Goal: Task Accomplishment & Management: Complete application form

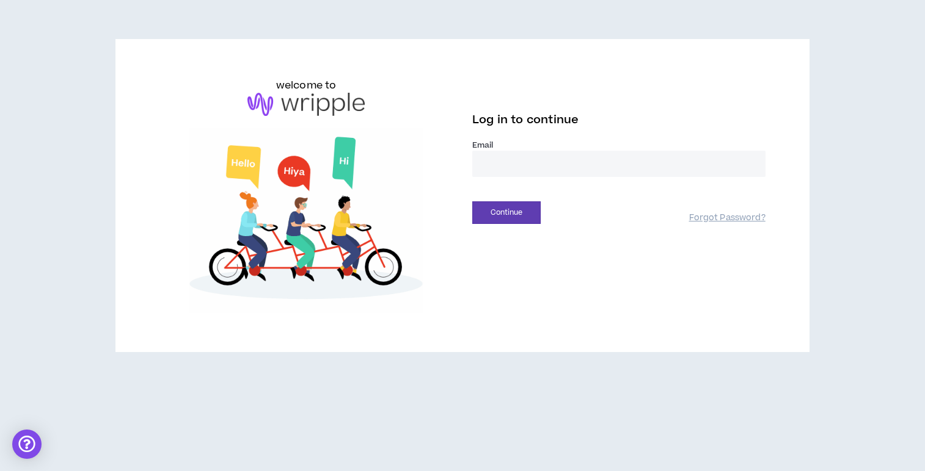
click at [518, 165] on input "email" at bounding box center [618, 164] width 293 height 26
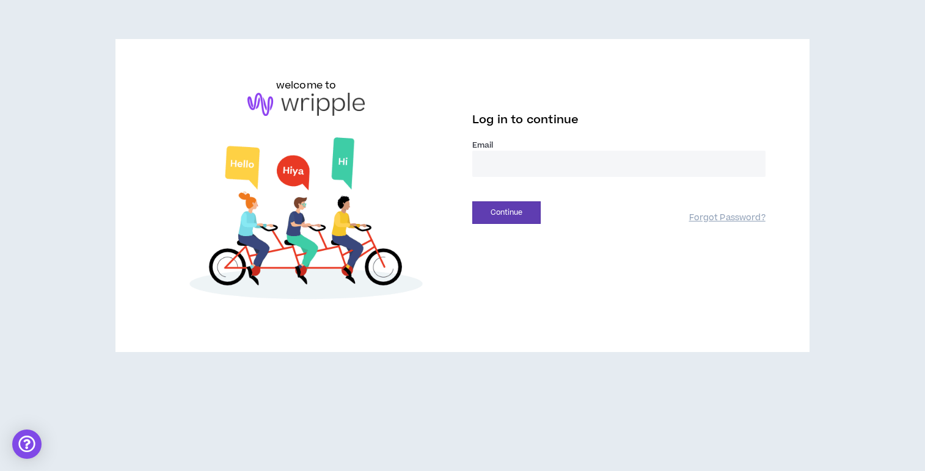
type input "**********"
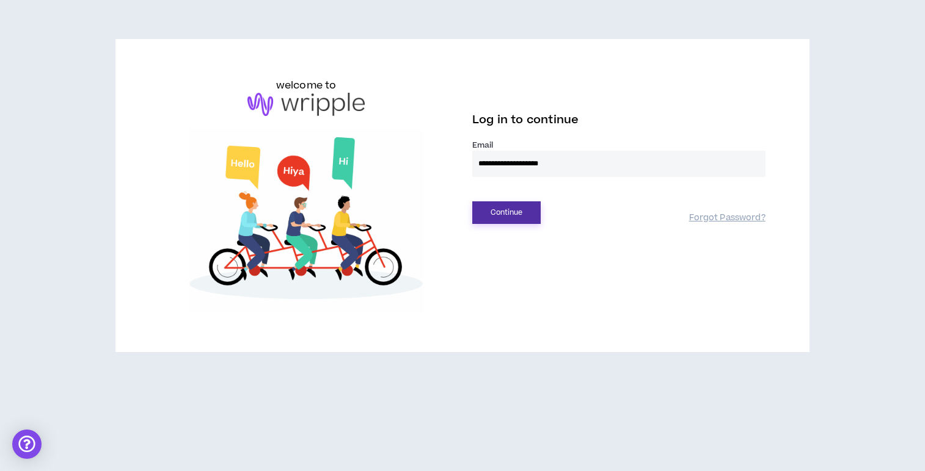
click at [488, 203] on button "Continue" at bounding box center [506, 213] width 68 height 23
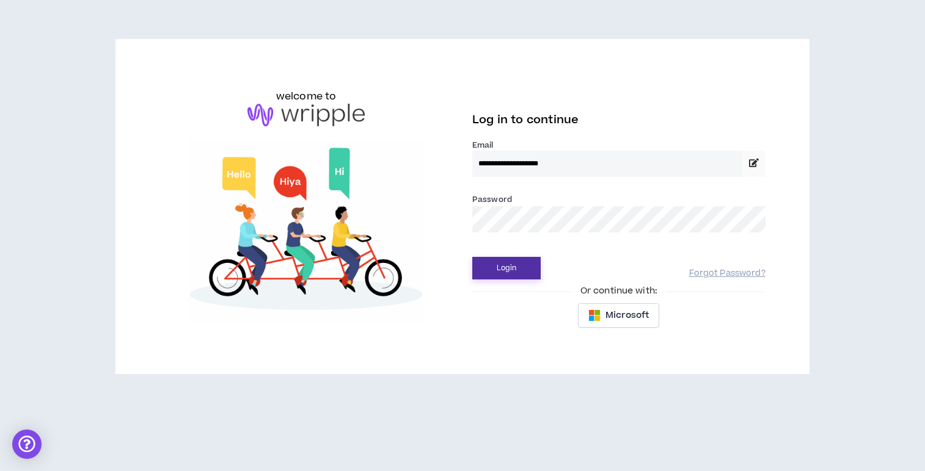
click at [506, 273] on button "Login" at bounding box center [506, 268] width 68 height 23
click at [523, 270] on button "Login" at bounding box center [506, 268] width 68 height 23
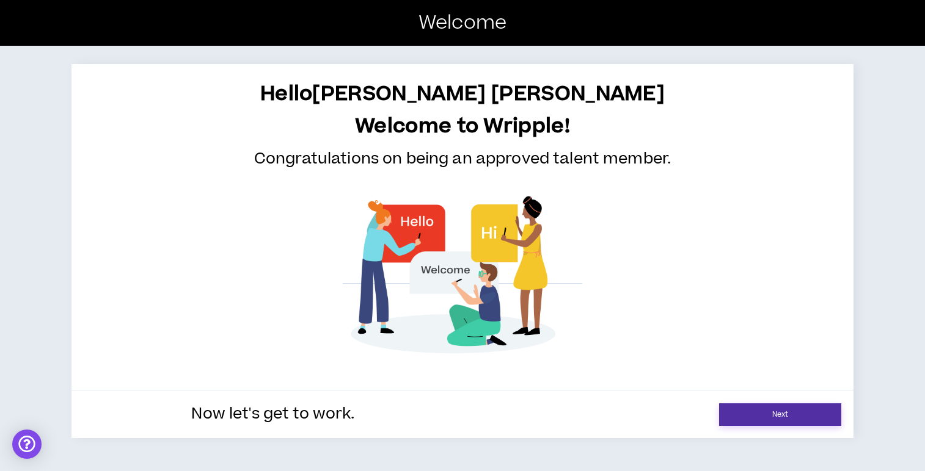
click at [804, 417] on link "Next" at bounding box center [780, 415] width 122 height 23
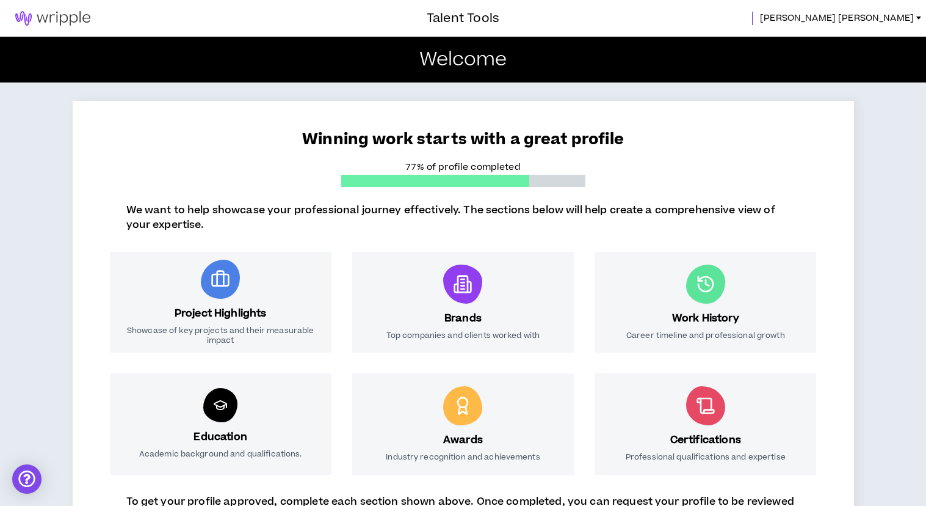
click at [698, 335] on p "Career timeline and professional growth" at bounding box center [706, 335] width 159 height 10
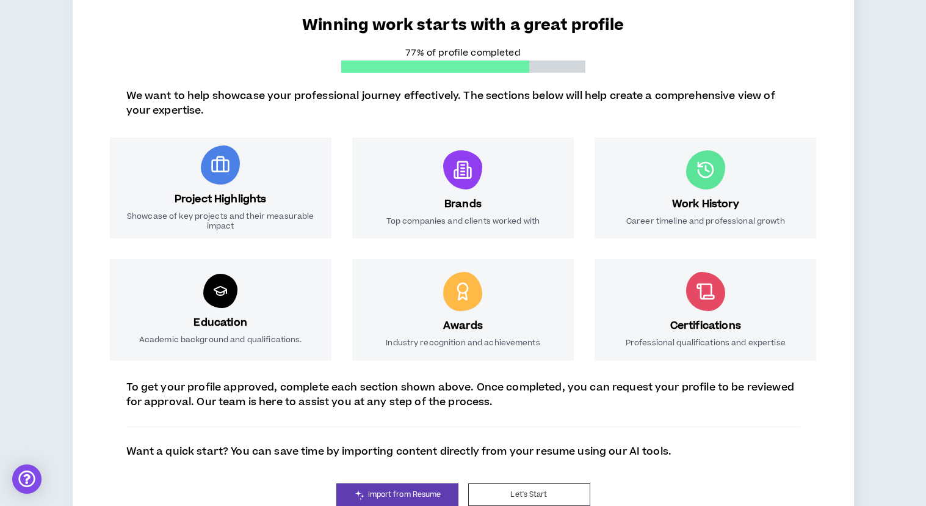
click at [709, 292] on icon at bounding box center [706, 292] width 20 height 20
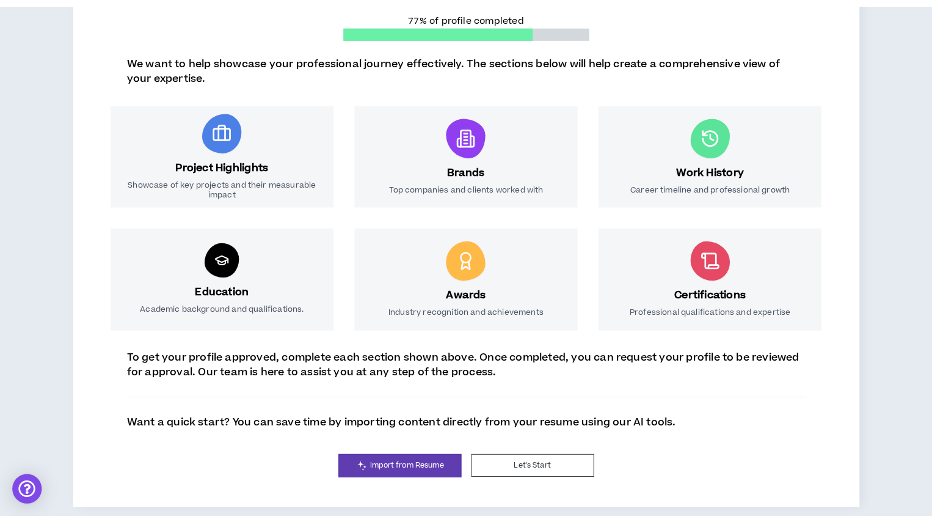
scroll to position [129, 0]
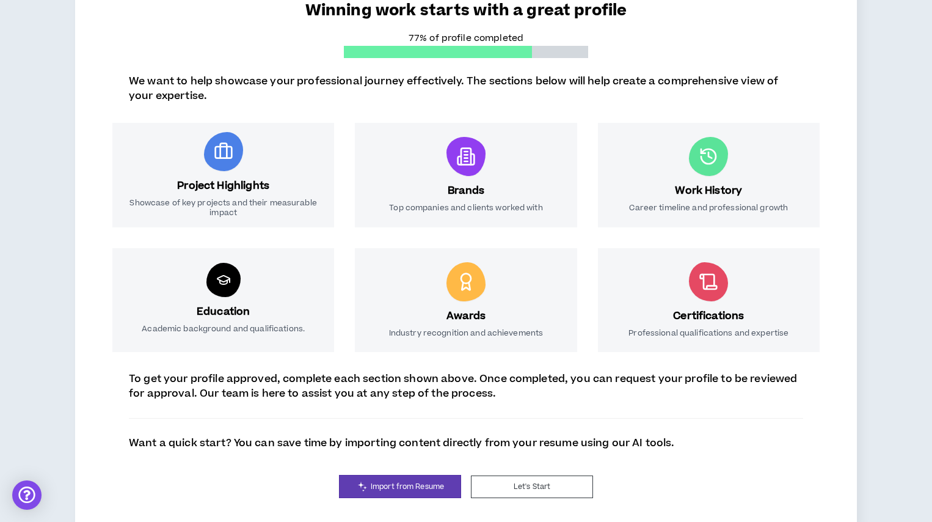
click at [466, 158] on icon at bounding box center [465, 158] width 3 height 0
click at [572, 471] on button "Let's Start" at bounding box center [532, 486] width 122 height 23
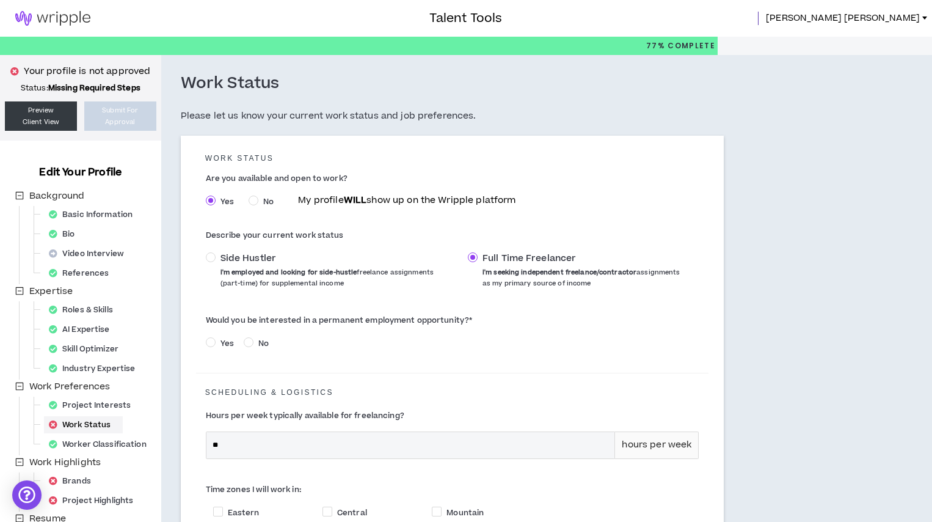
click at [217, 341] on span "Yes" at bounding box center [227, 343] width 23 height 11
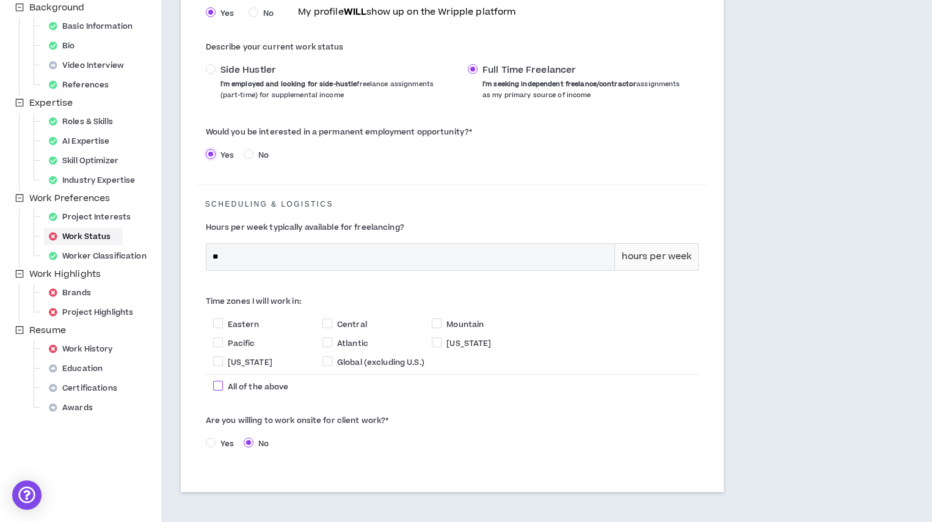
scroll to position [191, 0]
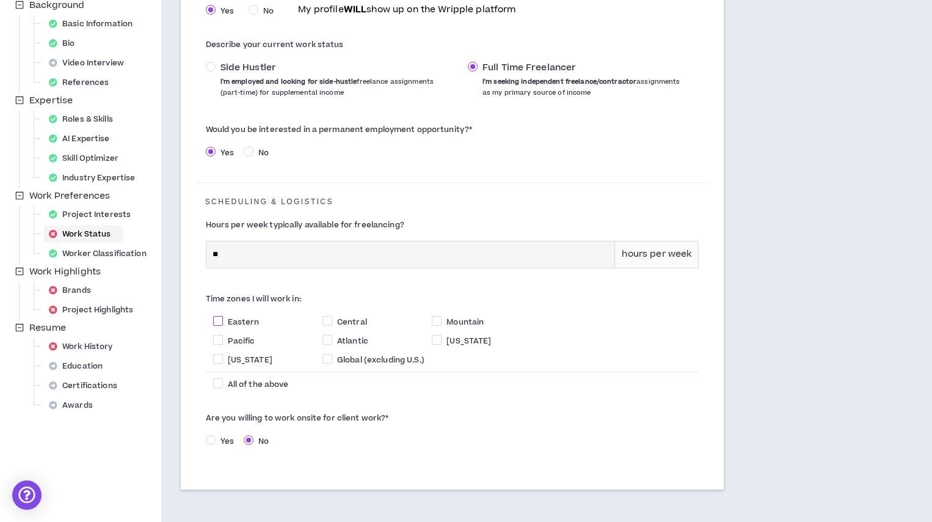
click at [222, 321] on span at bounding box center [218, 321] width 10 height 10
checkbox input "****"
click at [329, 319] on span at bounding box center [327, 321] width 10 height 10
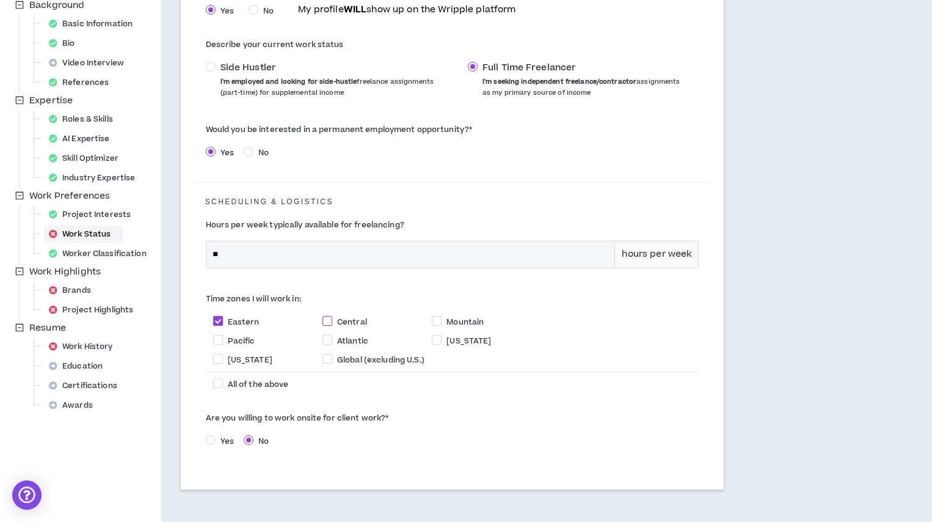
checkbox input "****"
click at [327, 360] on span at bounding box center [327, 359] width 10 height 10
checkbox input "****"
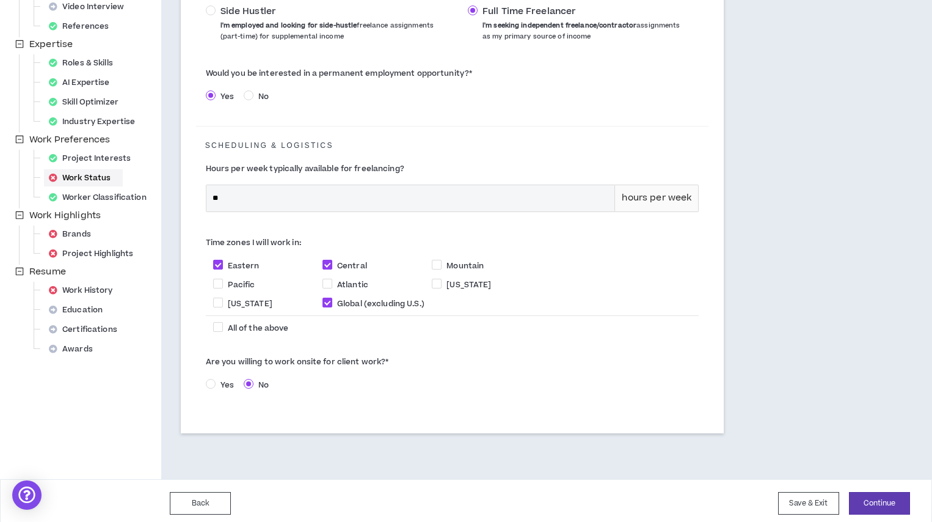
scroll to position [253, 0]
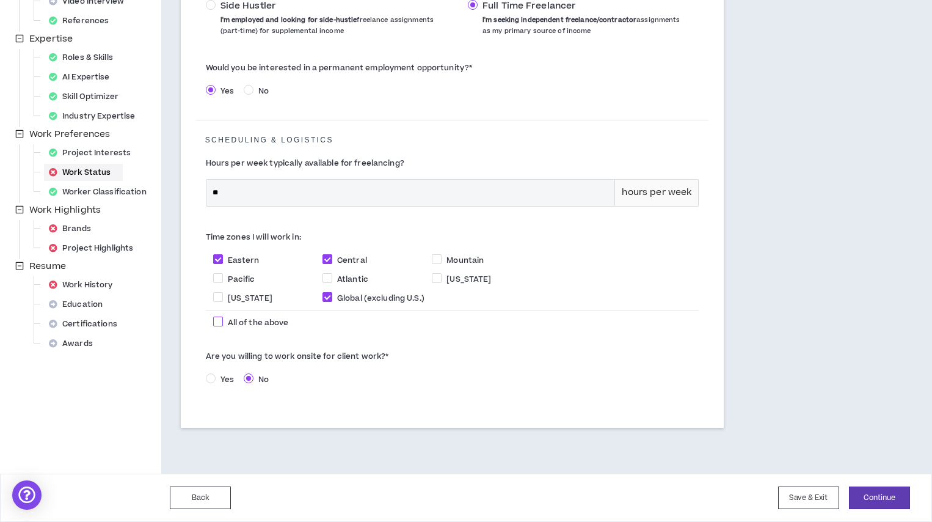
click at [214, 318] on span at bounding box center [218, 321] width 10 height 10
checkbox input "****"
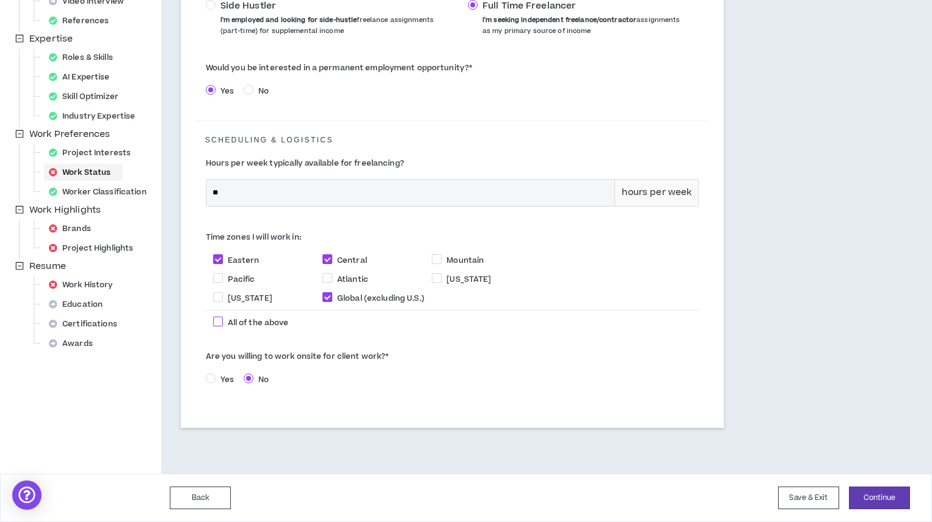
checkbox input "****"
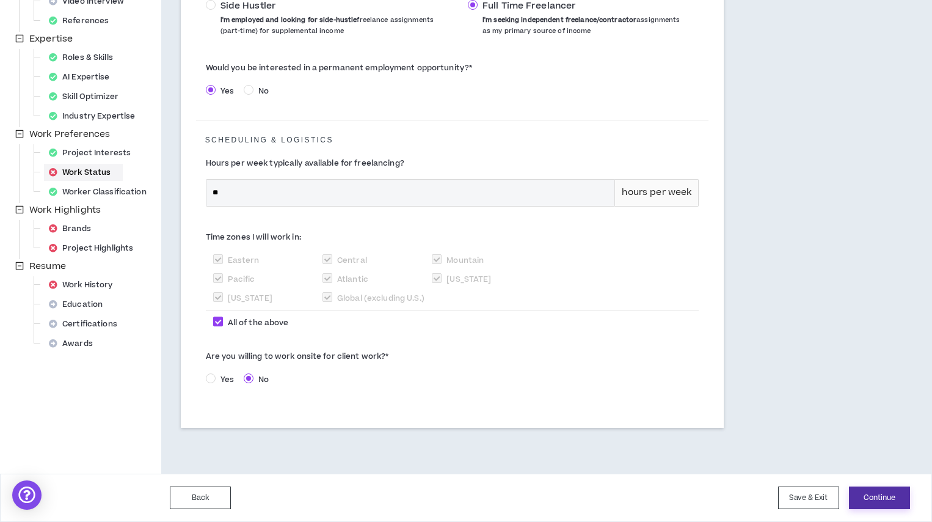
click at [900, 471] on button "Continue" at bounding box center [879, 497] width 61 height 23
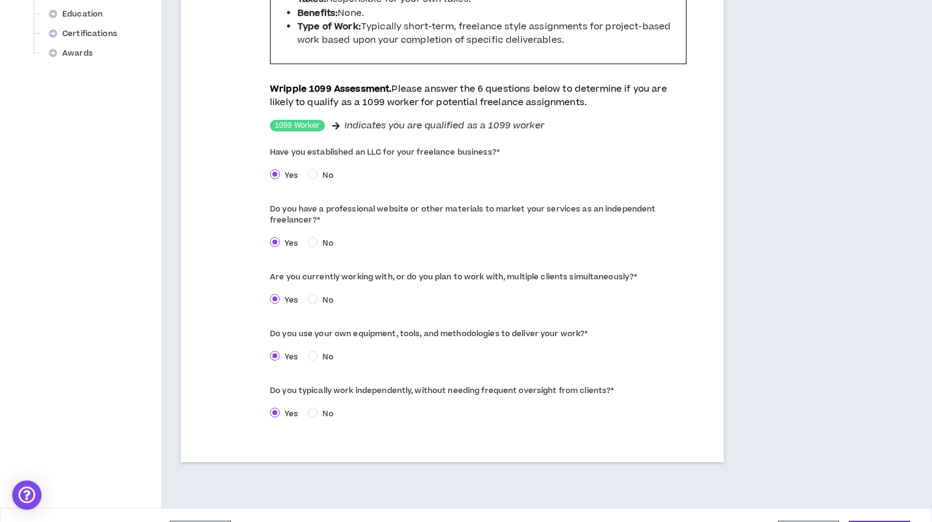
scroll to position [550, 0]
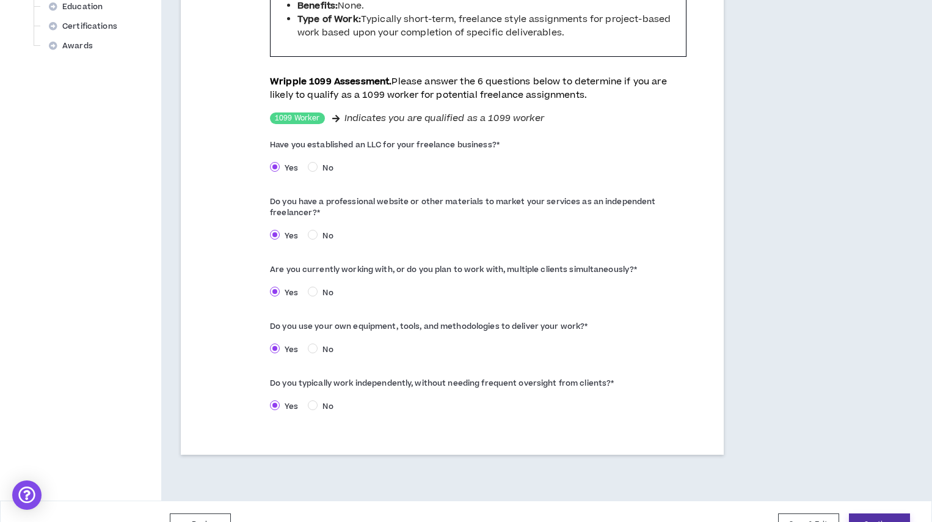
click at [892, 471] on button "Continue" at bounding box center [879, 524] width 61 height 23
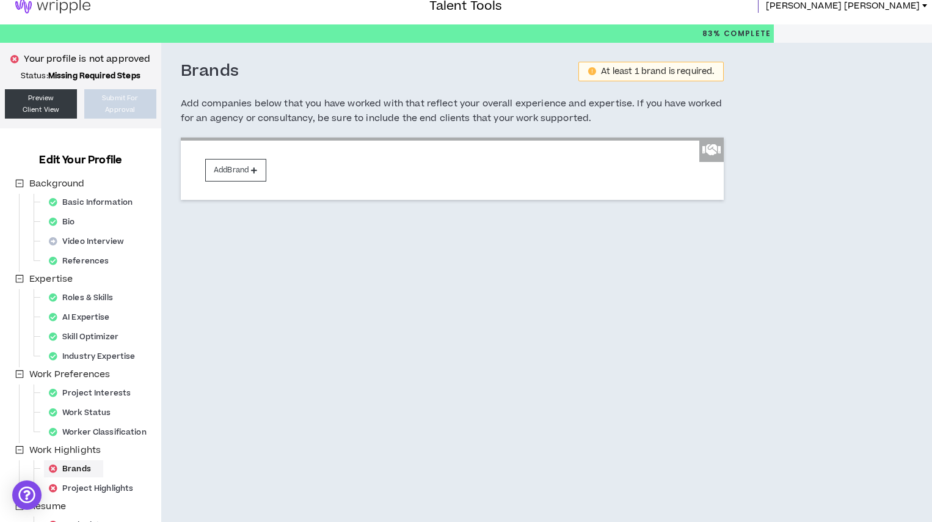
scroll to position [16, 0]
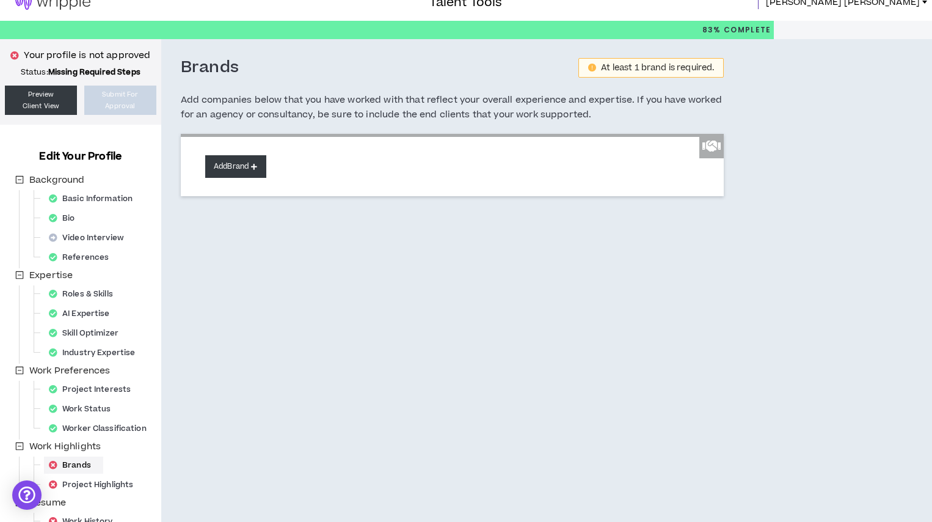
click at [249, 169] on button "Add Brand" at bounding box center [235, 166] width 61 height 23
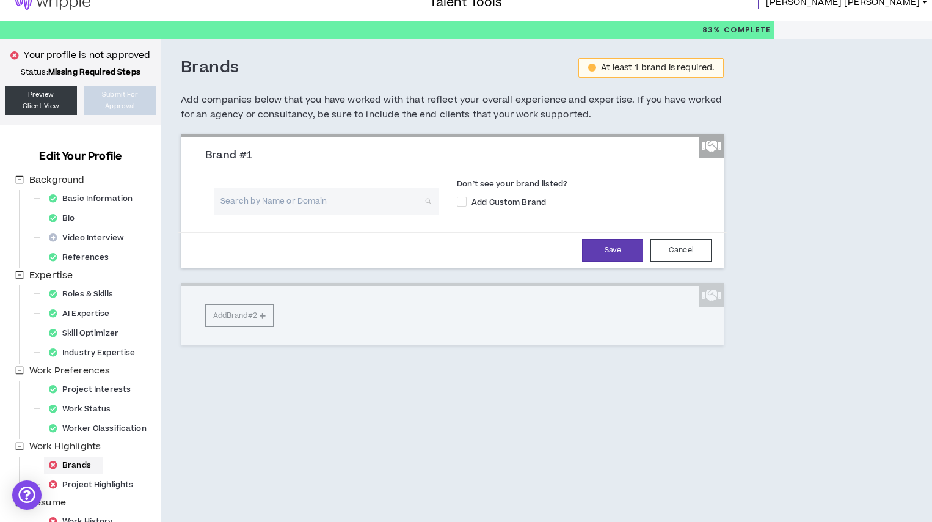
click at [267, 205] on input "search" at bounding box center [322, 201] width 203 height 26
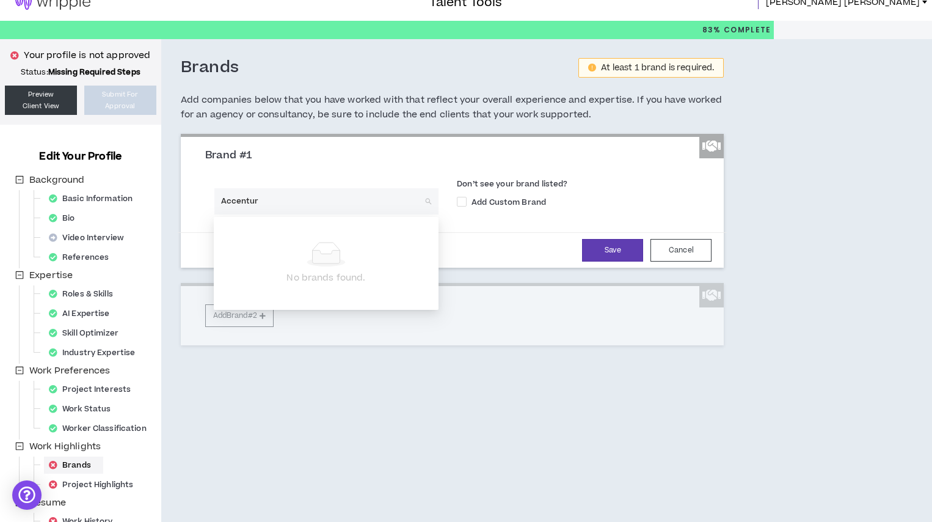
type input "Accenture"
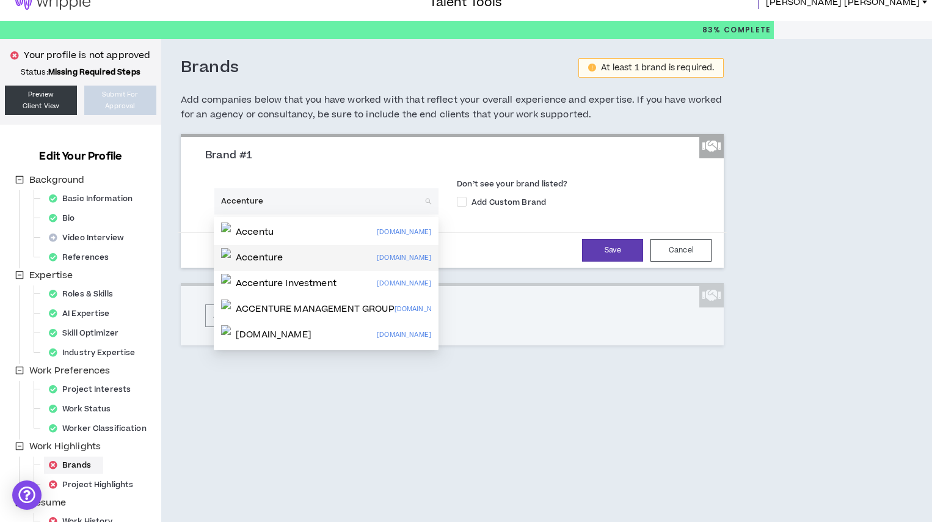
click at [305, 256] on div "Accenture [DOMAIN_NAME]" at bounding box center [326, 258] width 210 height 20
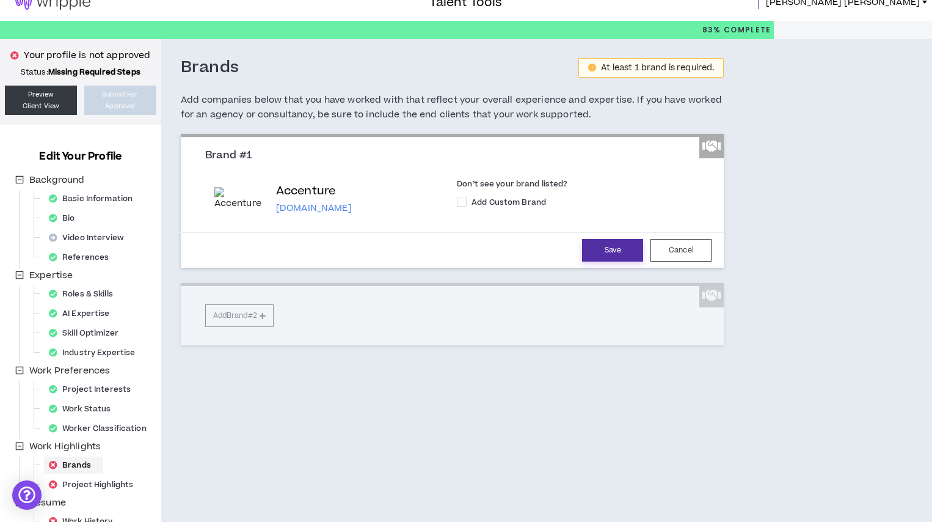
click at [630, 252] on button "Save" at bounding box center [612, 250] width 61 height 23
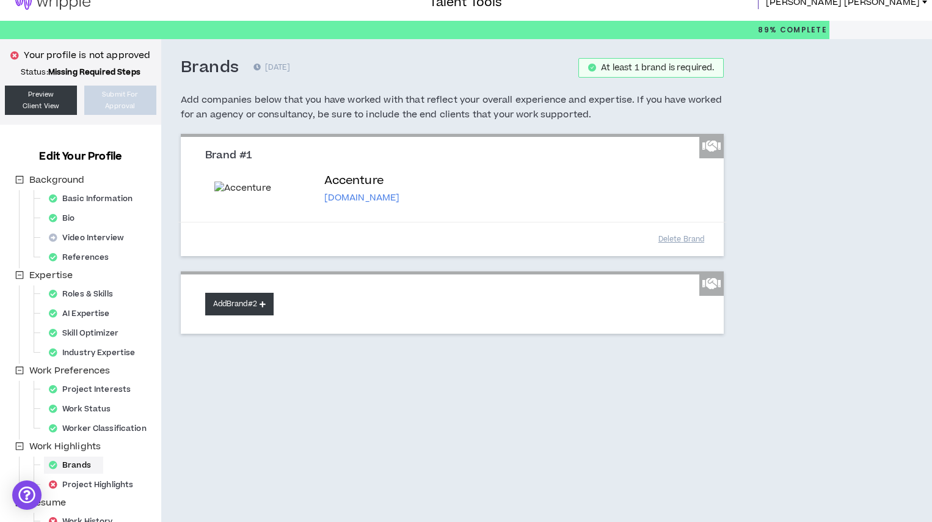
click at [237, 307] on button "Add Brand #2" at bounding box center [239, 304] width 68 height 23
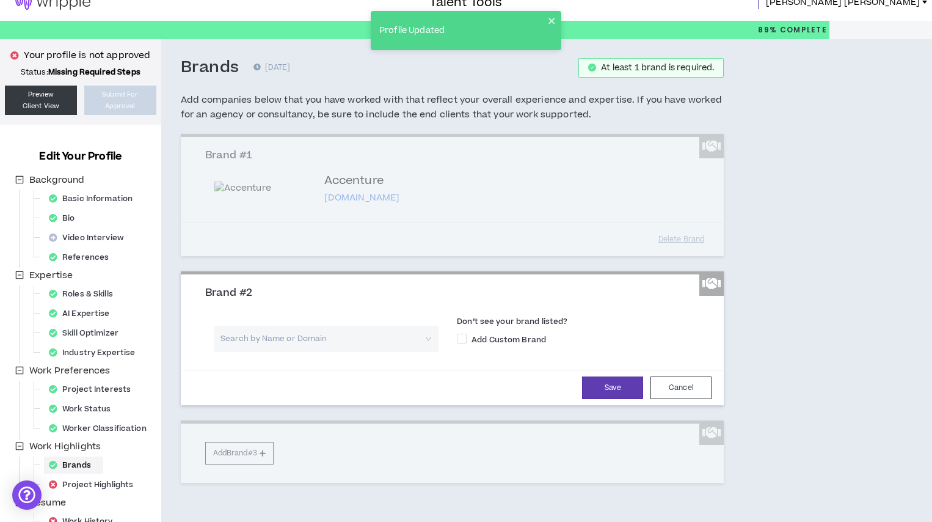
click at [273, 341] on input "search" at bounding box center [322, 338] width 203 height 26
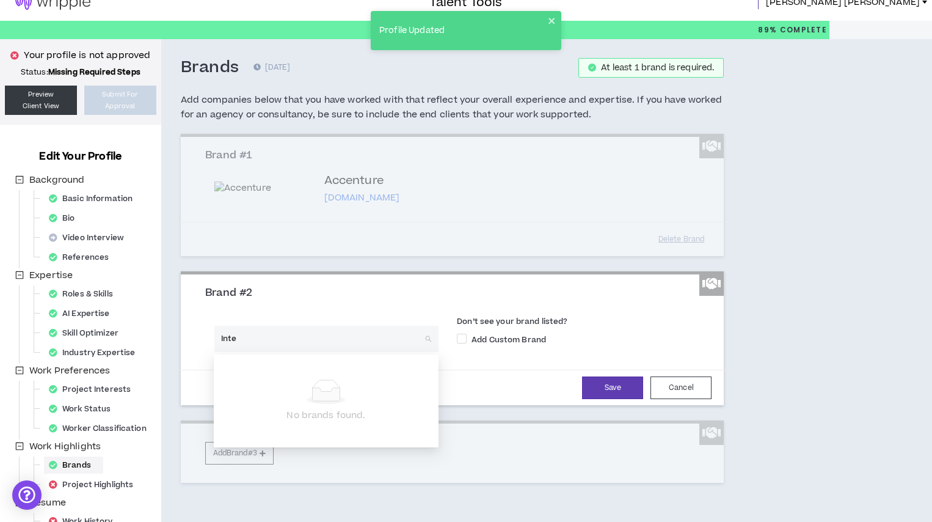
type input "Intel"
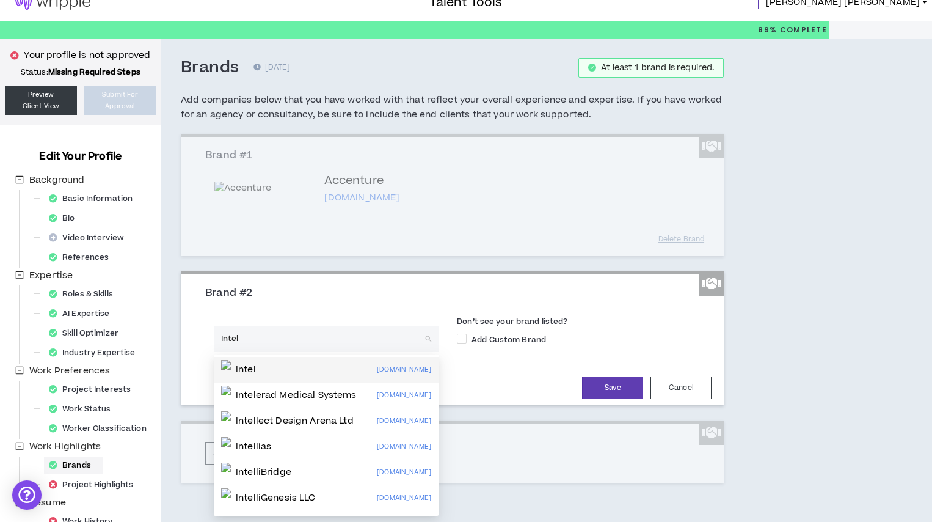
click at [269, 369] on div "Intel [DOMAIN_NAME]" at bounding box center [326, 370] width 210 height 20
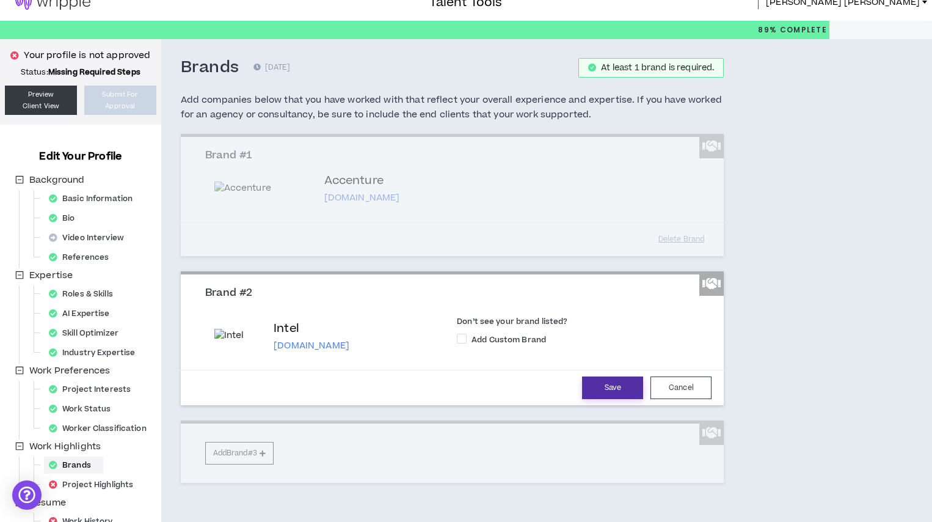
click at [610, 392] on button "Save" at bounding box center [612, 387] width 61 height 23
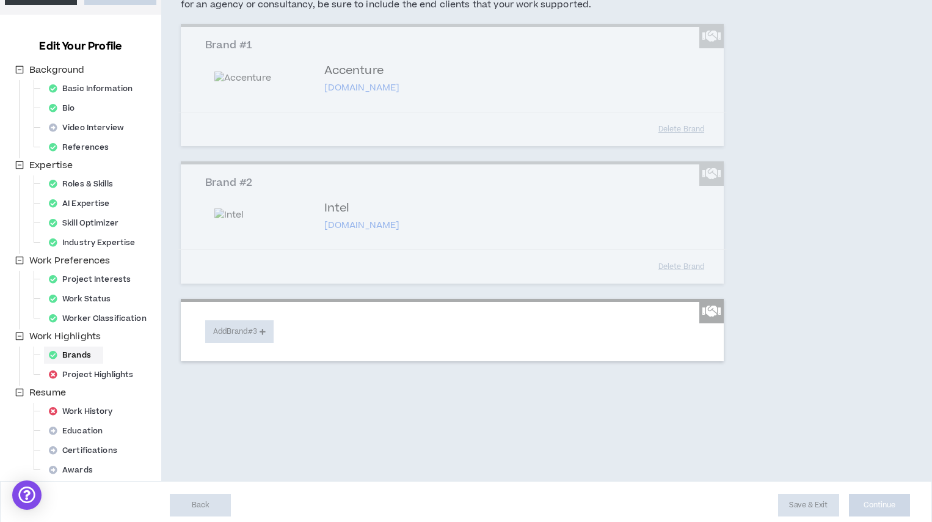
scroll to position [126, 0]
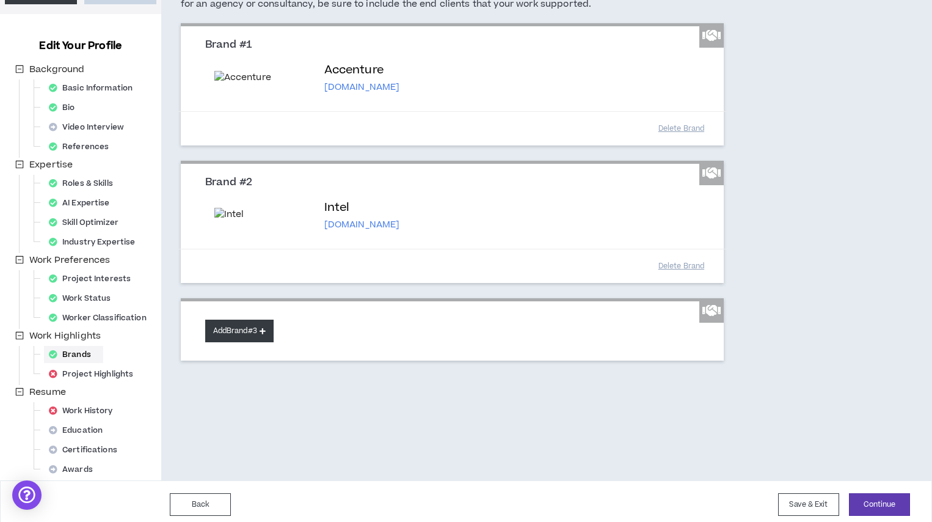
click at [249, 336] on button "Add Brand #3" at bounding box center [239, 330] width 68 height 23
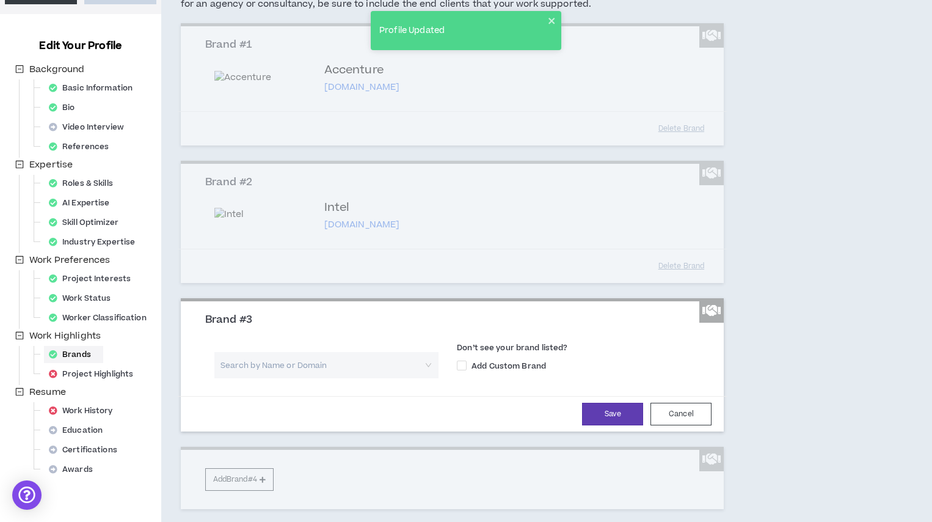
click at [266, 378] on input "search" at bounding box center [322, 365] width 203 height 26
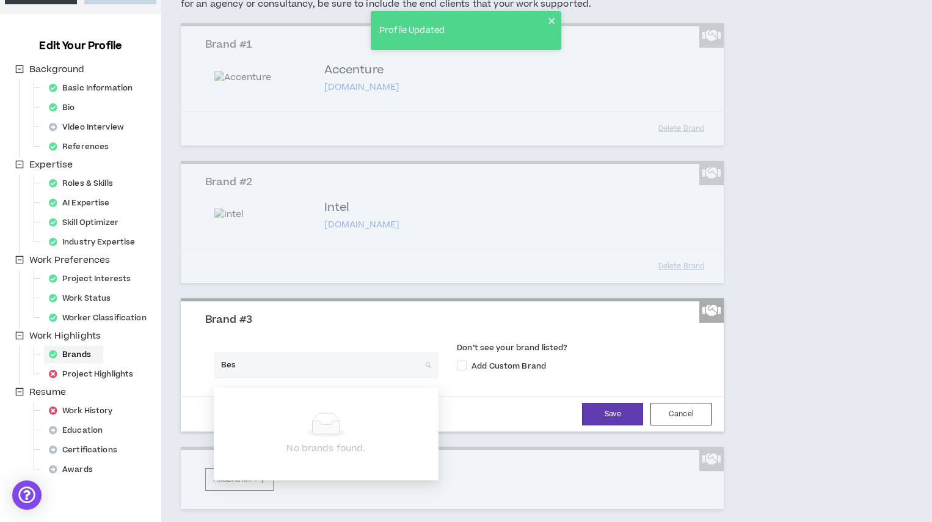
type input "Best"
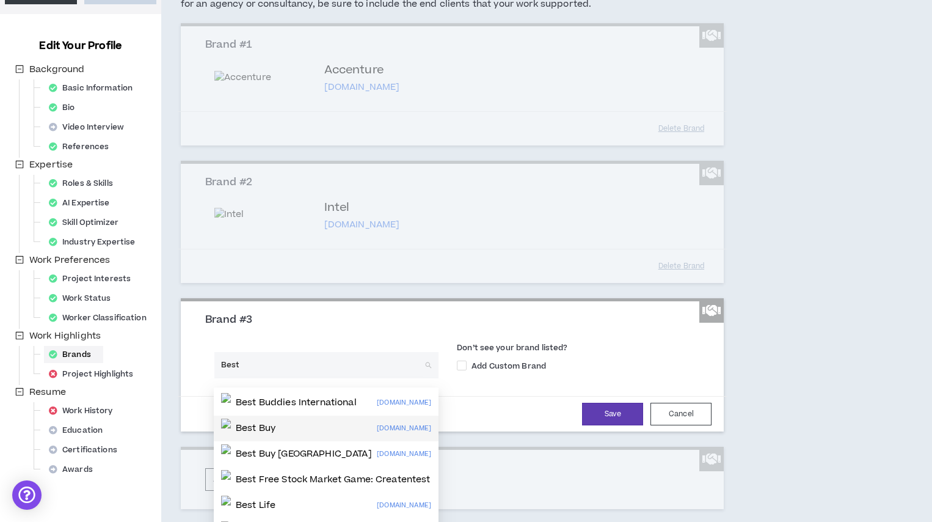
click at [297, 431] on div "Best Buy [DOMAIN_NAME]" at bounding box center [326, 428] width 210 height 20
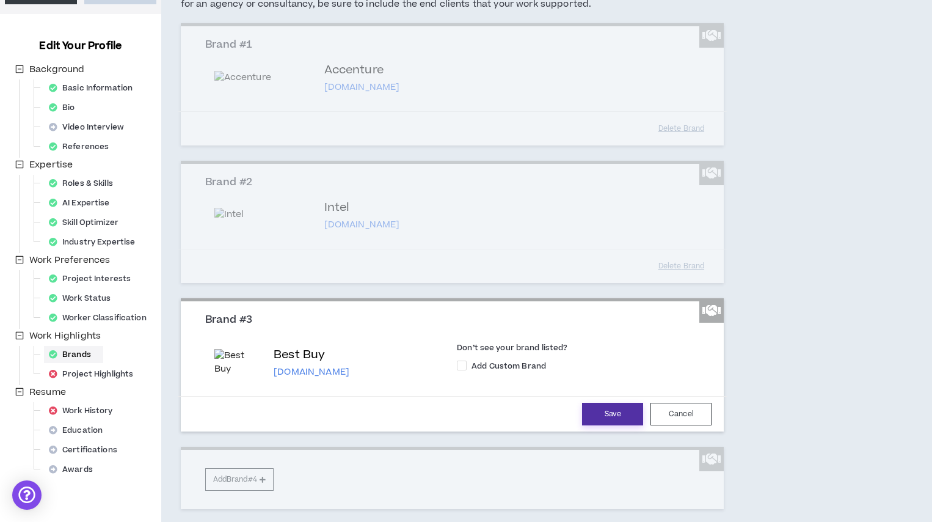
click at [621, 423] on button "Save" at bounding box center [612, 413] width 61 height 23
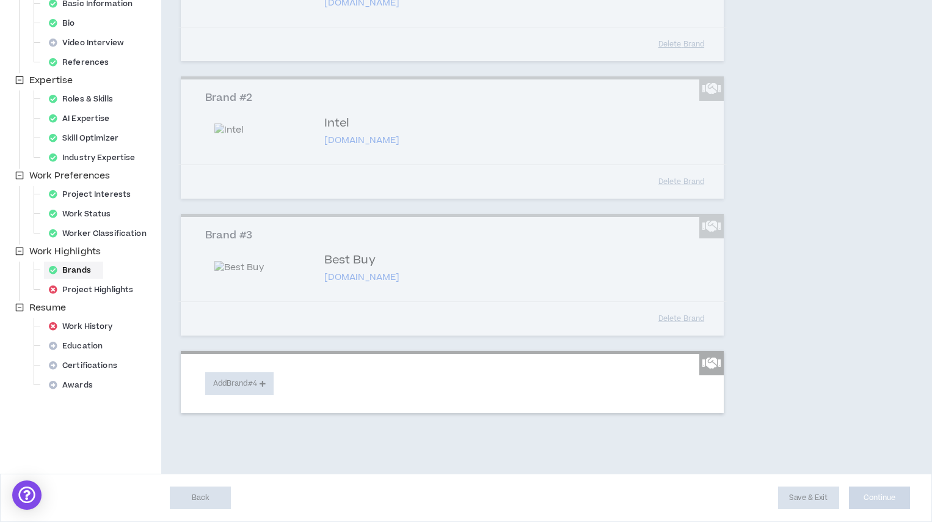
scroll to position [241, 0]
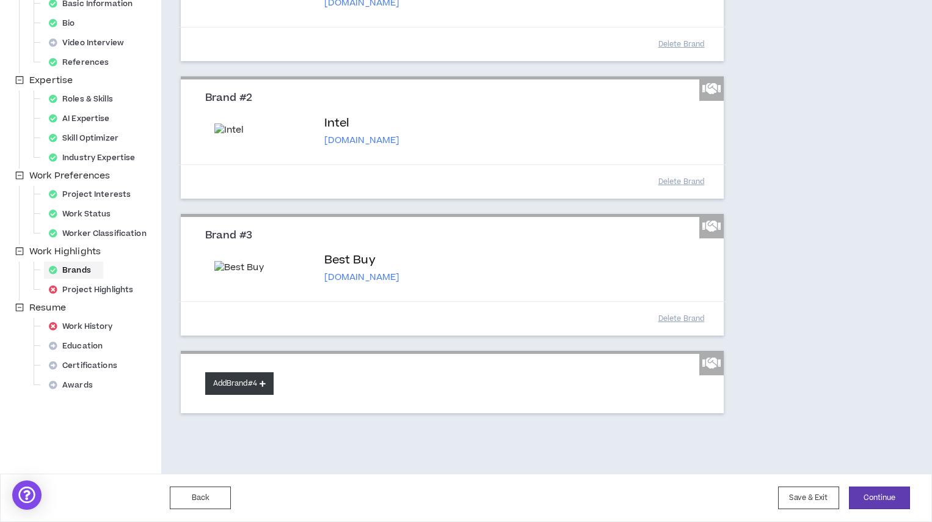
click at [247, 385] on button "Add Brand #4" at bounding box center [239, 383] width 68 height 23
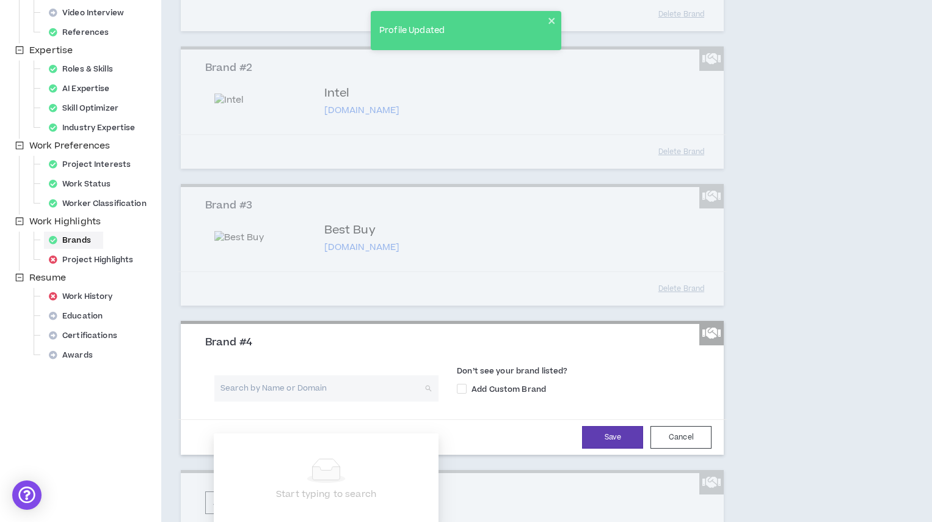
click at [244, 401] on input "search" at bounding box center [322, 388] width 203 height 26
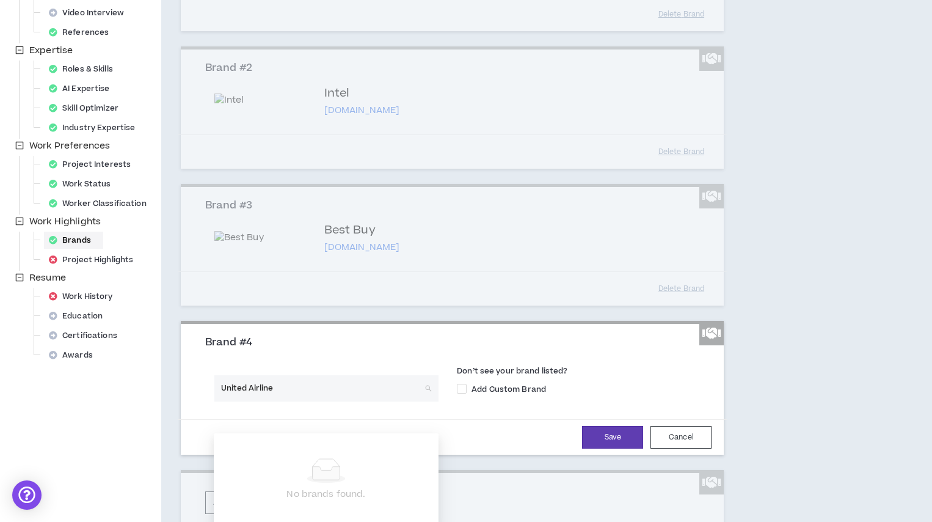
type input "United Airlines"
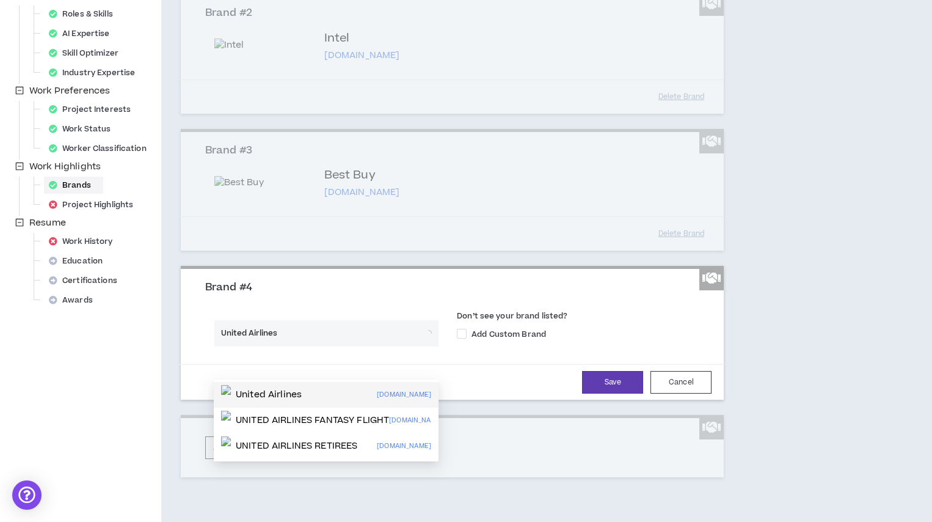
scroll to position [333, 0]
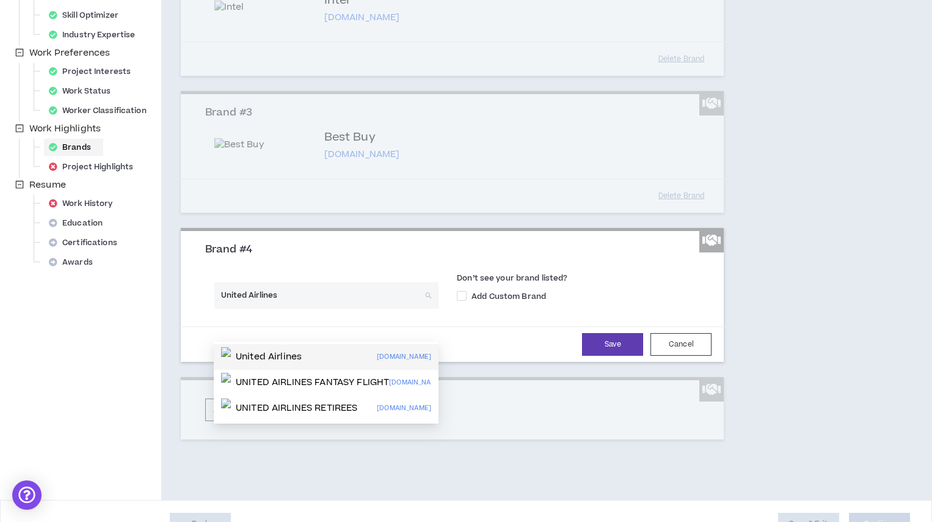
click at [298, 364] on div "United Airlines" at bounding box center [261, 357] width 81 height 20
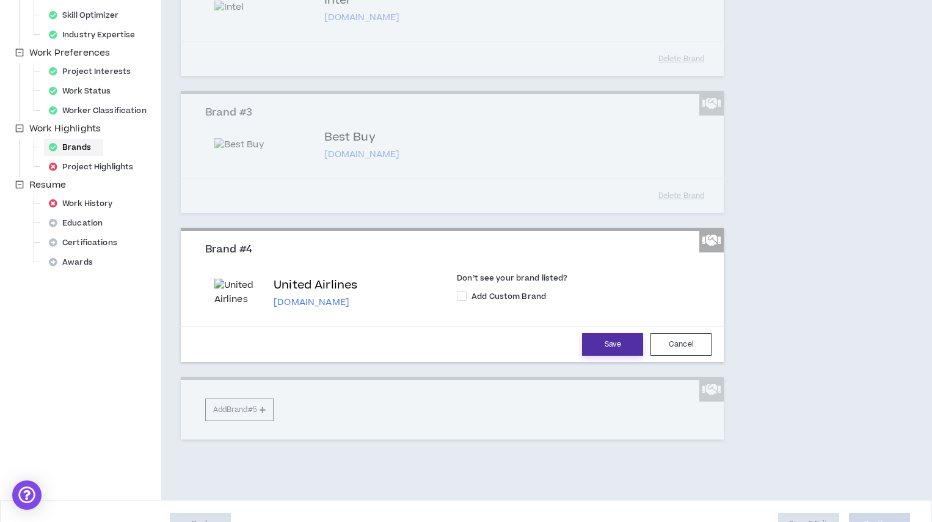
click at [614, 355] on button "Save" at bounding box center [612, 344] width 61 height 23
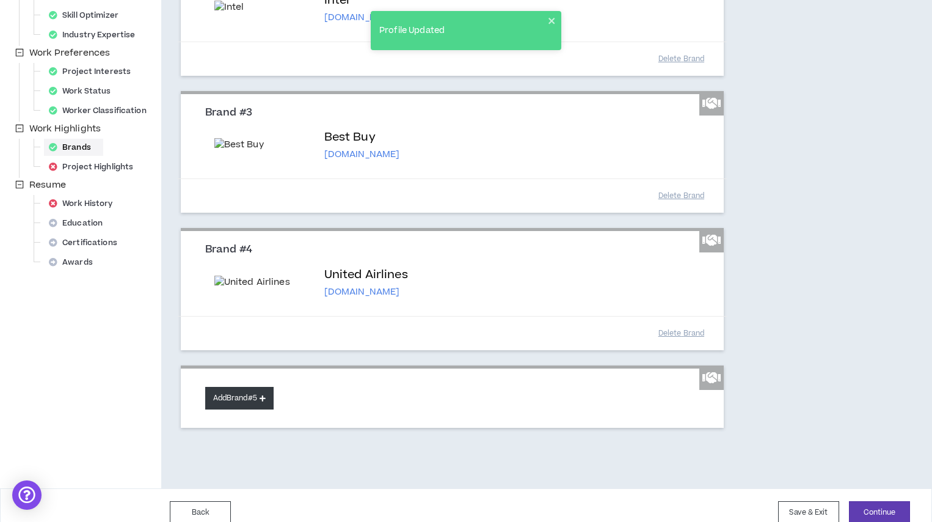
click at [228, 409] on button "Add Brand #5" at bounding box center [239, 398] width 68 height 23
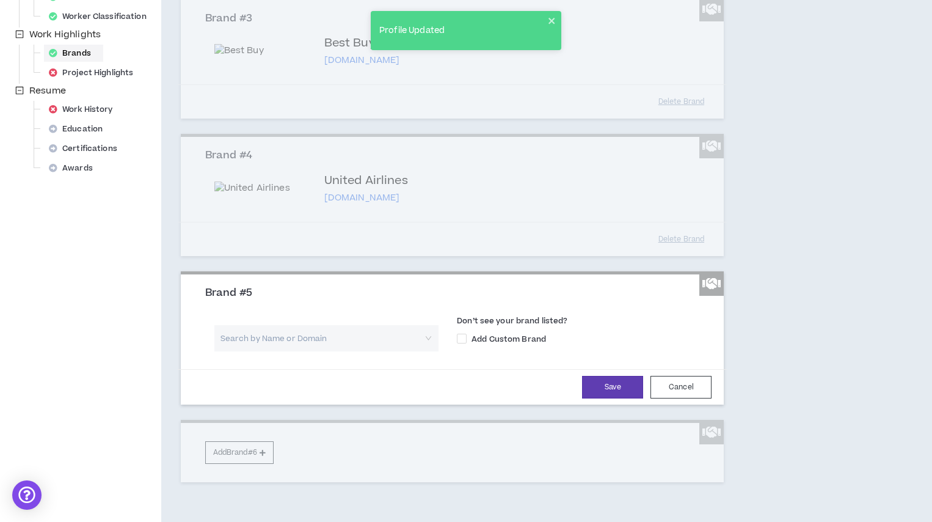
scroll to position [442, 0]
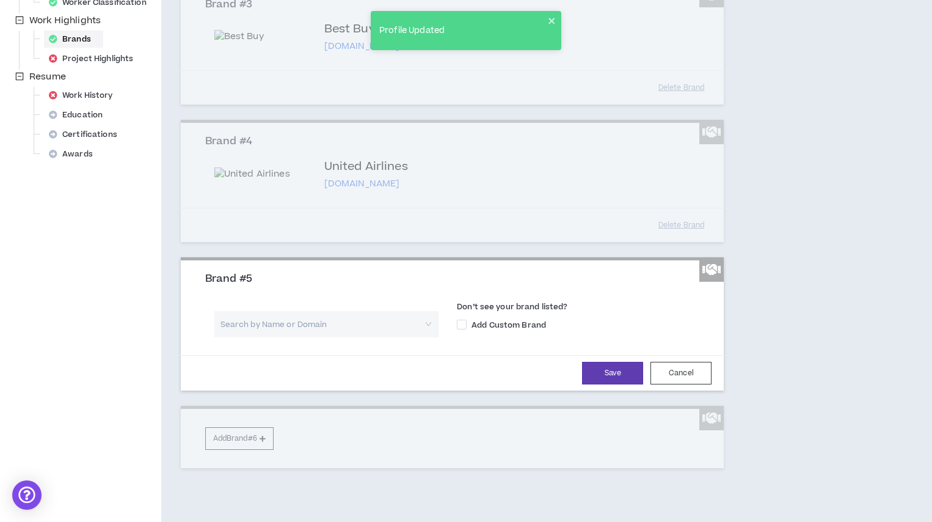
click at [261, 337] on input "search" at bounding box center [322, 324] width 203 height 26
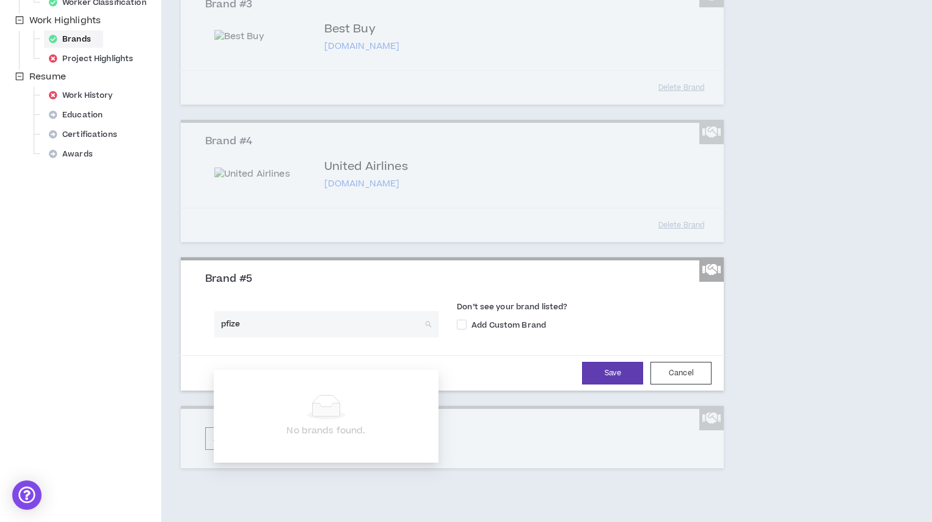
type input "pfizer"
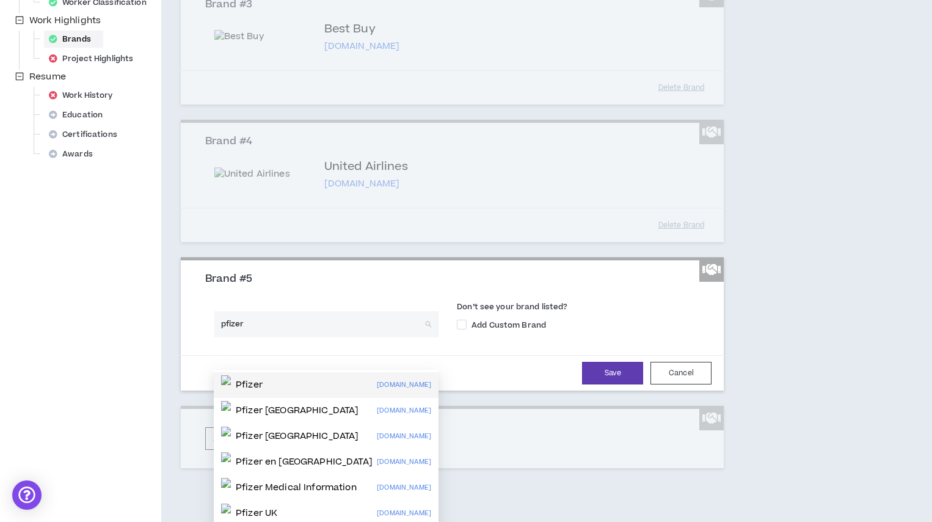
click at [295, 390] on div "Pfizer [DOMAIN_NAME]" at bounding box center [326, 385] width 210 height 20
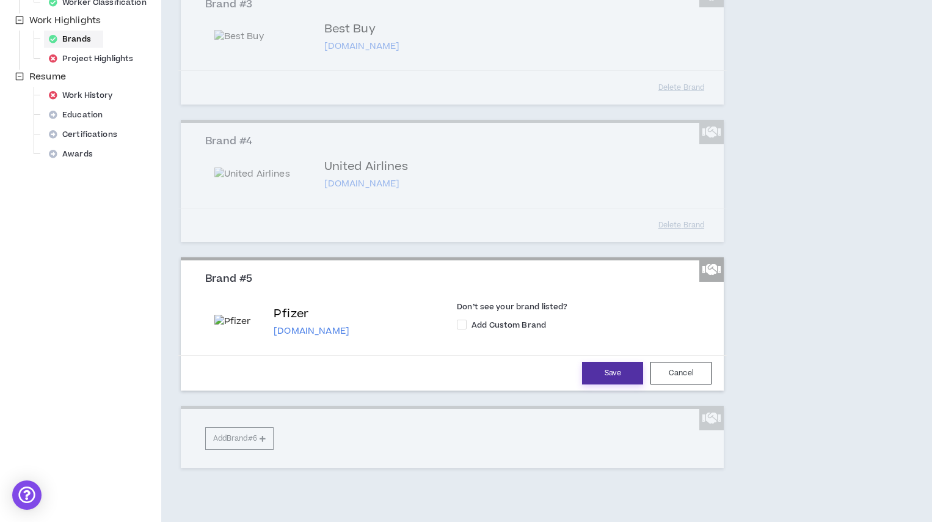
click at [614, 384] on button "Save" at bounding box center [612, 373] width 61 height 23
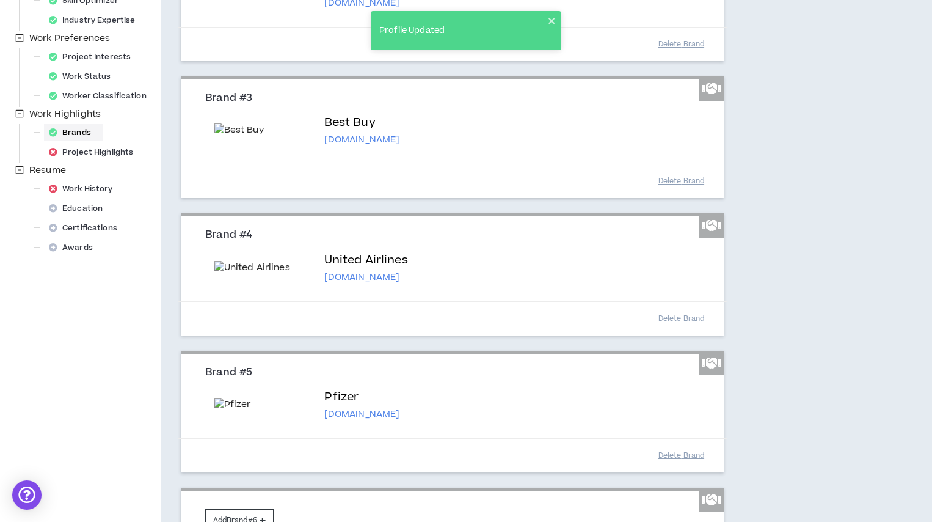
scroll to position [522, 0]
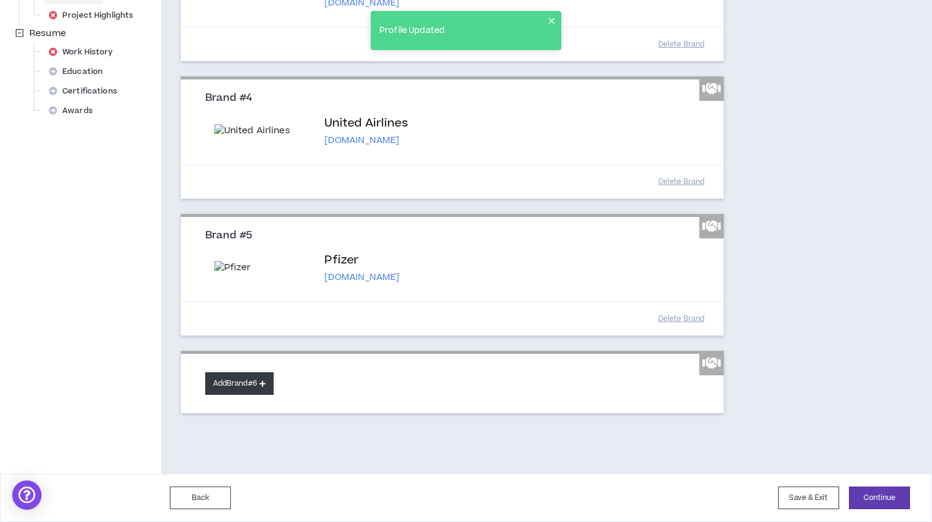
click at [251, 384] on button "Add Brand #6" at bounding box center [239, 383] width 68 height 23
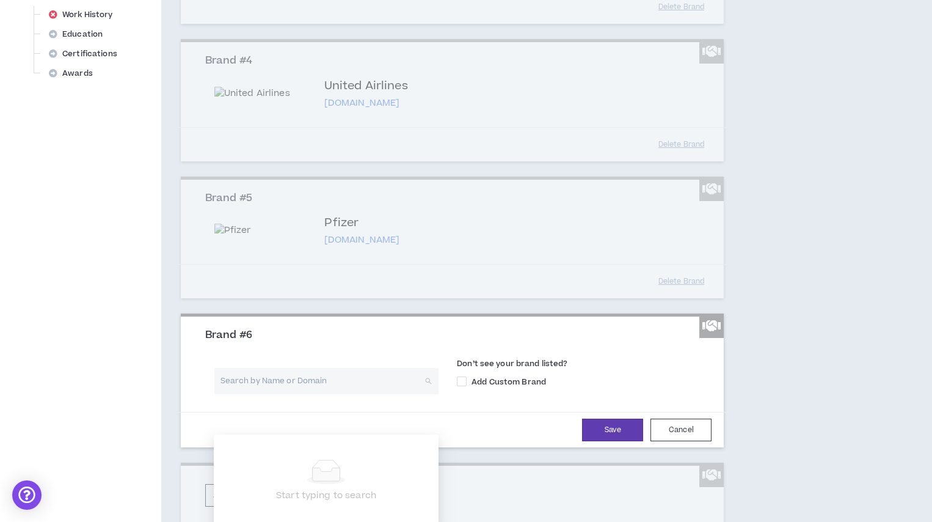
click at [254, 394] on input "search" at bounding box center [322, 381] width 203 height 26
type input "la nacion"
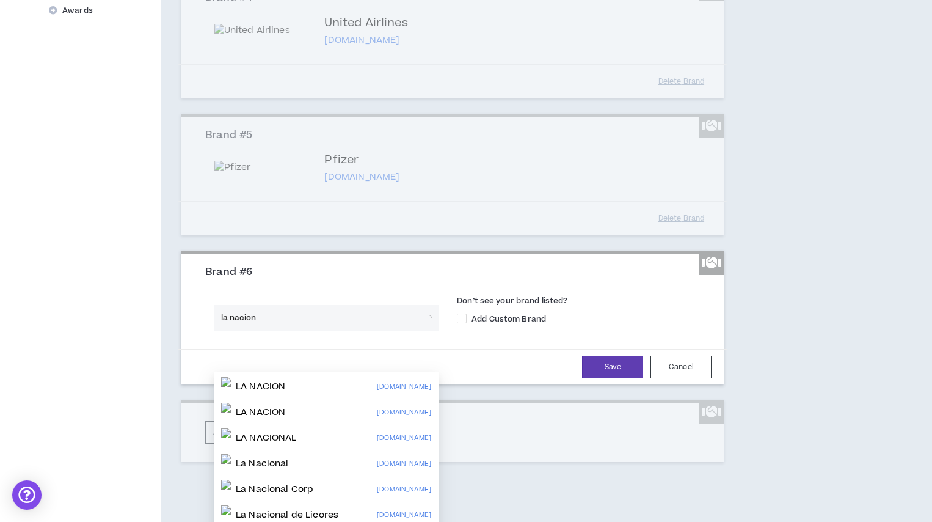
scroll to position [605, 0]
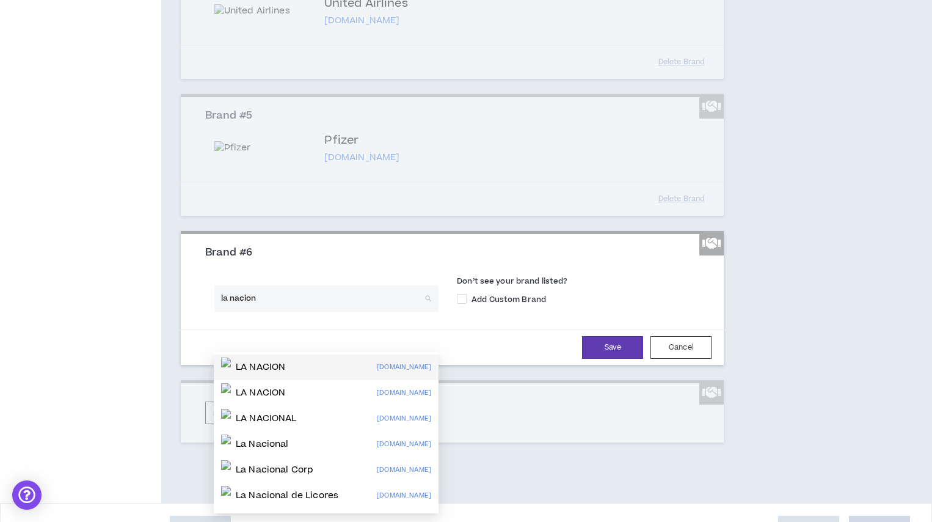
click at [268, 373] on div "LA NACION" at bounding box center [253, 367] width 64 height 20
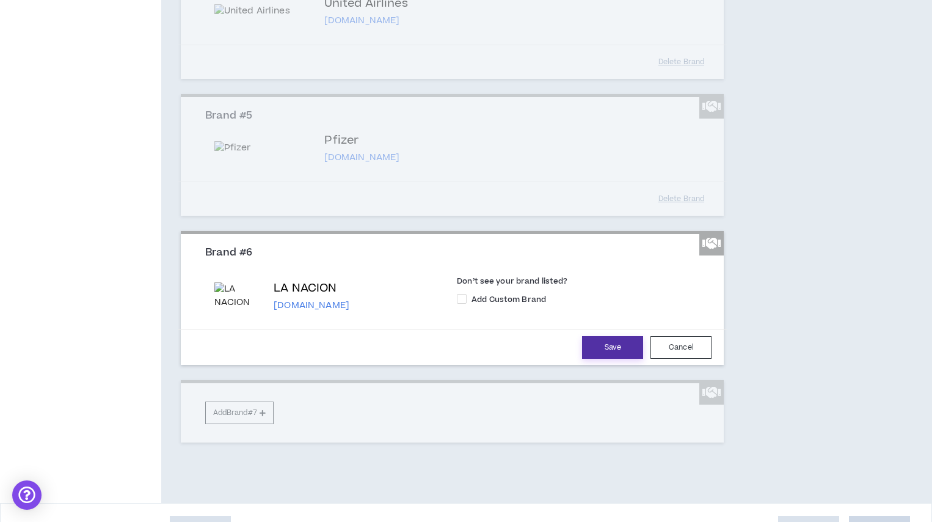
click at [614, 358] on button "Save" at bounding box center [612, 347] width 61 height 23
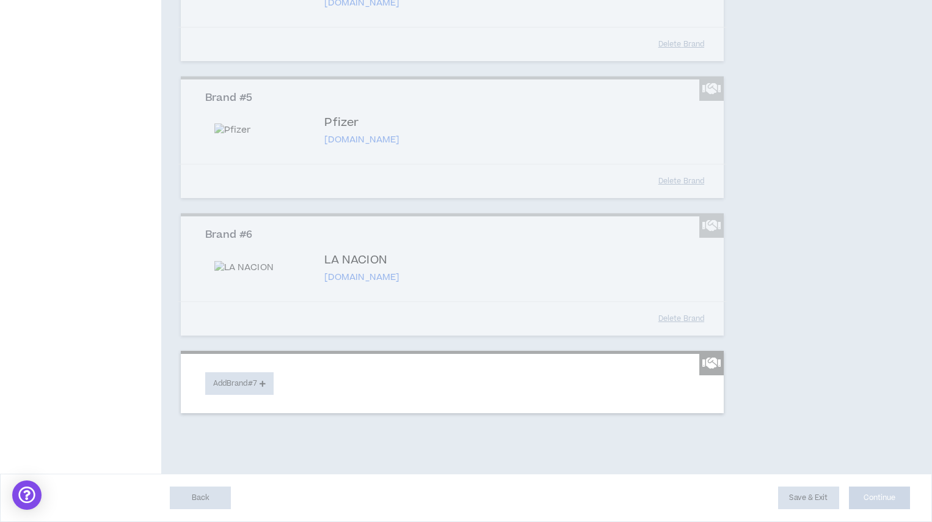
scroll to position [723, 0]
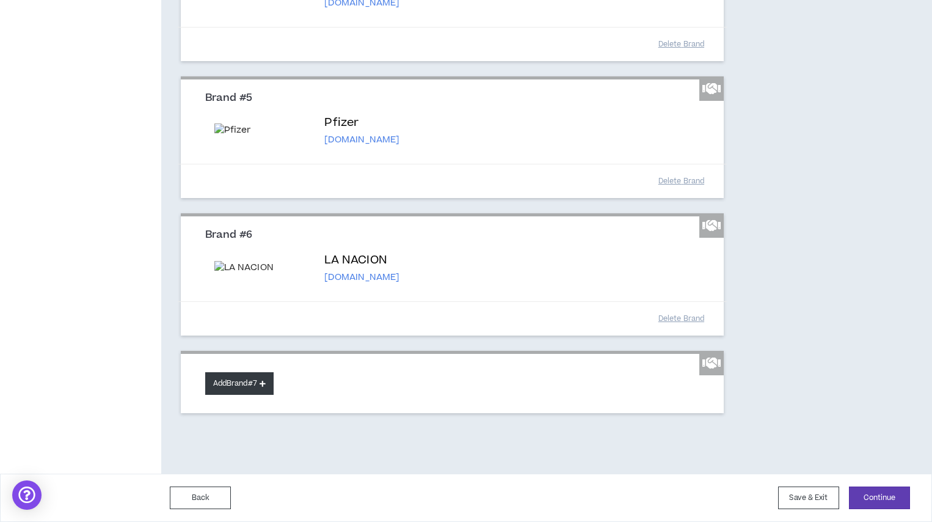
click at [238, 385] on button "Add Brand #7" at bounding box center [239, 383] width 68 height 23
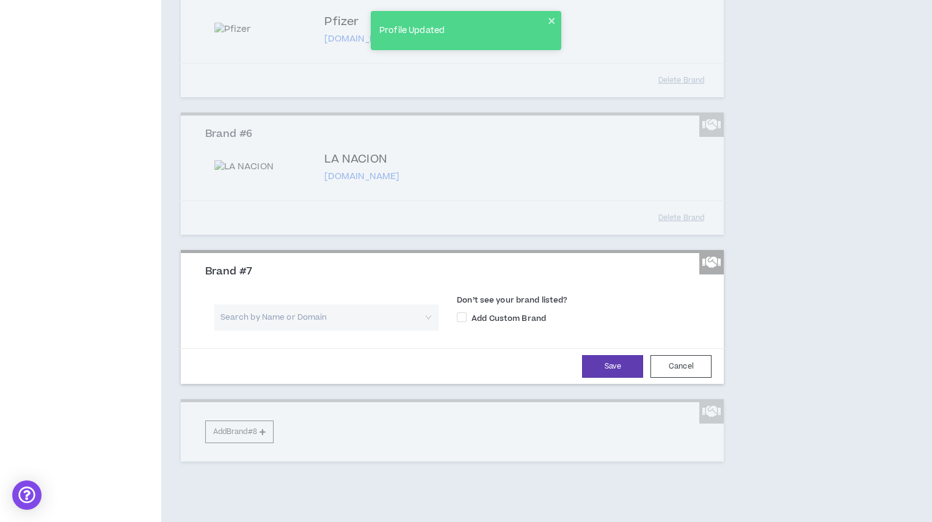
scroll to position [829, 0]
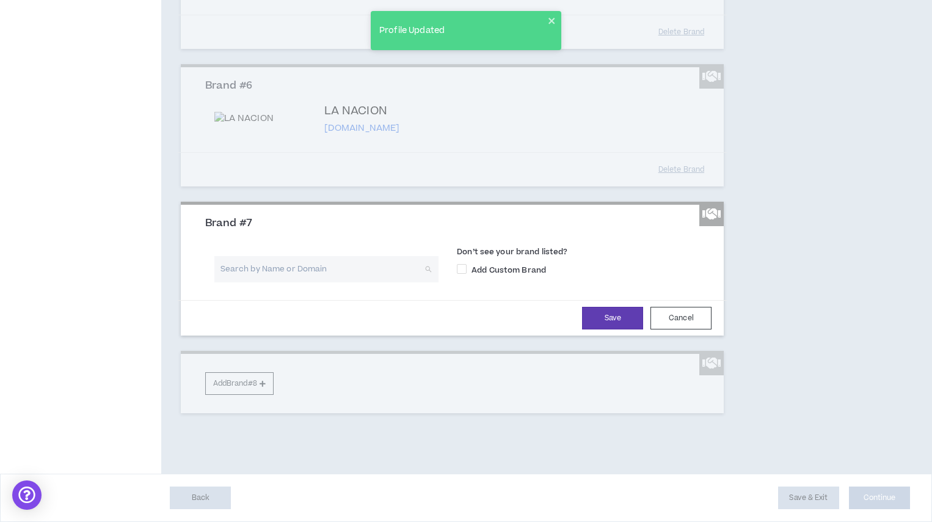
click at [275, 282] on input "search" at bounding box center [322, 269] width 203 height 26
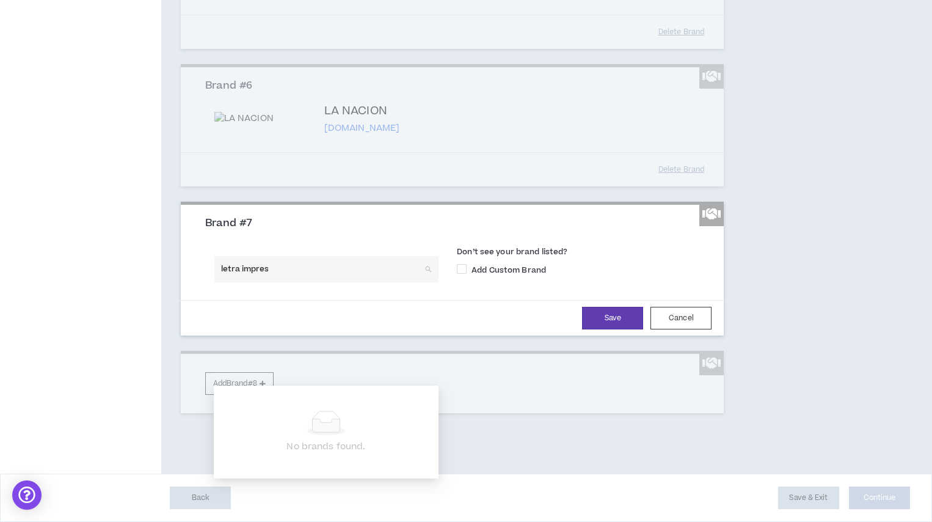
type input "letra impresa"
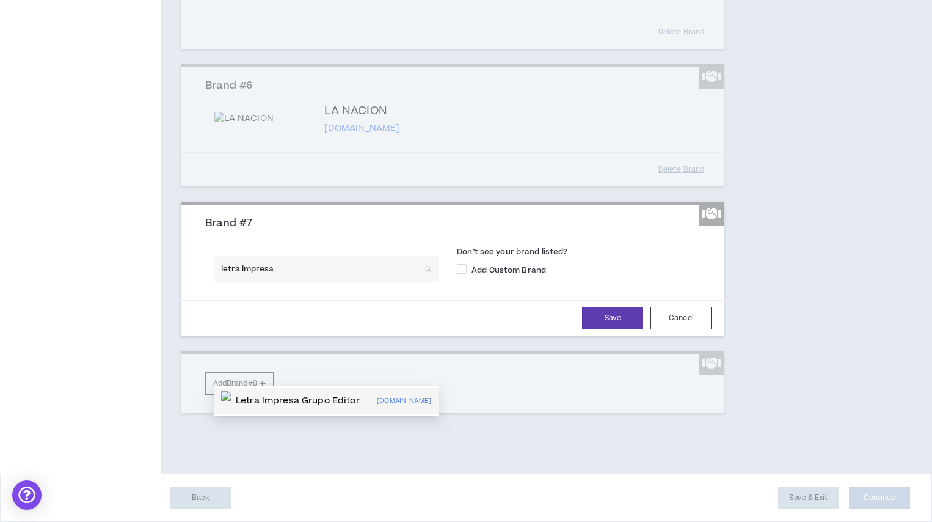
click at [355, 394] on p "Letra Impresa Grupo Editor" at bounding box center [298, 400] width 124 height 12
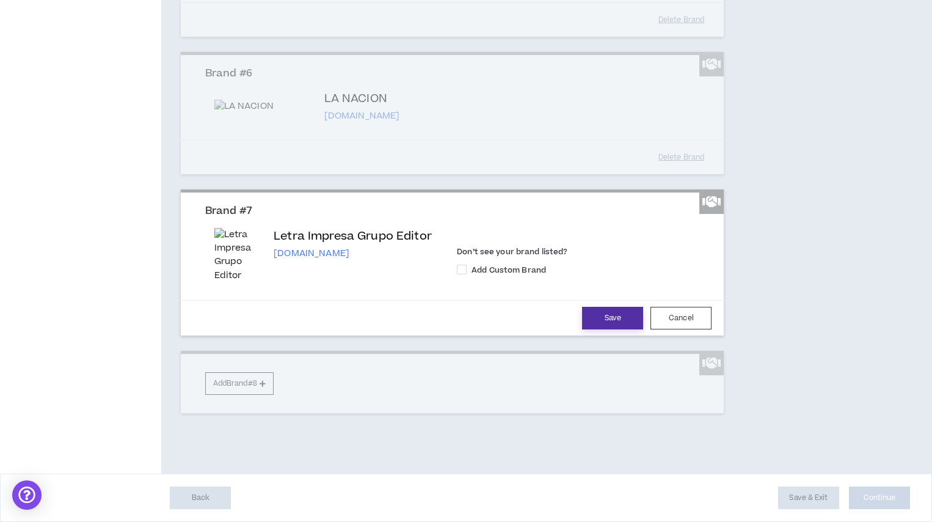
click at [614, 313] on button "Save" at bounding box center [612, 318] width 61 height 23
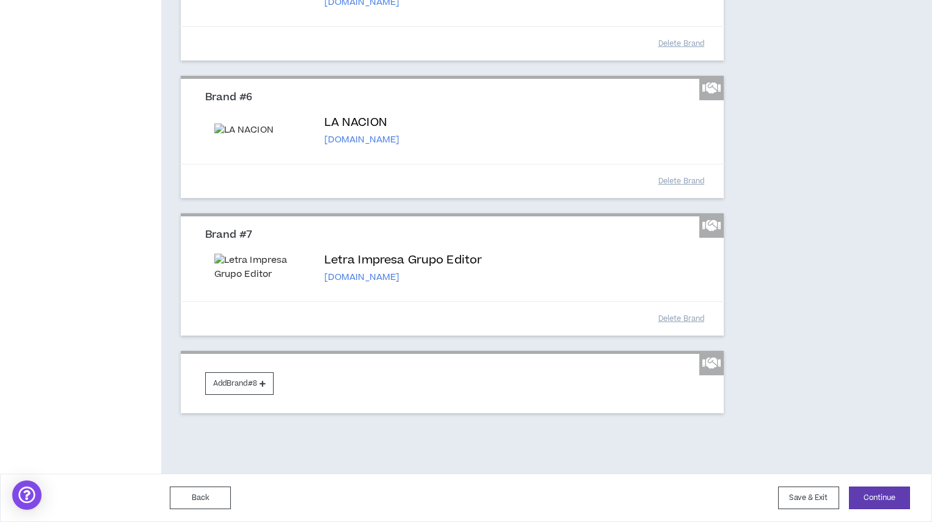
scroll to position [923, 0]
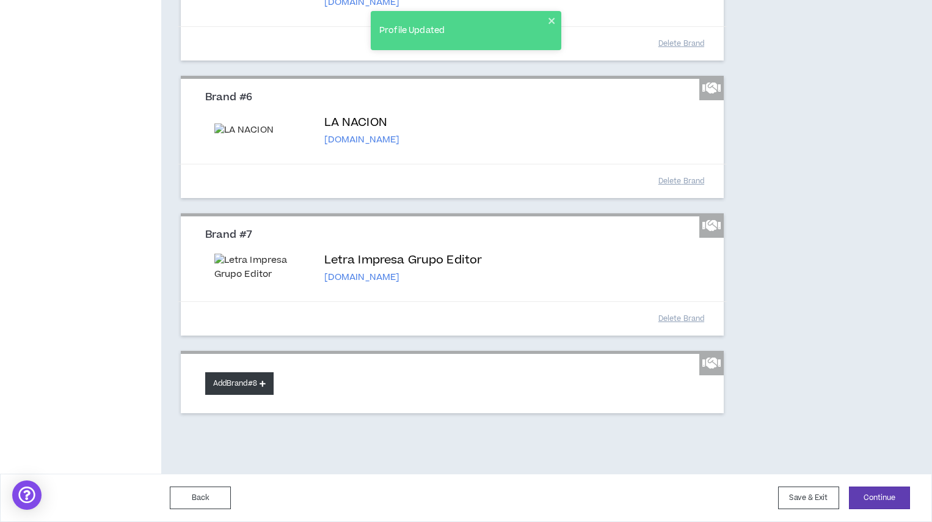
click at [247, 377] on button "Add Brand #8" at bounding box center [239, 383] width 68 height 23
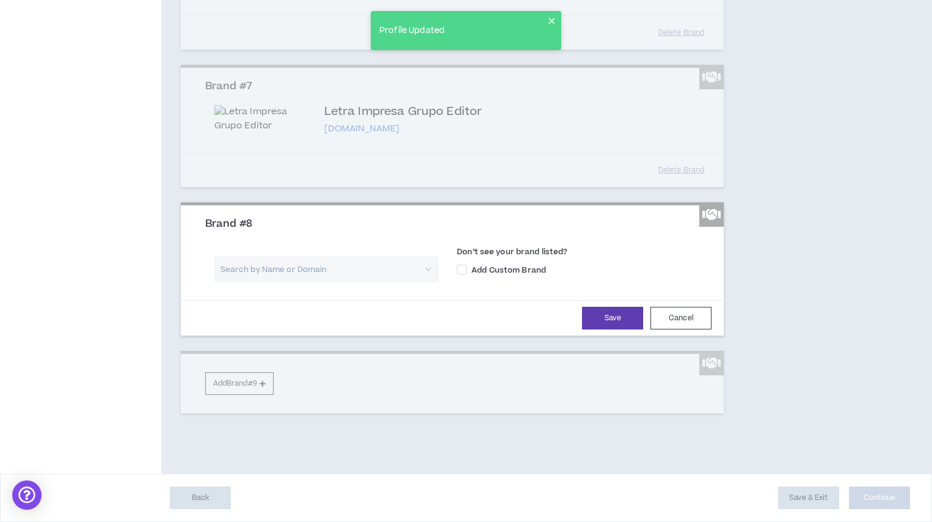
click at [273, 282] on input "search" at bounding box center [322, 269] width 203 height 26
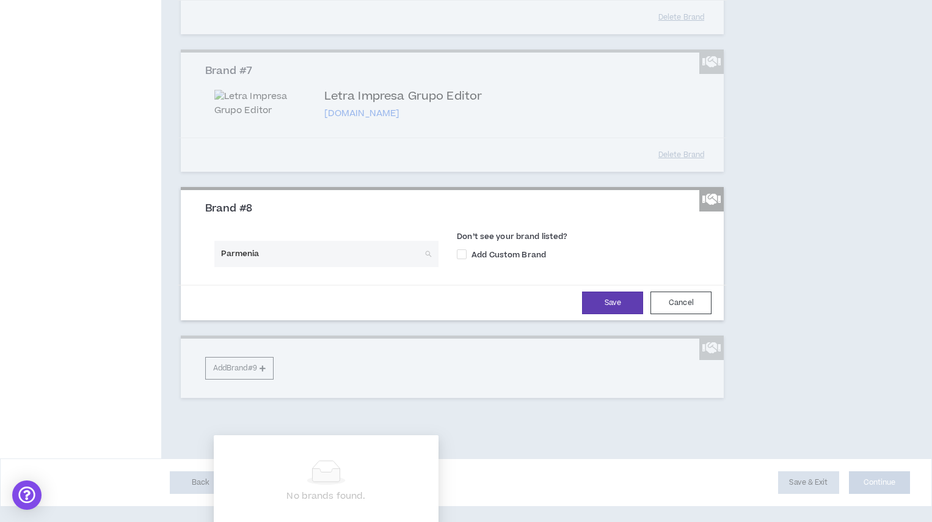
type input "Parmenia"
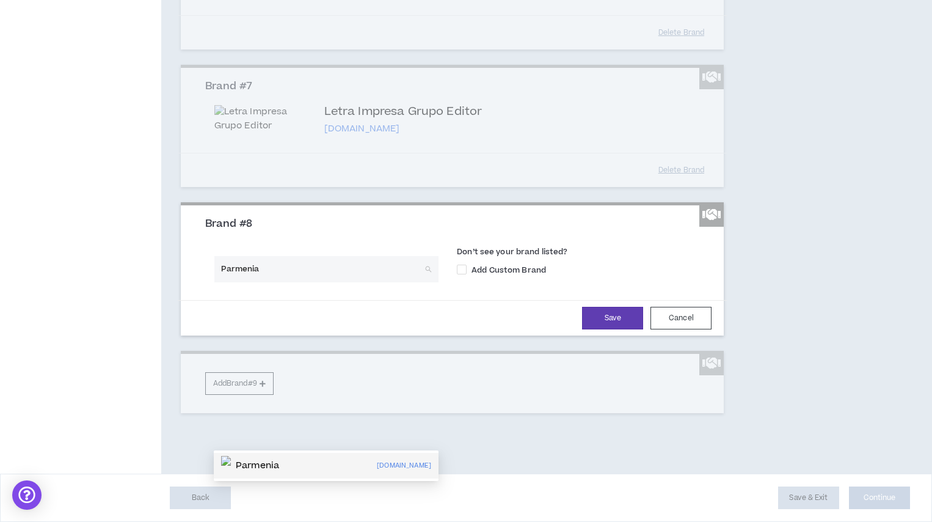
click at [274, 459] on p "Parmenia" at bounding box center [257, 465] width 43 height 12
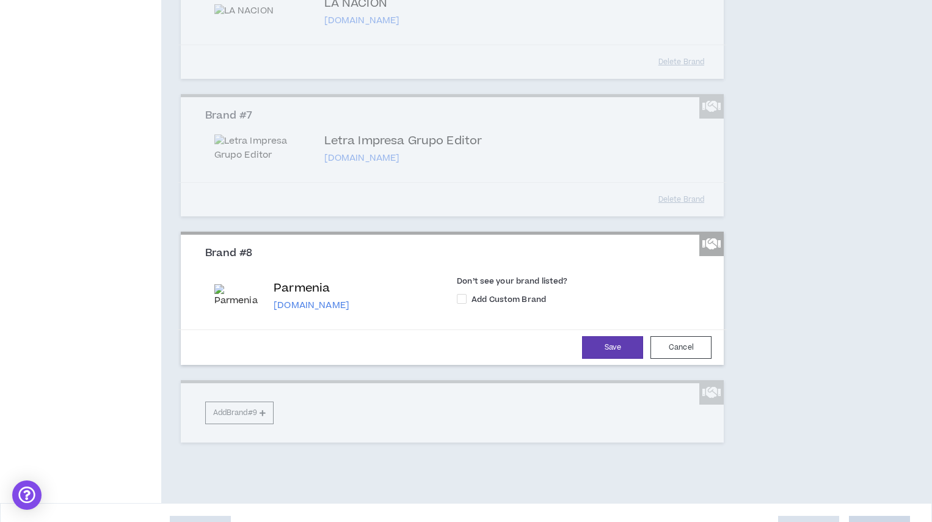
scroll to position [1045, 0]
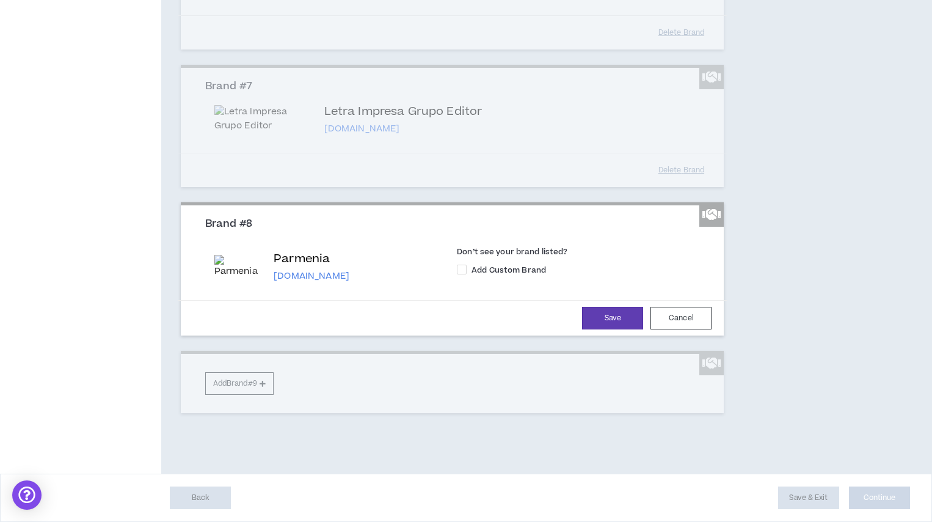
click at [621, 318] on button "Save" at bounding box center [612, 318] width 61 height 23
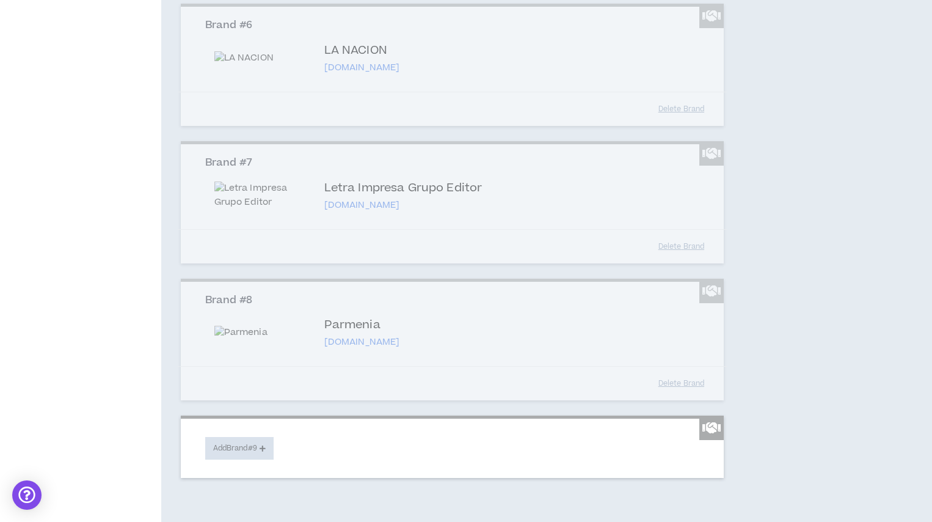
scroll to position [478, 0]
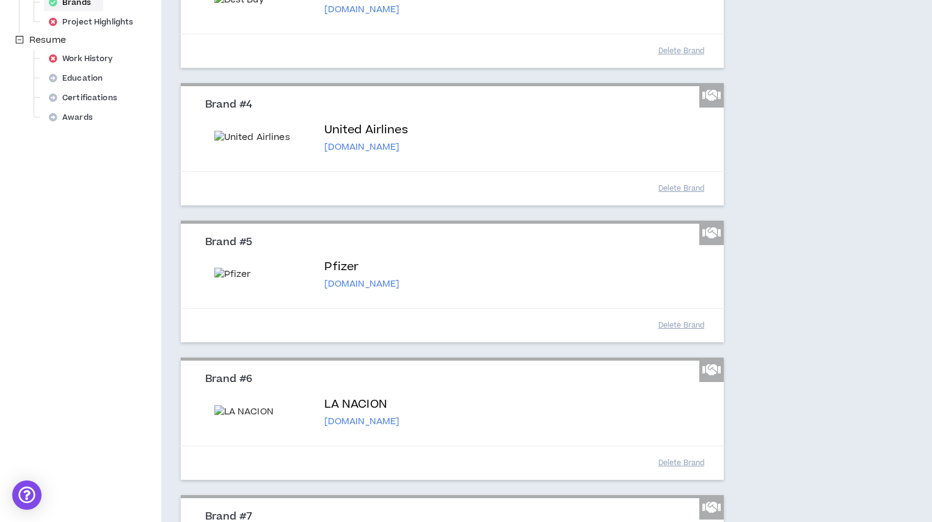
click at [404, 299] on div "Brand #5 Pfizer [DOMAIN_NAME] Don’t see your brand listed? Add Custom Brand Del…" at bounding box center [452, 281] width 543 height 122
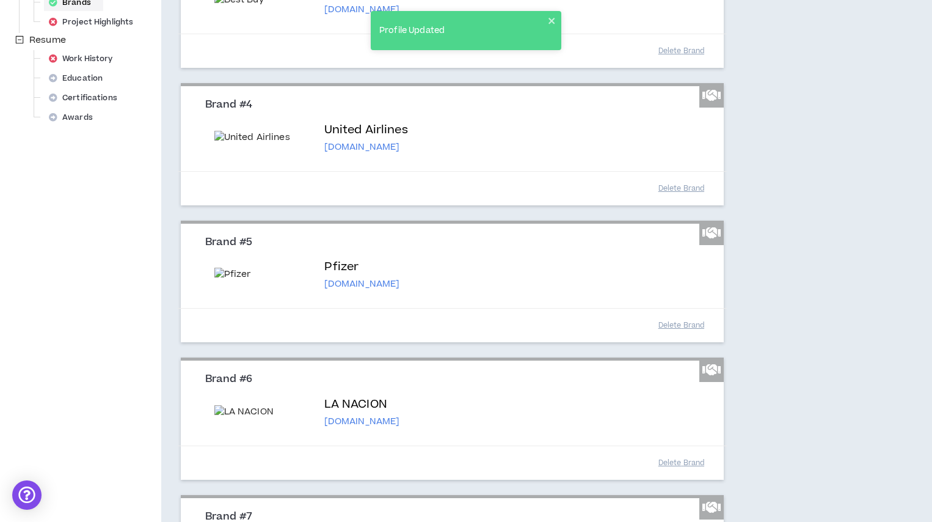
click at [237, 281] on img at bounding box center [261, 273] width 95 height 13
click at [679, 336] on button "Delete Brand" at bounding box center [680, 324] width 61 height 21
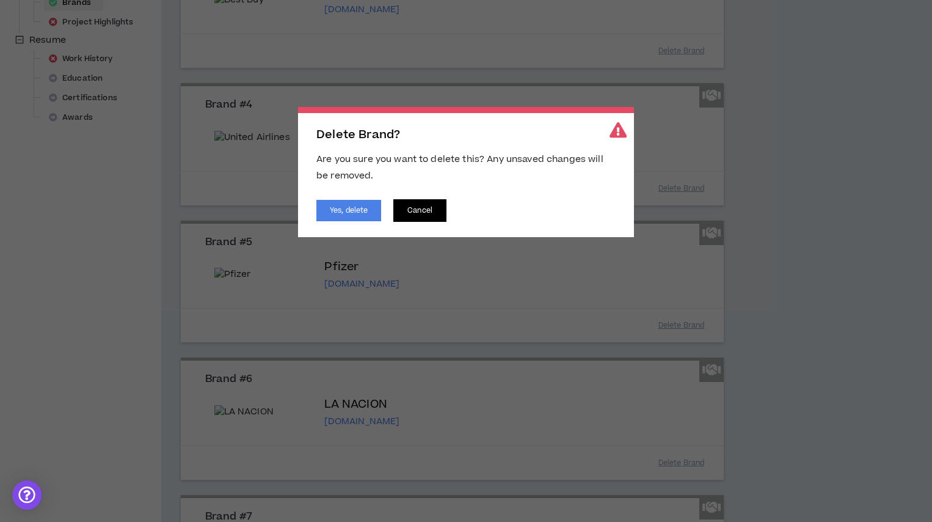
click at [438, 206] on button "Cancel" at bounding box center [419, 210] width 53 height 23
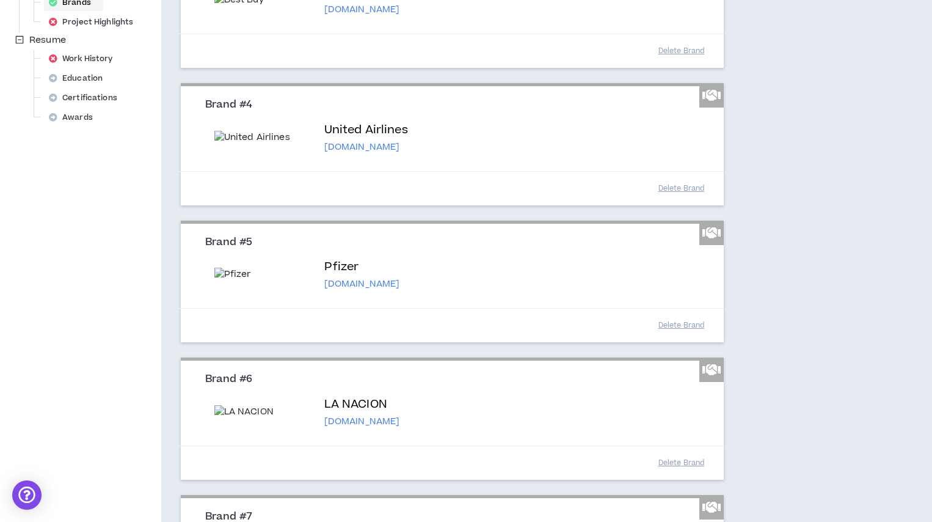
click at [518, 278] on span "Delete Brand? Are you sure you want to delete this? Any unsaved changes will be…" at bounding box center [466, 261] width 932 height 522
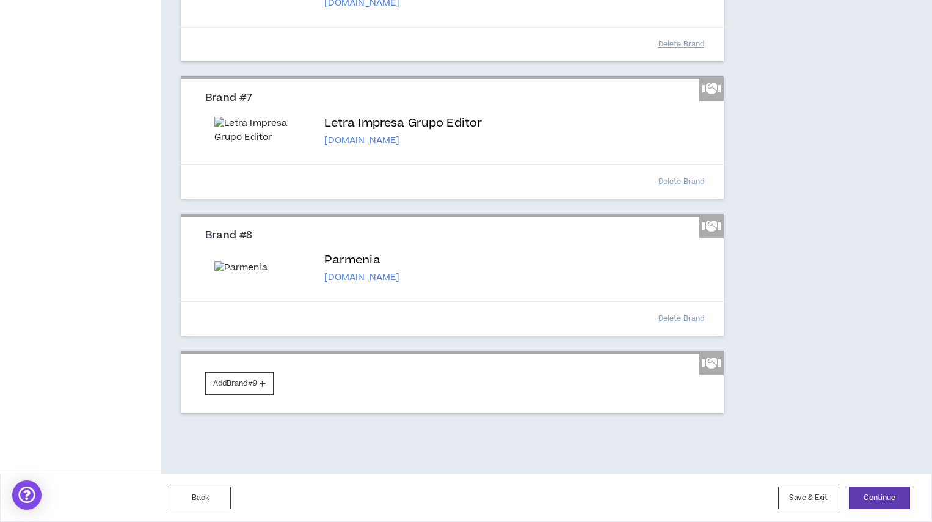
scroll to position [1124, 0]
click at [878, 471] on button "Continue" at bounding box center [879, 497] width 61 height 23
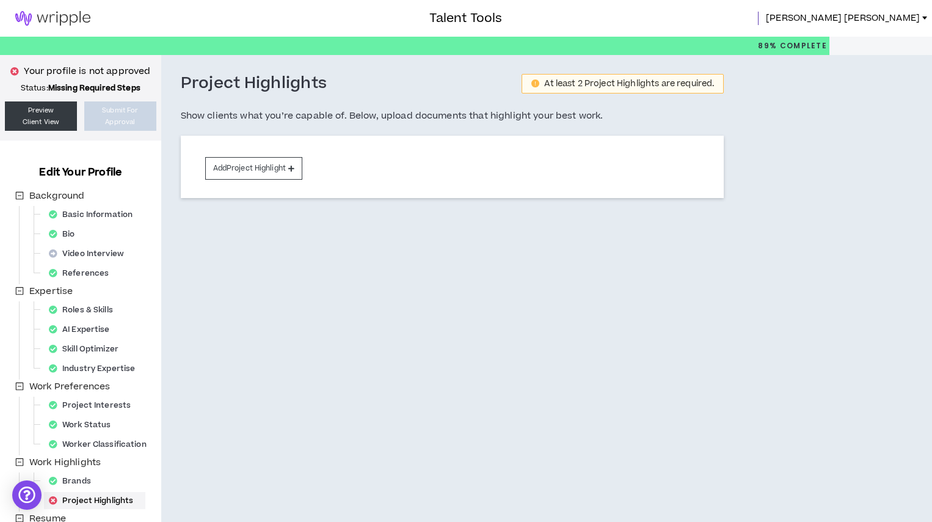
scroll to position [133, 0]
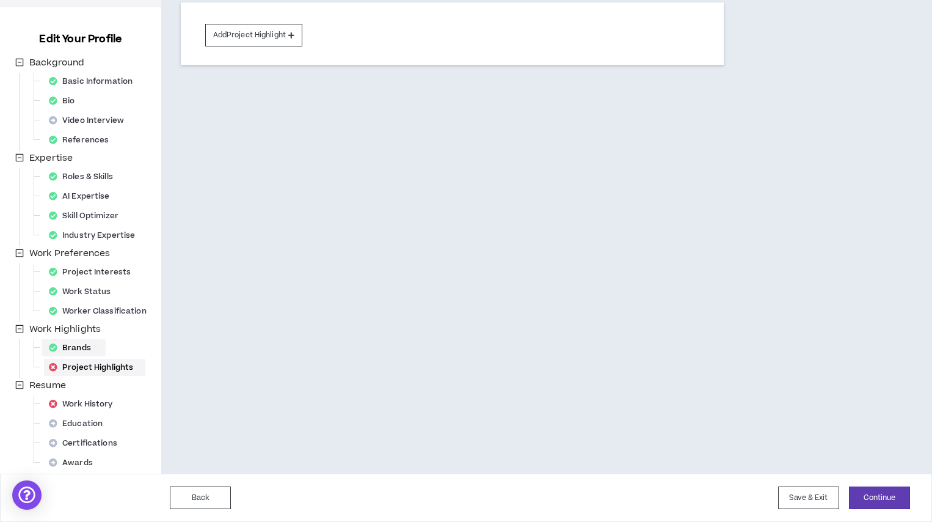
click at [77, 347] on div "Brands" at bounding box center [73, 347] width 59 height 17
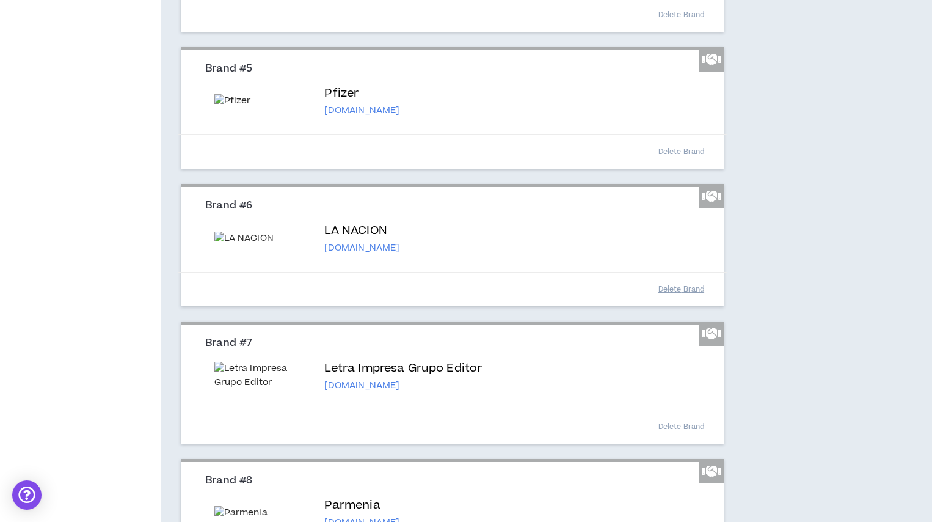
scroll to position [666, 0]
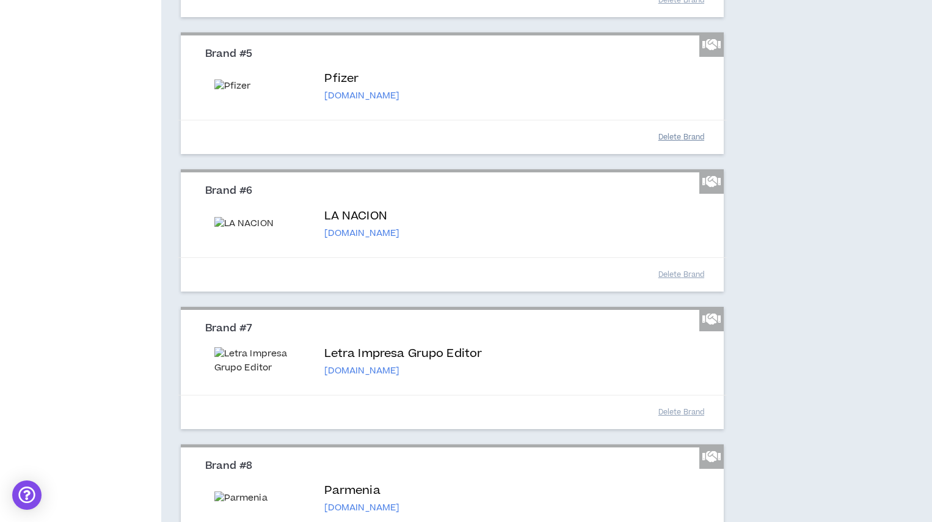
click at [682, 148] on button "Delete Brand" at bounding box center [680, 136] width 61 height 21
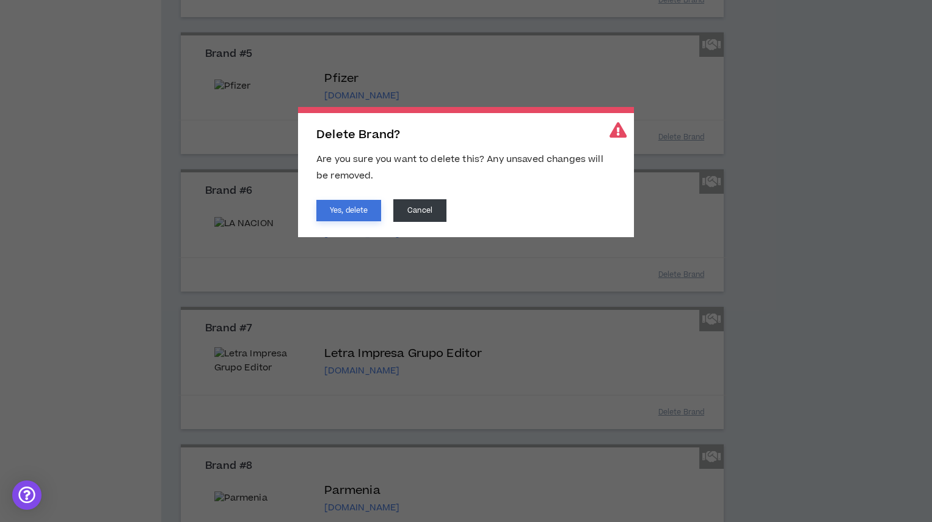
click at [349, 214] on button "Yes, delete" at bounding box center [348, 210] width 65 height 21
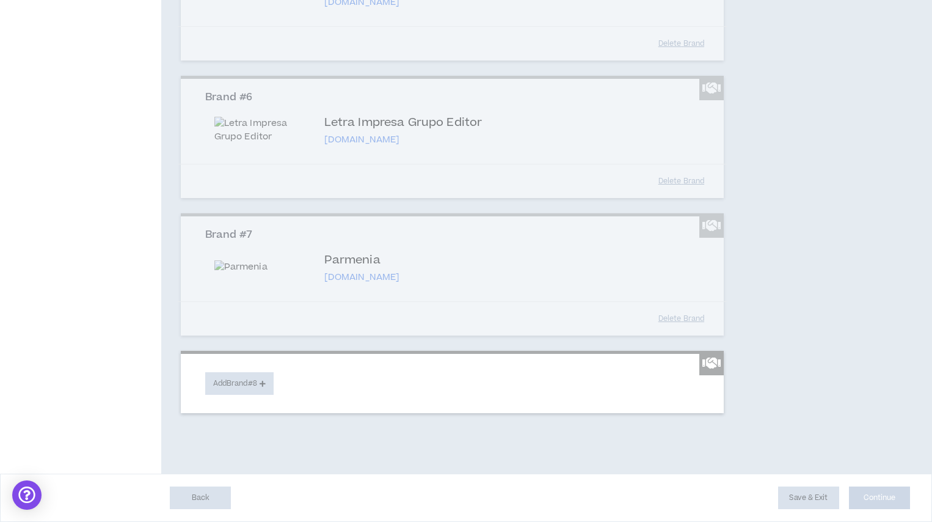
scroll to position [980, 0]
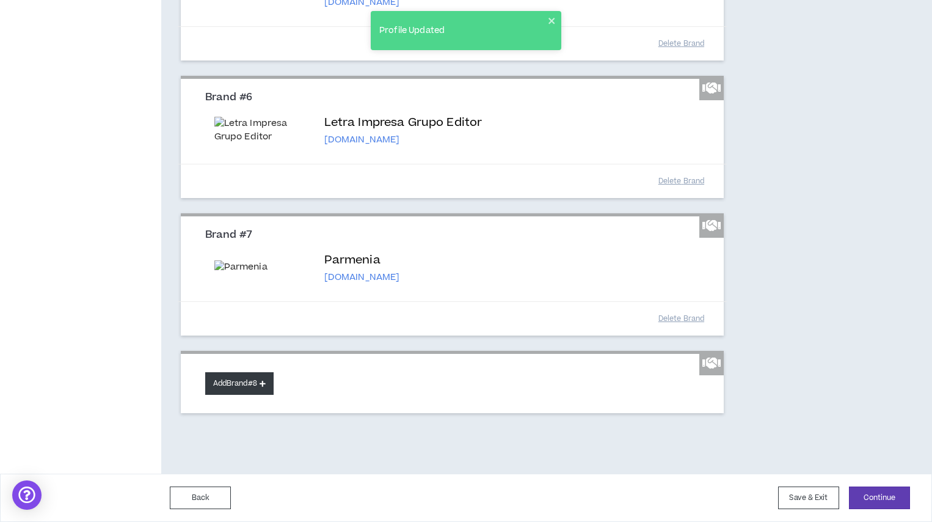
click at [245, 383] on button "Add Brand #8" at bounding box center [239, 383] width 68 height 23
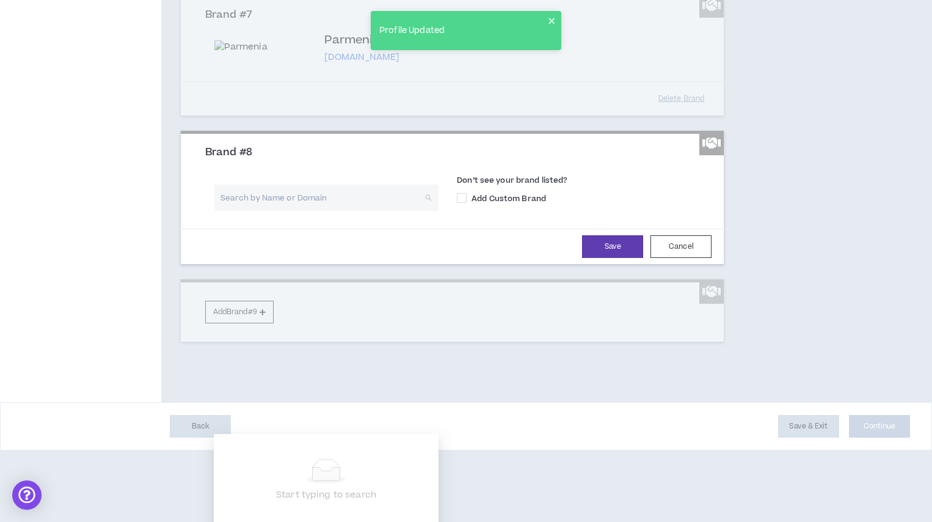
click at [286, 211] on input "search" at bounding box center [322, 197] width 203 height 26
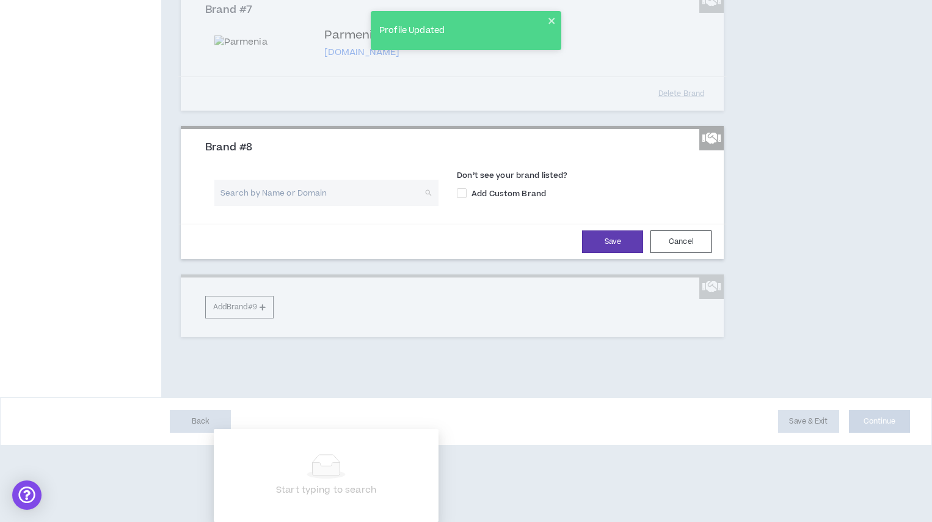
scroll to position [1129, 0]
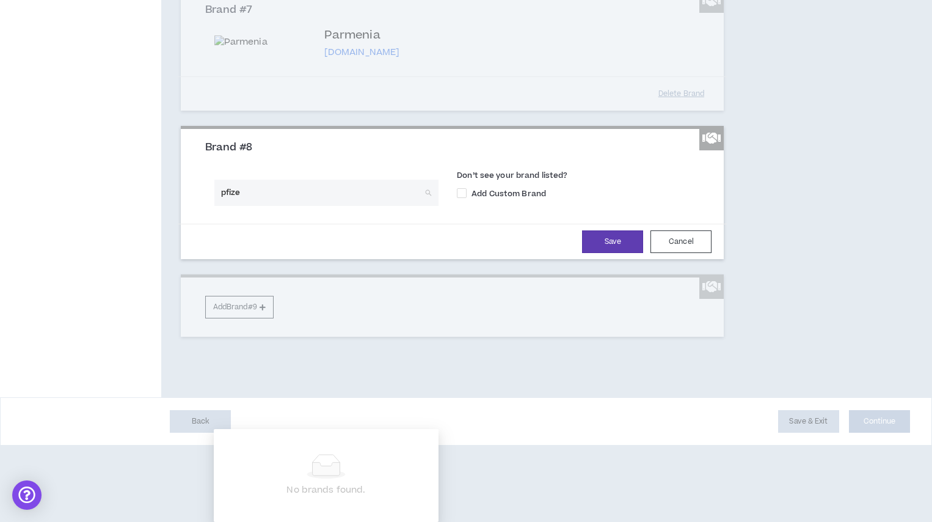
type input "pfizer"
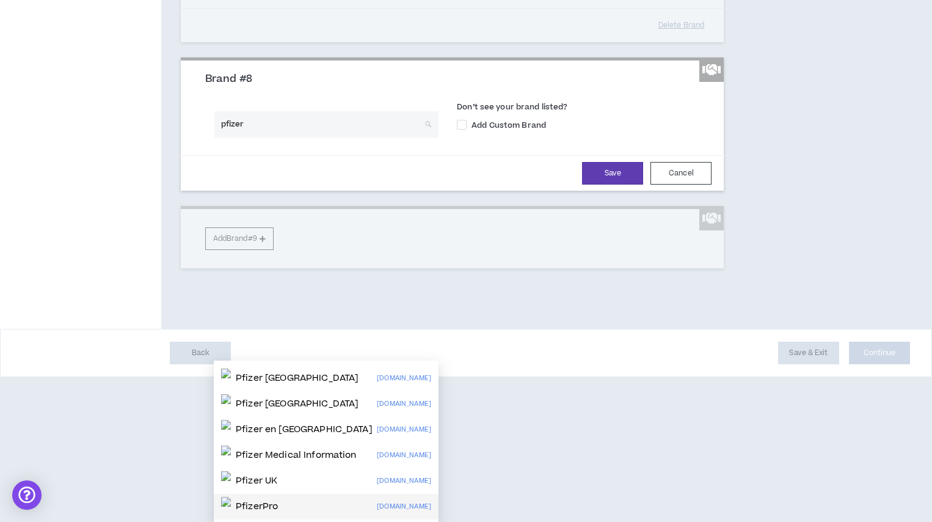
scroll to position [0, 0]
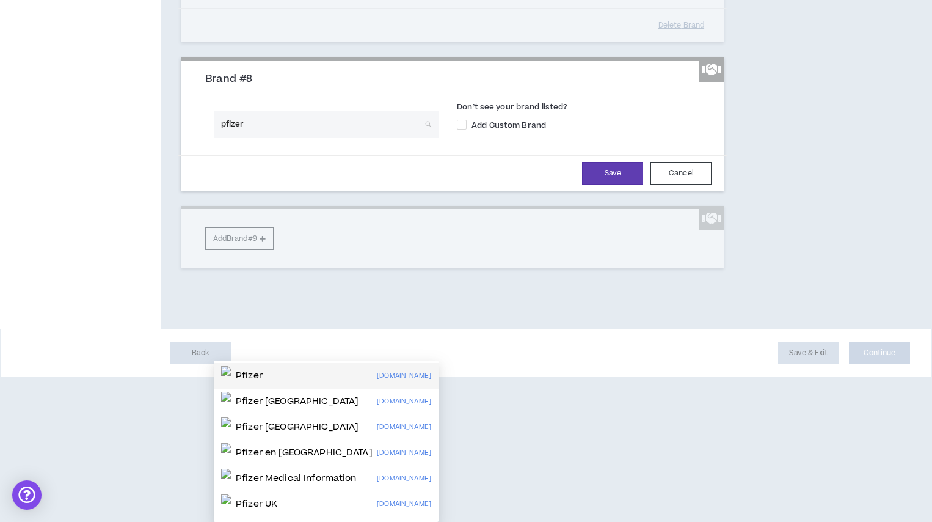
click at [259, 369] on p "Pfizer" at bounding box center [249, 375] width 27 height 12
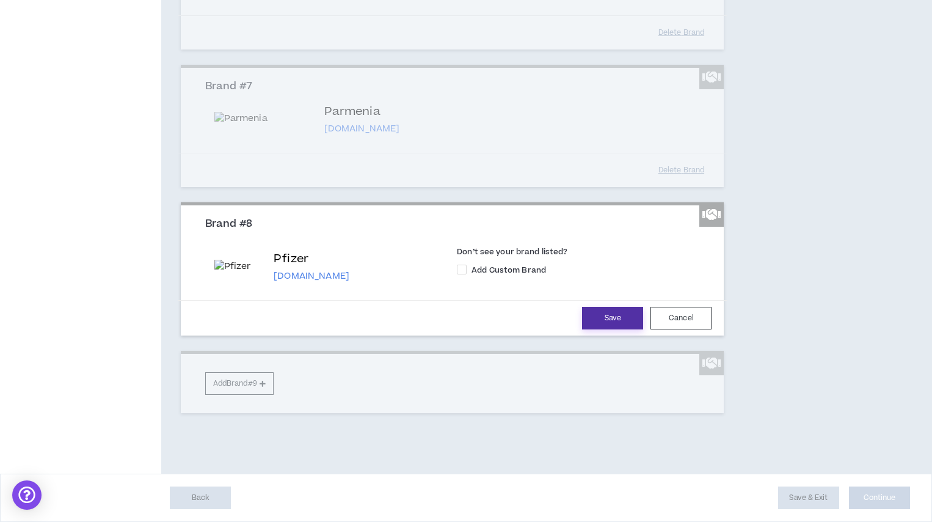
click at [616, 318] on button "Save" at bounding box center [612, 318] width 61 height 23
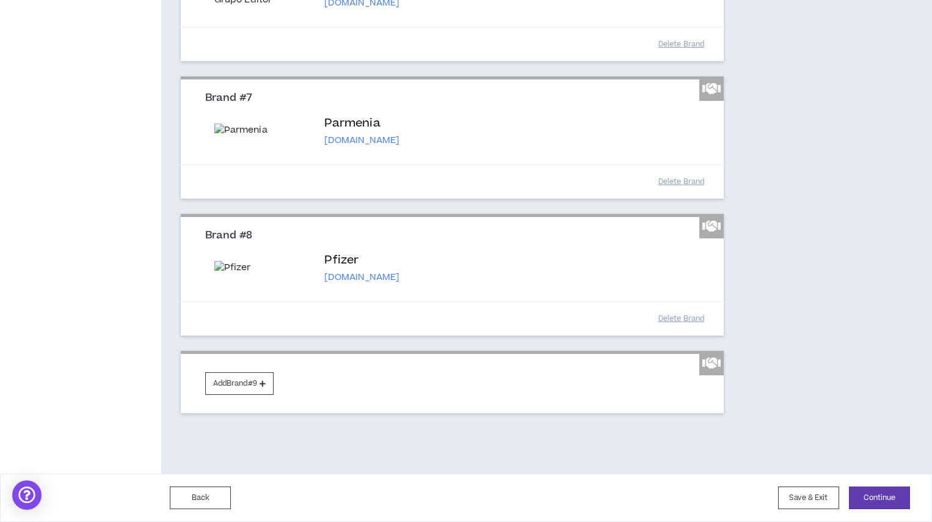
scroll to position [1124, 0]
click at [683, 173] on button "Delete Brand" at bounding box center [680, 181] width 61 height 21
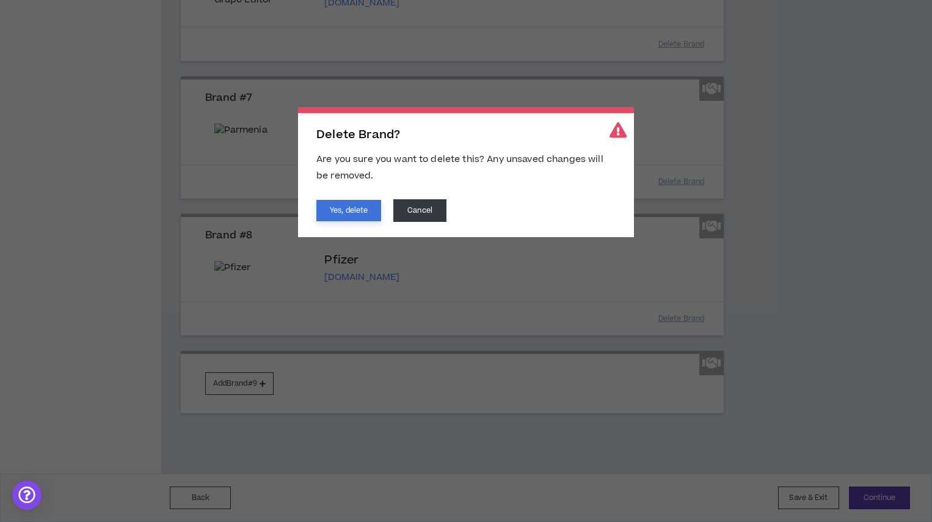
click at [355, 211] on button "Yes, delete" at bounding box center [348, 210] width 65 height 21
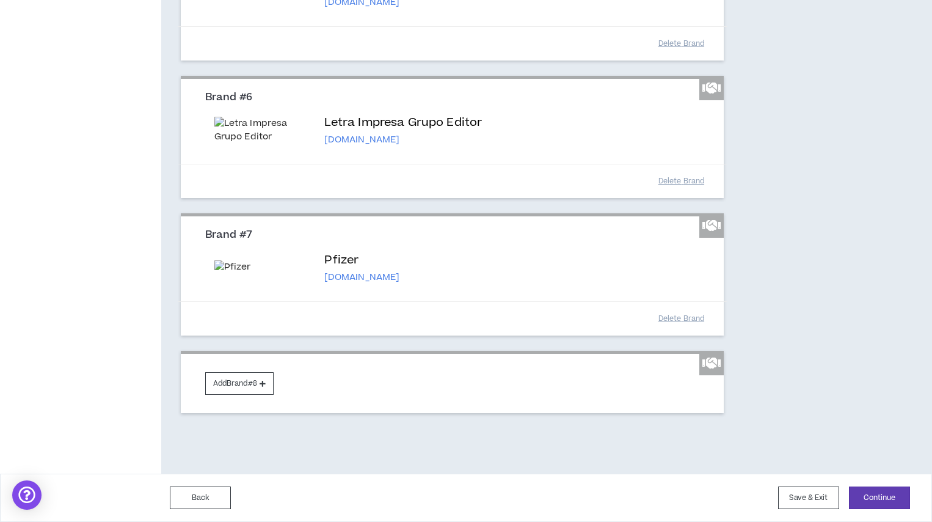
scroll to position [821, 0]
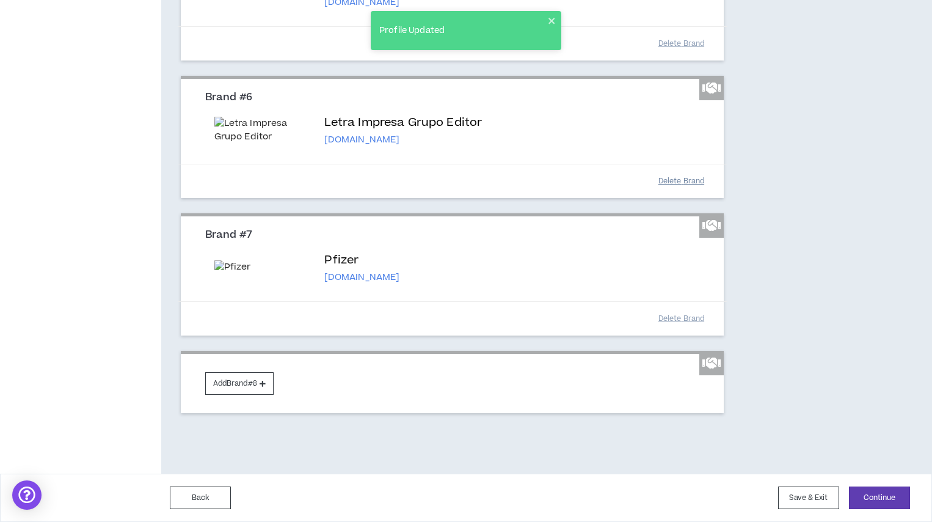
click at [671, 192] on button "Delete Brand" at bounding box center [680, 180] width 61 height 21
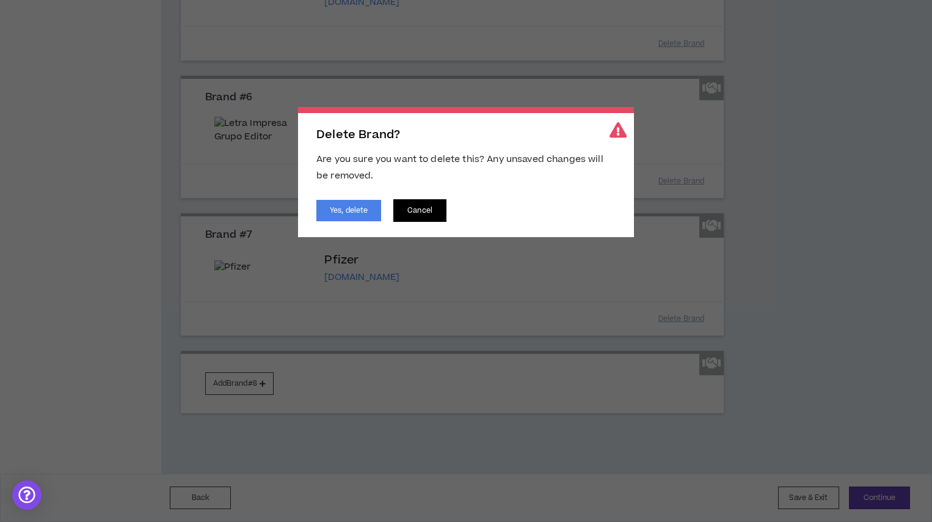
click at [438, 213] on button "Cancel" at bounding box center [419, 210] width 53 height 23
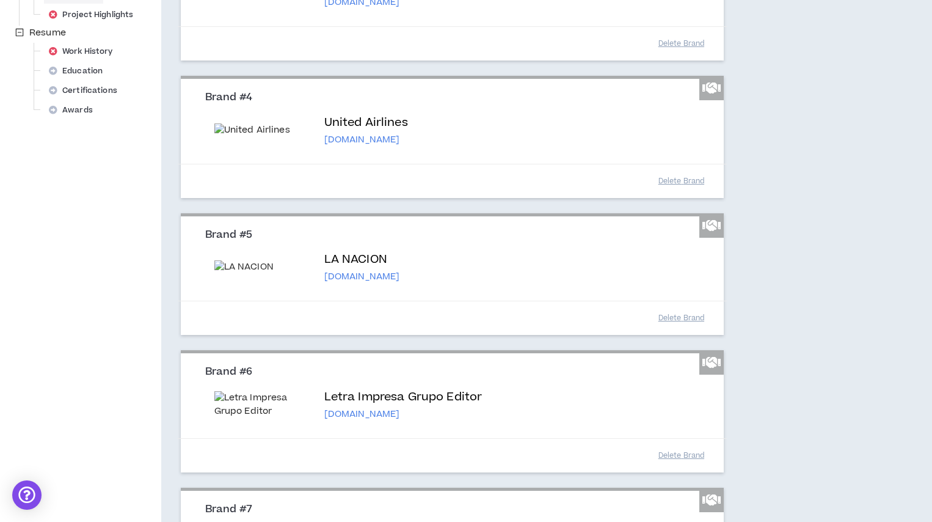
scroll to position [923, 0]
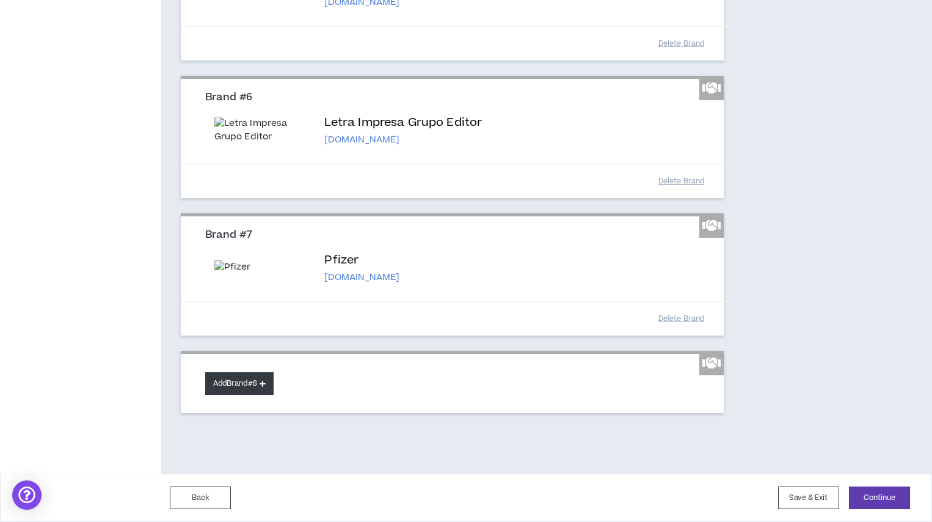
click at [248, 383] on button "Add Brand #8" at bounding box center [239, 383] width 68 height 23
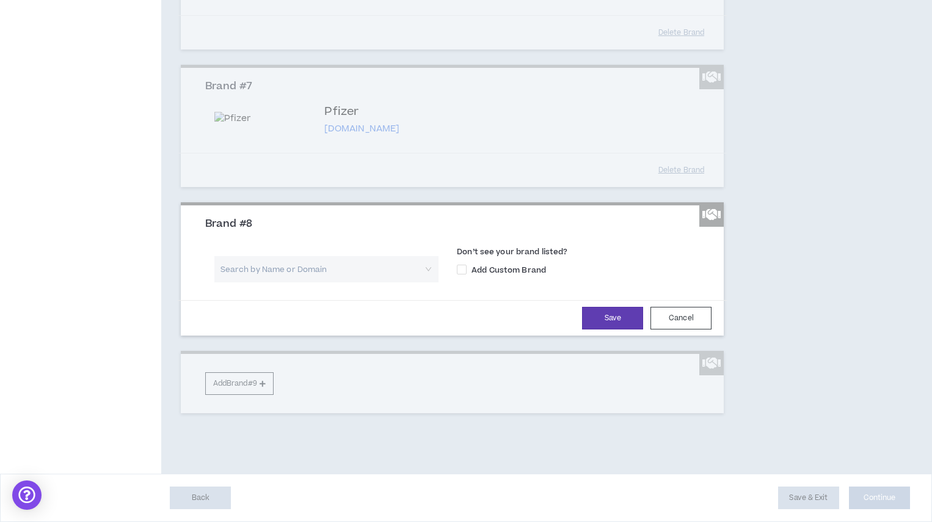
click at [274, 282] on input "search" at bounding box center [322, 269] width 203 height 26
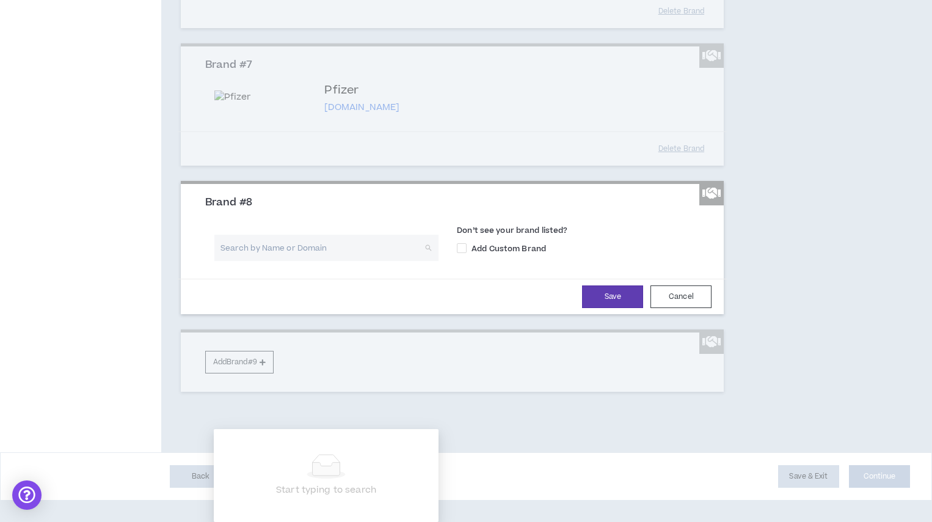
scroll to position [1072, 0]
type input "parmenia"
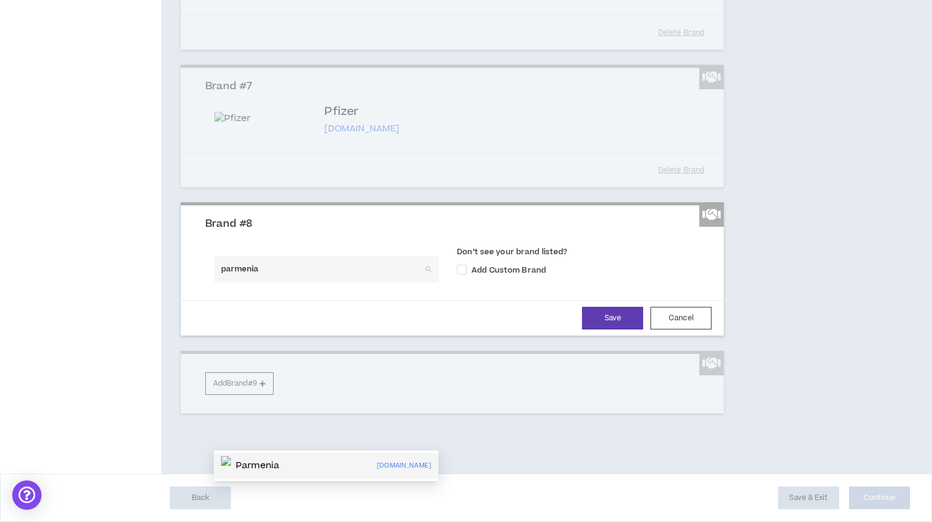
click at [303, 456] on div "Parmenia [DOMAIN_NAME]" at bounding box center [326, 466] width 210 height 20
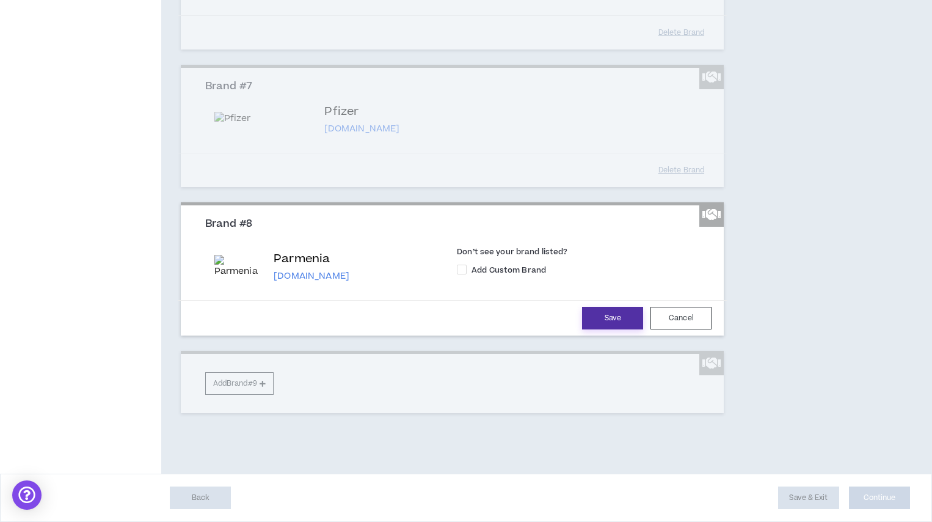
click at [612, 325] on button "Save" at bounding box center [612, 318] width 61 height 23
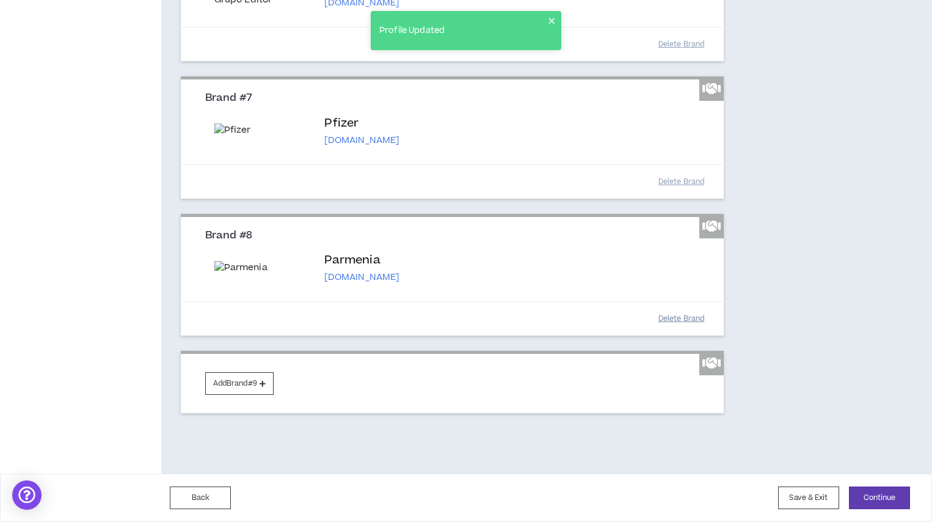
scroll to position [1124, 0]
click at [204, 471] on button "Back" at bounding box center [200, 497] width 61 height 23
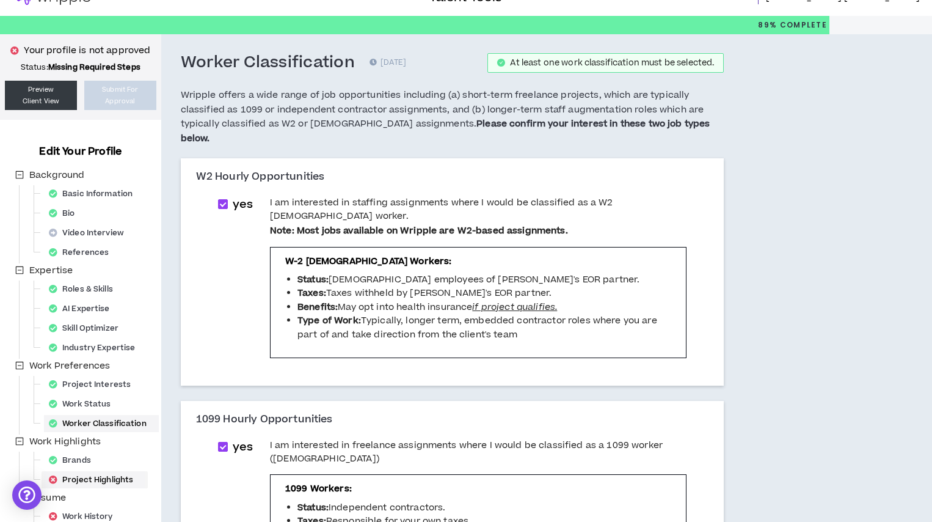
scroll to position [23, 0]
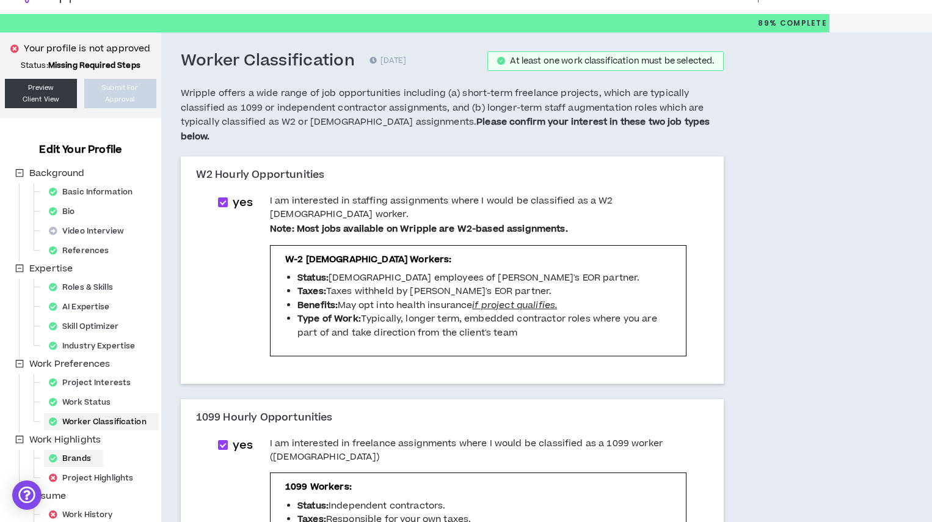
click at [77, 453] on div "Brands" at bounding box center [73, 457] width 59 height 17
click at [79, 456] on div "Brands" at bounding box center [73, 457] width 59 height 17
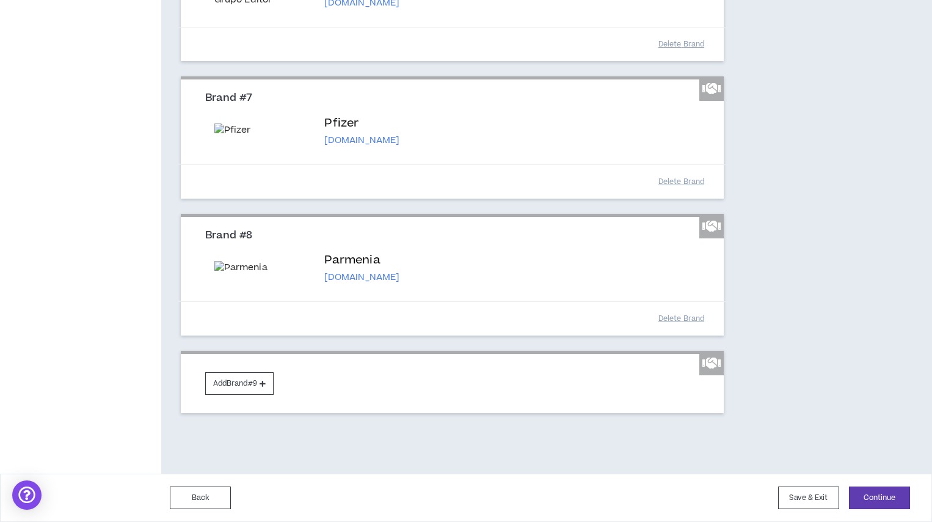
scroll to position [1124, 0]
click at [884, 471] on button "Continue" at bounding box center [879, 497] width 61 height 23
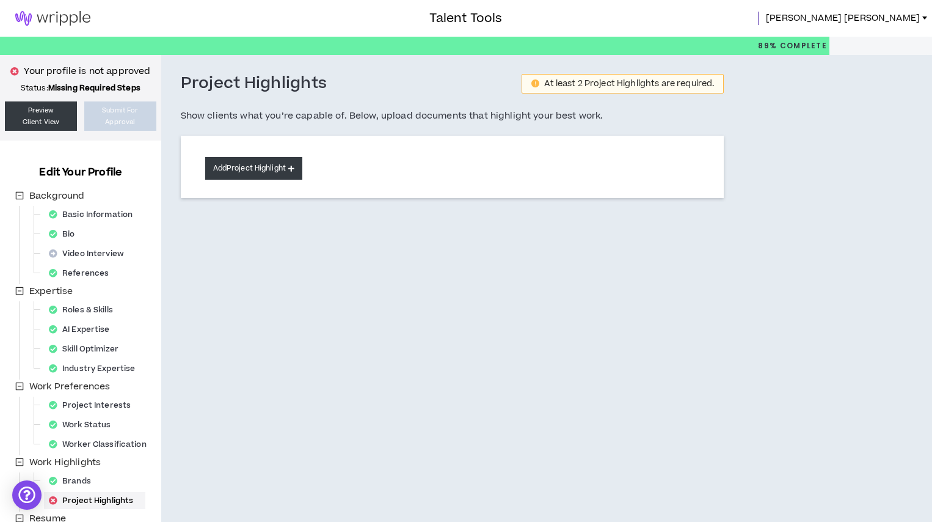
click at [288, 167] on button "Add Project Highlight" at bounding box center [253, 168] width 97 height 23
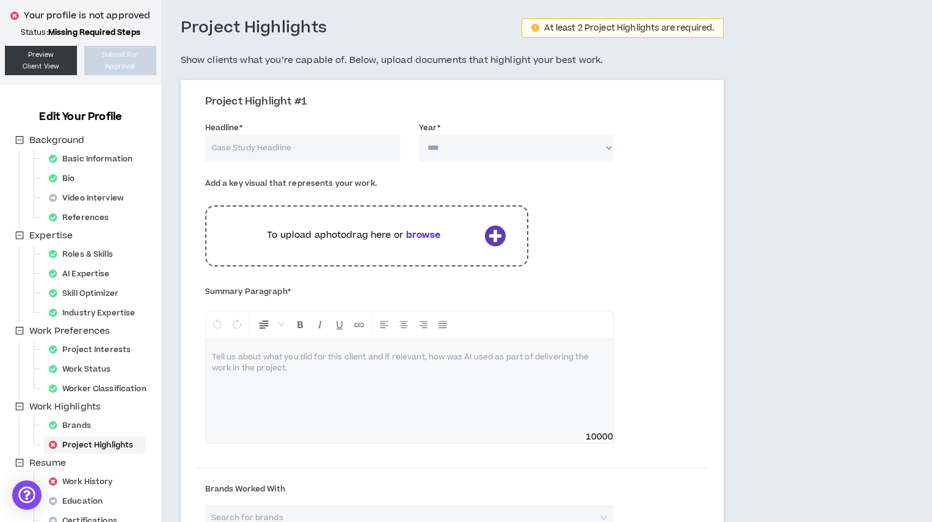
scroll to position [77, 0]
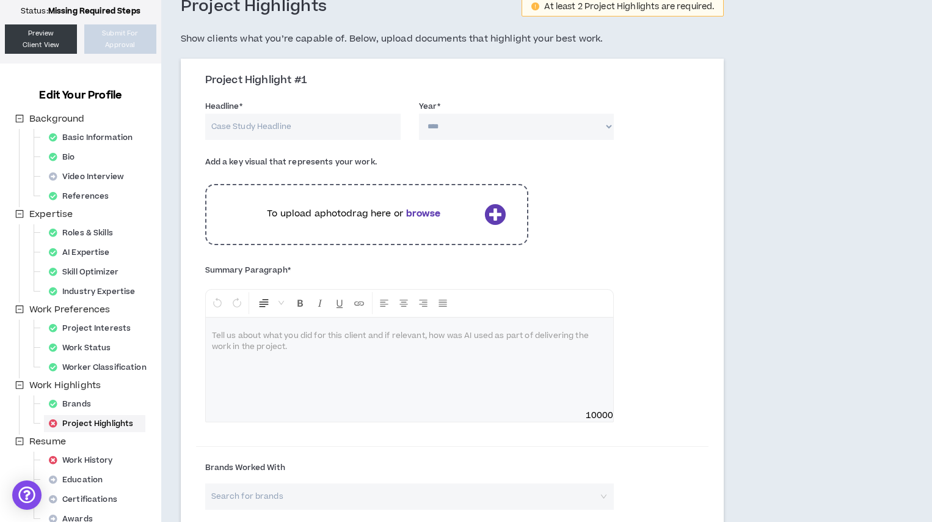
click at [501, 211] on icon at bounding box center [494, 213] width 21 height 21
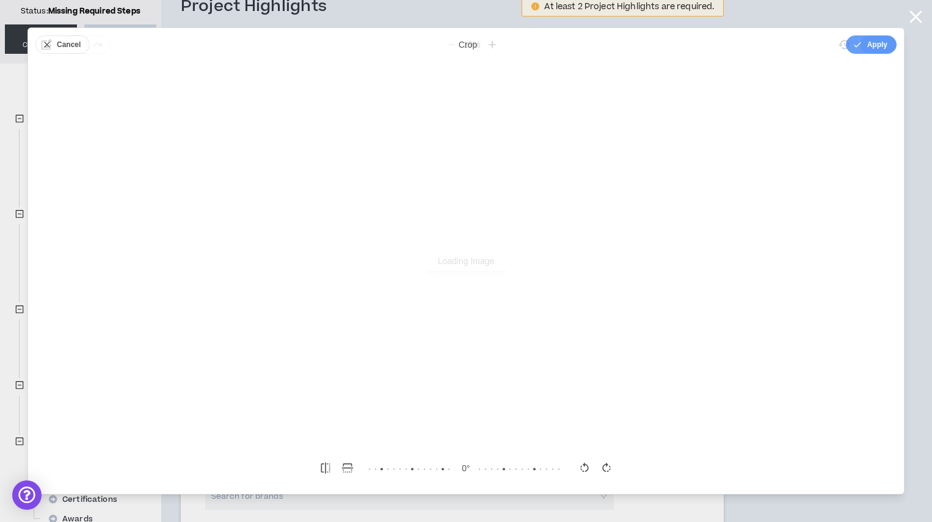
scroll to position [0, 0]
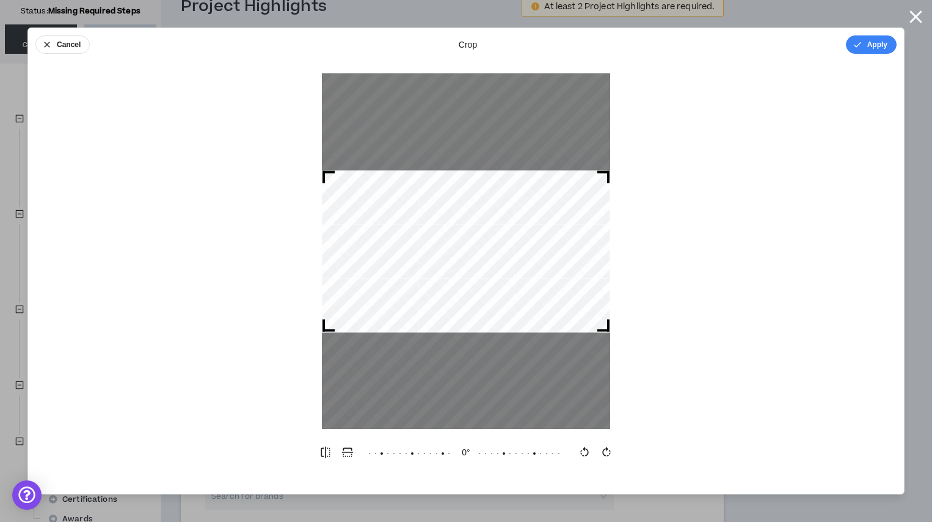
drag, startPoint x: 606, startPoint y: 329, endPoint x: 660, endPoint y: 451, distance: 133.4
click at [660, 451] on div "Cancel crop Apply 0 °" at bounding box center [465, 260] width 877 height 467
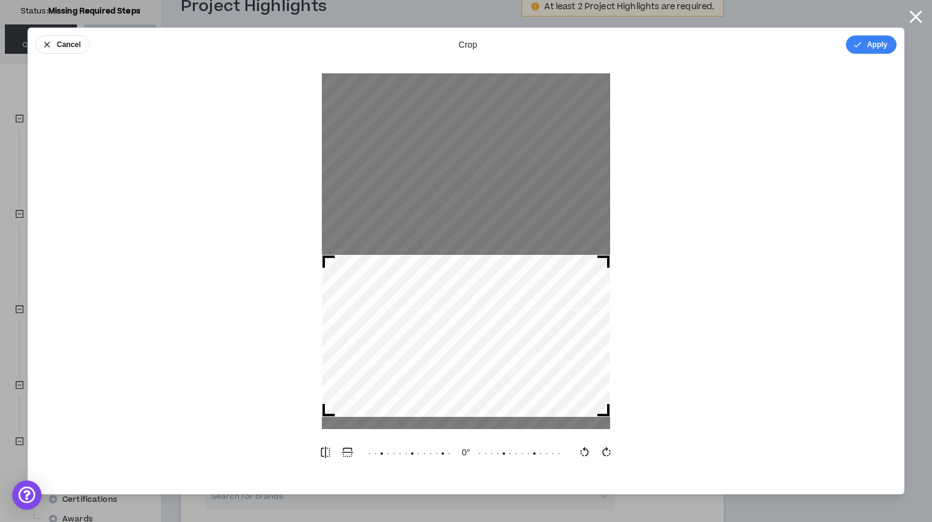
drag, startPoint x: 553, startPoint y: 303, endPoint x: 558, endPoint y: 362, distance: 59.4
click at [556, 380] on div at bounding box center [466, 336] width 288 height 162
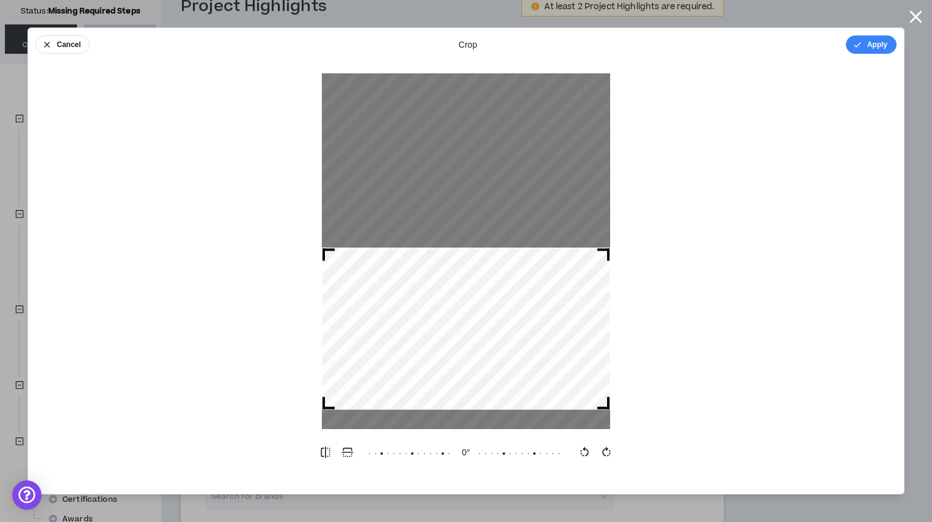
click at [564, 346] on div at bounding box center [466, 328] width 288 height 162
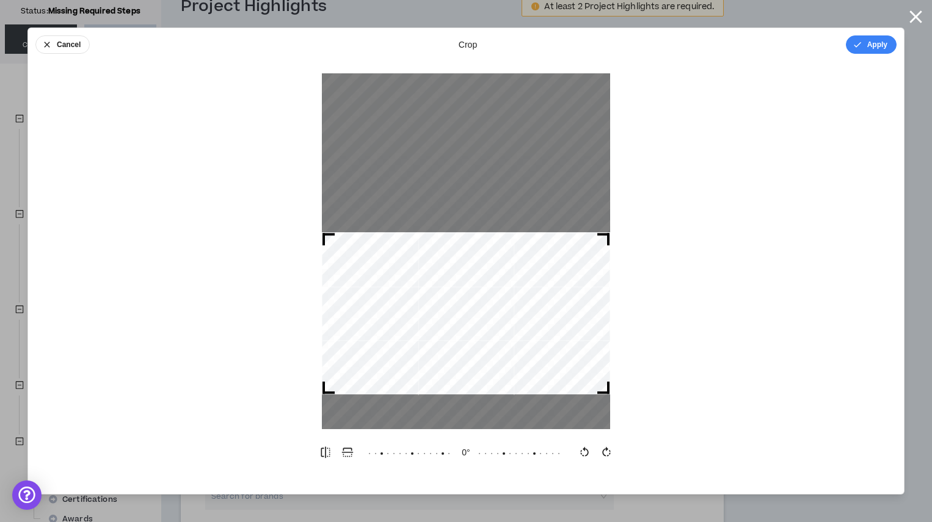
drag, startPoint x: 559, startPoint y: 366, endPoint x: 561, endPoint y: 357, distance: 9.5
click at [561, 357] on div at bounding box center [466, 313] width 288 height 162
click at [330, 453] on icon "button" at bounding box center [325, 452] width 12 height 12
click at [347, 454] on icon "button" at bounding box center [347, 452] width 12 height 12
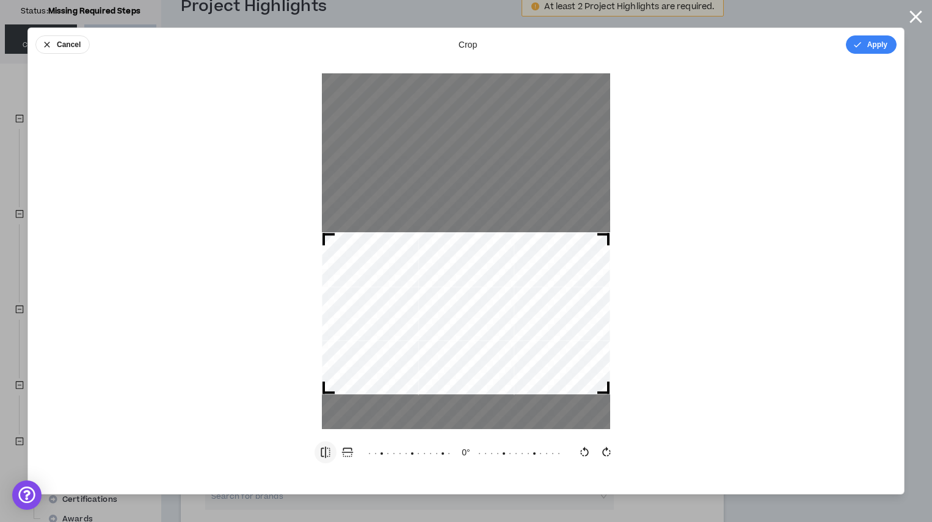
click at [325, 451] on icon "button" at bounding box center [325, 451] width 9 height 11
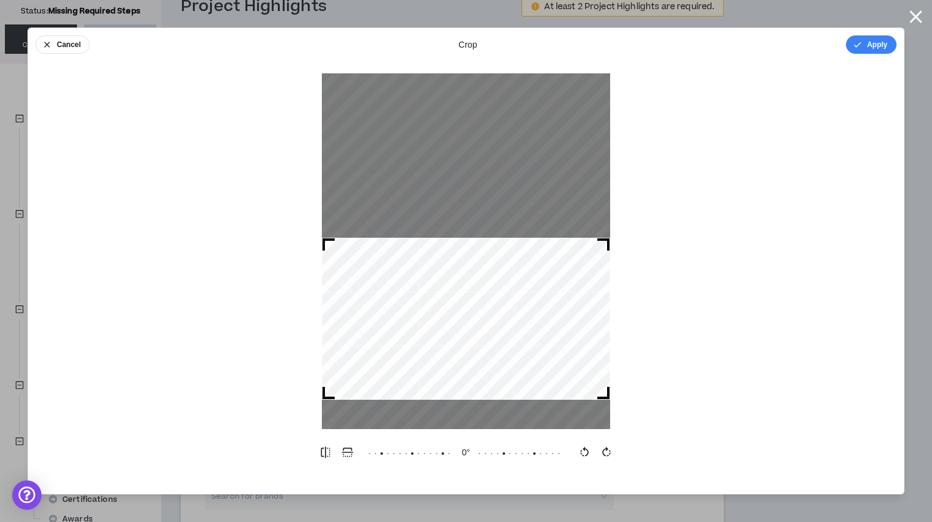
click at [516, 379] on div at bounding box center [466, 319] width 288 height 162
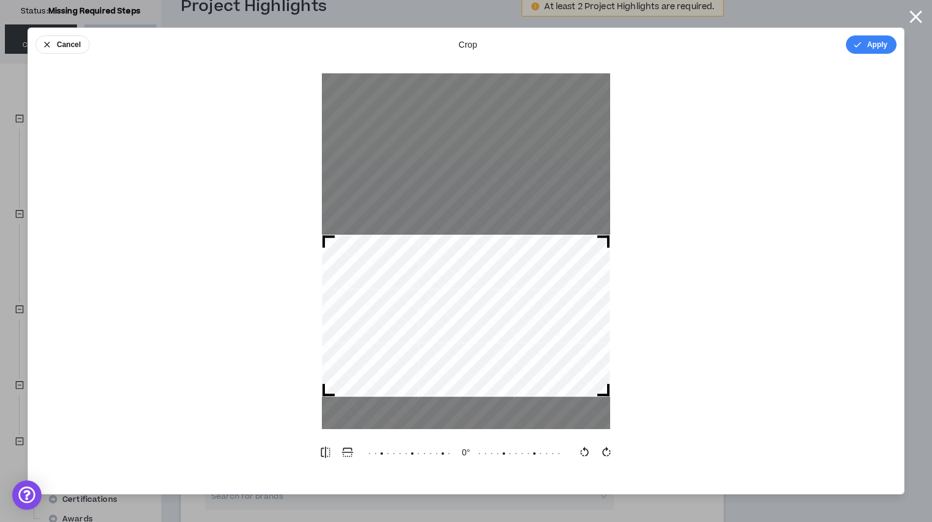
click at [570, 264] on div at bounding box center [466, 315] width 288 height 162
click at [880, 45] on button "Apply" at bounding box center [871, 44] width 51 height 18
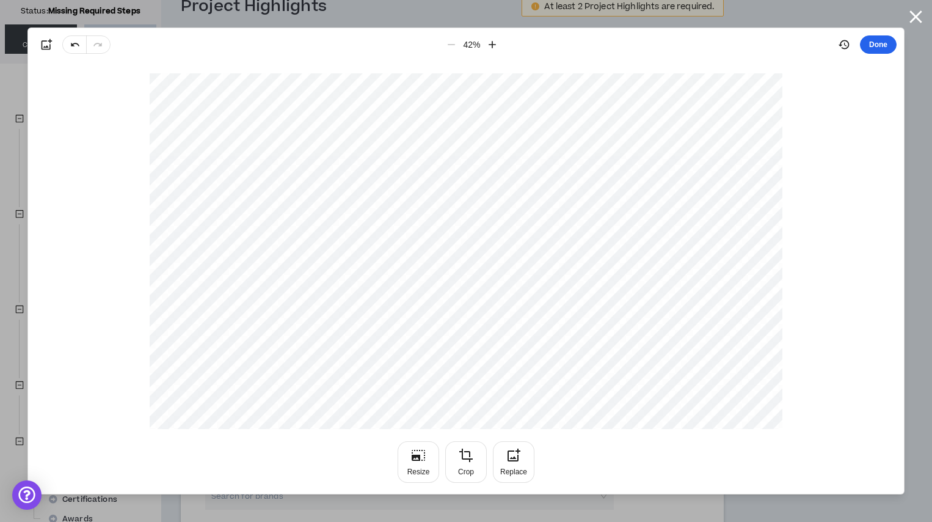
click at [879, 46] on button "Done" at bounding box center [878, 44] width 37 height 18
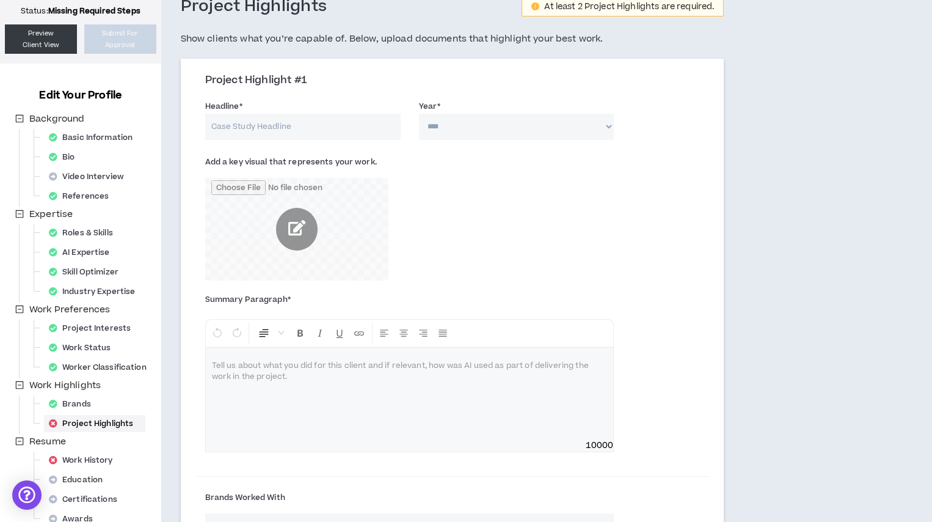
click at [295, 224] on input "file" at bounding box center [296, 229] width 183 height 103
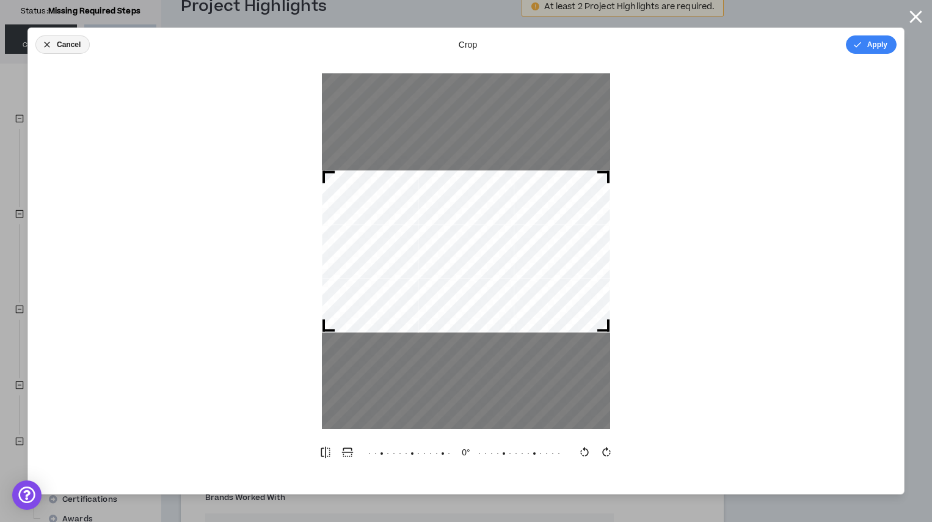
click at [79, 45] on button "Cancel" at bounding box center [62, 44] width 54 height 18
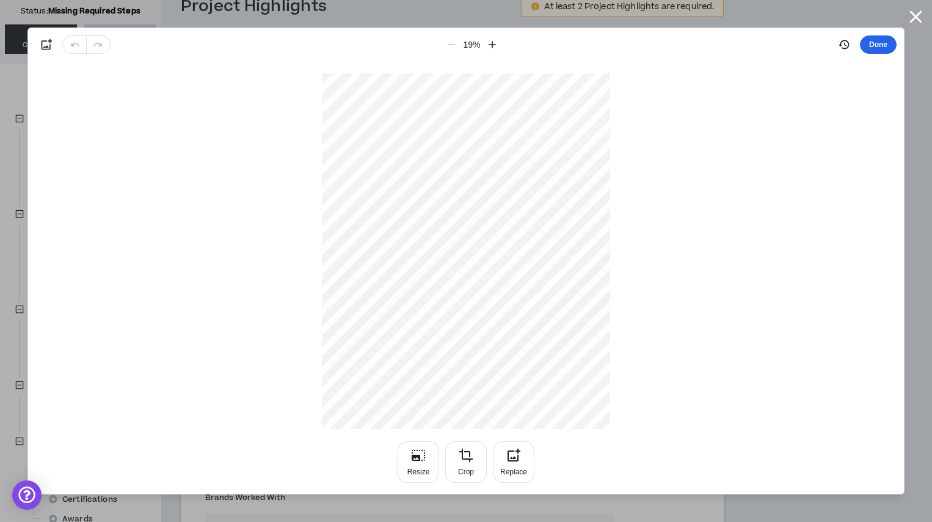
click at [872, 46] on button "Done" at bounding box center [878, 44] width 37 height 18
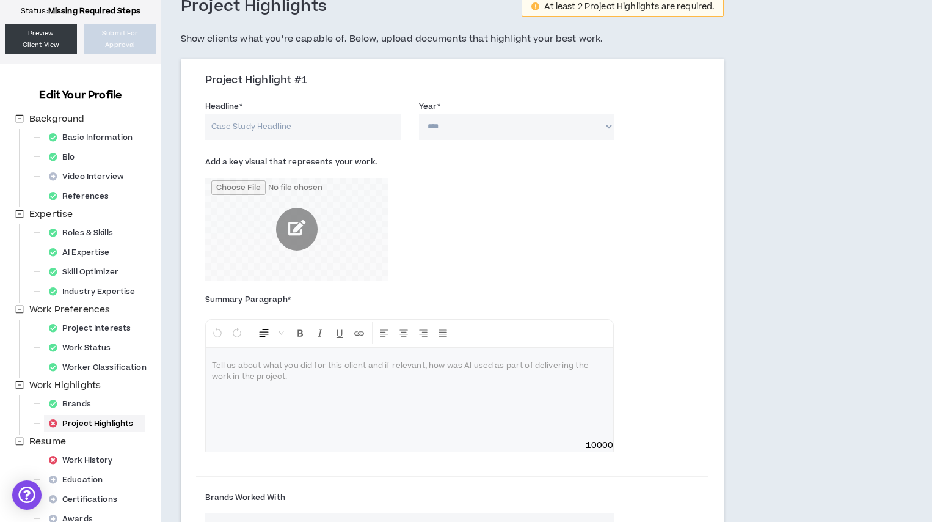
click at [300, 131] on input "Headline *" at bounding box center [302, 127] width 195 height 26
click at [356, 79] on h3 "Project Highlight #1" at bounding box center [457, 80] width 504 height 13
click at [322, 124] on input "Headline *" at bounding box center [302, 127] width 195 height 26
type input "Lead a team of designers for holiday´s BestBuy campaigns"
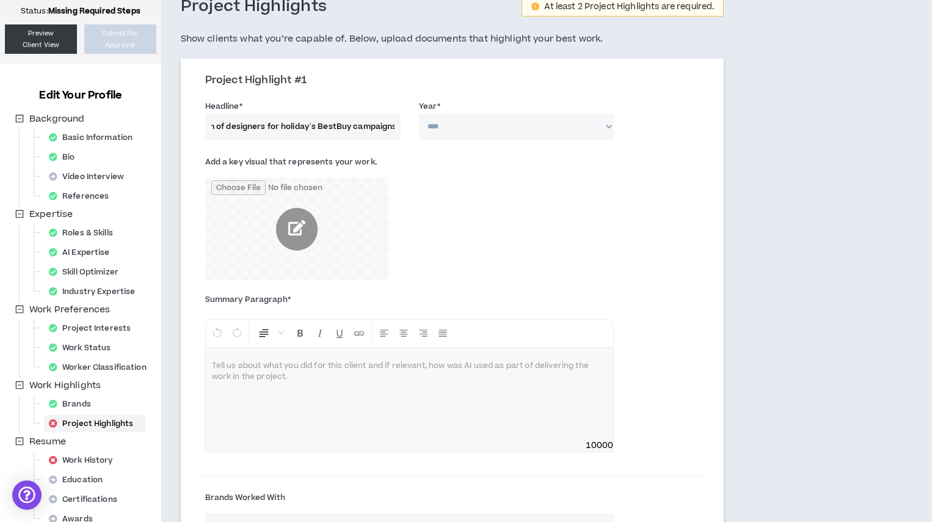
click at [476, 134] on select "**** **** **** **** **** **** **** **** **** **** **** **** **** **** **** ****…" at bounding box center [516, 127] width 195 height 26
click at [288, 373] on div at bounding box center [410, 393] width 408 height 92
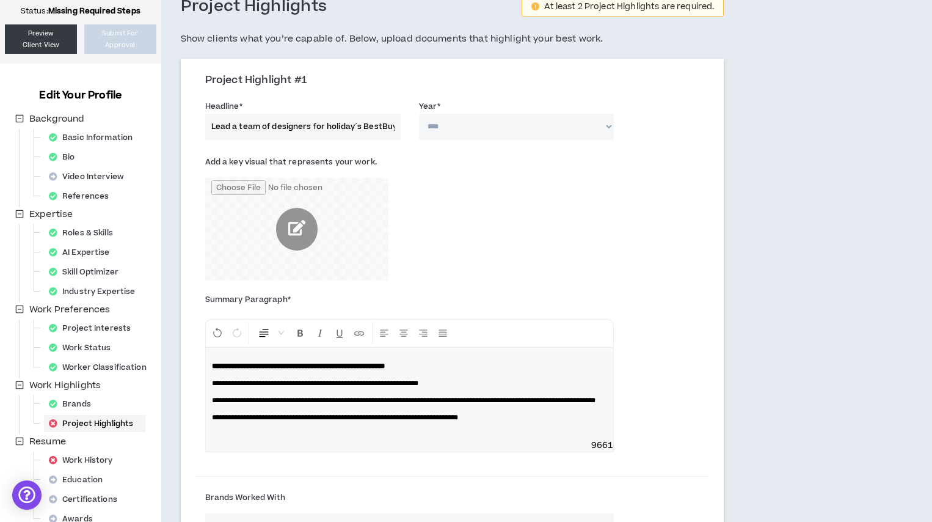
click at [457, 125] on select "**** **** **** **** **** **** **** **** **** **** **** **** **** **** **** ****…" at bounding box center [516, 127] width 195 height 26
select select "****"
click at [419, 114] on select "**** **** **** **** **** **** **** **** **** **** **** **** **** **** **** ****…" at bounding box center [516, 127] width 195 height 26
drag, startPoint x: 358, startPoint y: 125, endPoint x: 430, endPoint y: 137, distance: 73.0
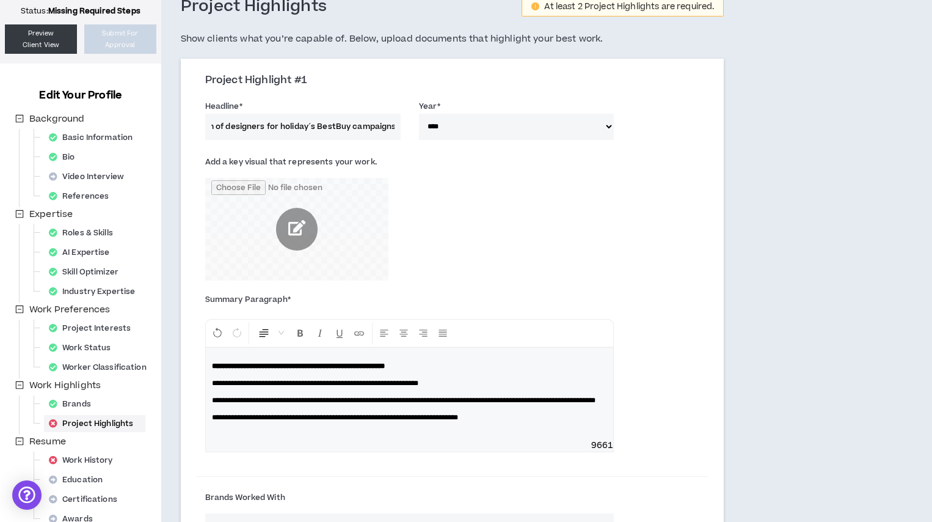
click at [430, 137] on div "Headline * Lead a team of designers for holiday´s BestBuy campaigns Year * ****…" at bounding box center [452, 122] width 513 height 52
click at [369, 127] on input "Lead a team of designers for holiday´s BestBuy campaigns" at bounding box center [302, 127] width 195 height 26
click at [349, 125] on input "Lead a team of designers for holiday´s BestBuy campaigns" at bounding box center [302, 127] width 195 height 26
drag, startPoint x: 279, startPoint y: 126, endPoint x: 499, endPoint y: 131, distance: 219.9
click at [499, 131] on div "Headline * Lead a team of designers for holiday´s BestBuy campaigns Year * ****…" at bounding box center [452, 122] width 513 height 52
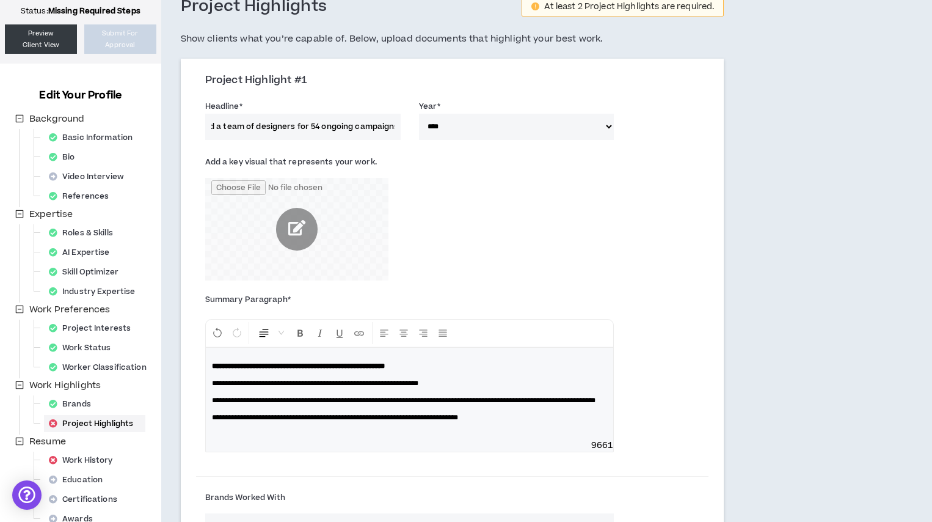
scroll to position [0, 20]
click at [352, 127] on input "Lead a team of designers for 54 ongoing campaigns" at bounding box center [302, 127] width 195 height 26
drag, startPoint x: 360, startPoint y: 126, endPoint x: 370, endPoint y: 125, distance: 9.8
click at [370, 125] on input "Lead a team of designers for 54 ongoing mktg campaigns" at bounding box center [302, 127] width 195 height 26
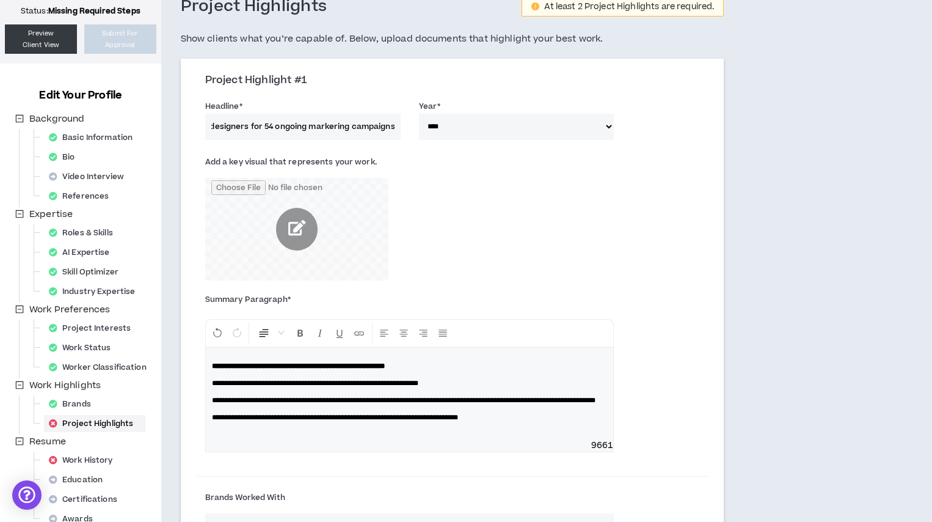
drag, startPoint x: 367, startPoint y: 126, endPoint x: 487, endPoint y: 129, distance: 120.3
click at [487, 129] on div "Headline * Lead a team of designers for 54 ongoing markering campaigns Year * *…" at bounding box center [452, 122] width 513 height 52
click at [368, 127] on input "Lead a team of designers for 54 ongoing markering campaigns" at bounding box center [302, 127] width 195 height 26
drag, startPoint x: 325, startPoint y: 128, endPoint x: 109, endPoint y: 103, distance: 217.1
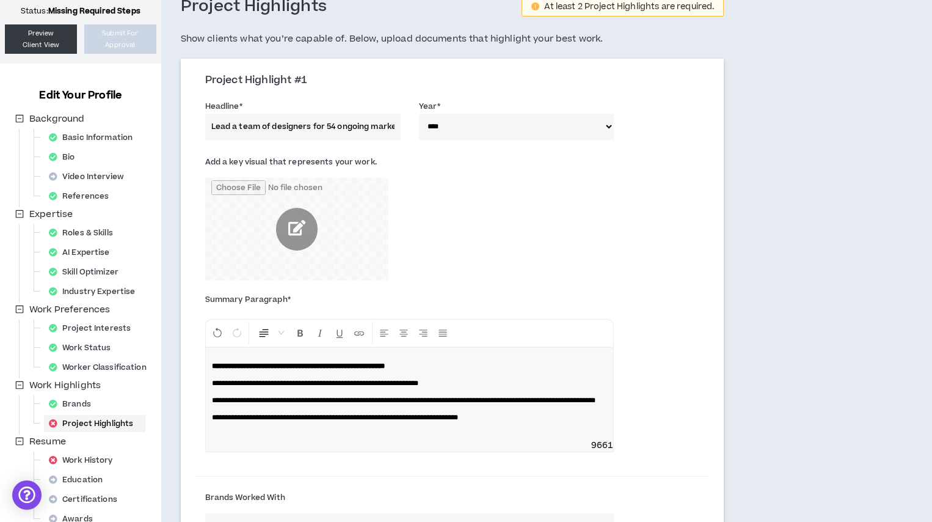
click at [263, 127] on input "Lead a team of designers for 54 ongoing markering campaigns" at bounding box center [302, 127] width 195 height 26
type input "Lead a team of designers for 54 ongoing markering campaigns"
click at [275, 404] on span "**********" at bounding box center [403, 399] width 383 height 7
click at [210, 429] on div "**********" at bounding box center [410, 393] width 408 height 92
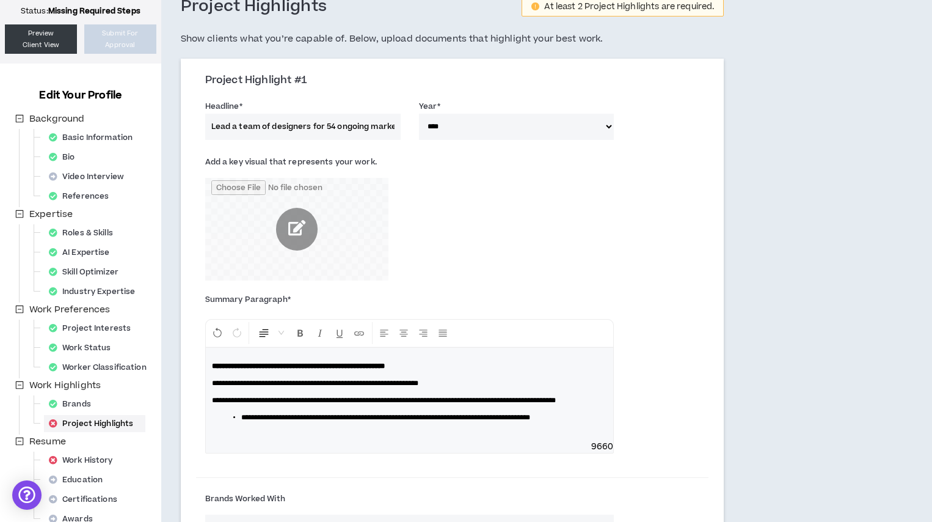
click at [219, 399] on span "**********" at bounding box center [384, 399] width 344 height 7
click at [219, 382] on span "**********" at bounding box center [315, 382] width 206 height 7
click at [448, 363] on p "**********" at bounding box center [410, 366] width 396 height 12
drag, startPoint x: 353, startPoint y: 127, endPoint x: 442, endPoint y: 143, distance: 90.0
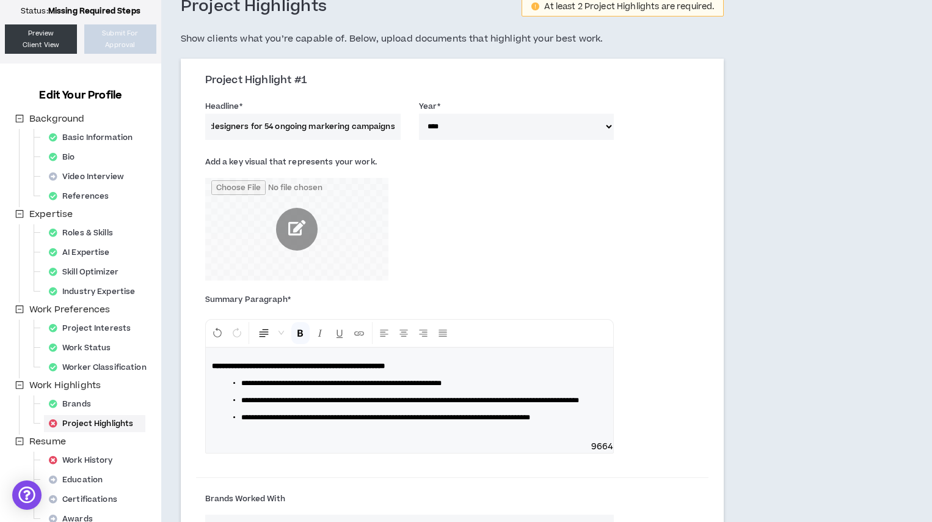
click at [442, 143] on div "Headline * Lead a team of designers for 54 ongoing markering campaigns Year * *…" at bounding box center [452, 122] width 513 height 52
click at [349, 125] on input "Lead a team of designers for 54 ongoing markering campaigns" at bounding box center [302, 127] width 195 height 26
click at [336, 124] on input "Lead a team of designers for 54 ongoing markering campaigns" at bounding box center [302, 127] width 195 height 26
drag, startPoint x: 369, startPoint y: 126, endPoint x: 129, endPoint y: 102, distance: 240.6
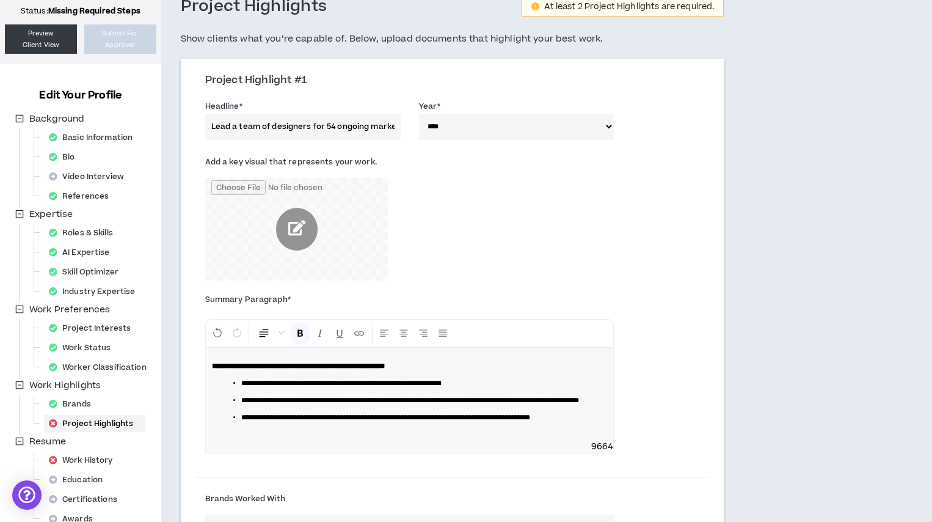
click at [274, 122] on input "Lead a team of designers for 54 ongoing marketing campaigns" at bounding box center [302, 127] width 195 height 26
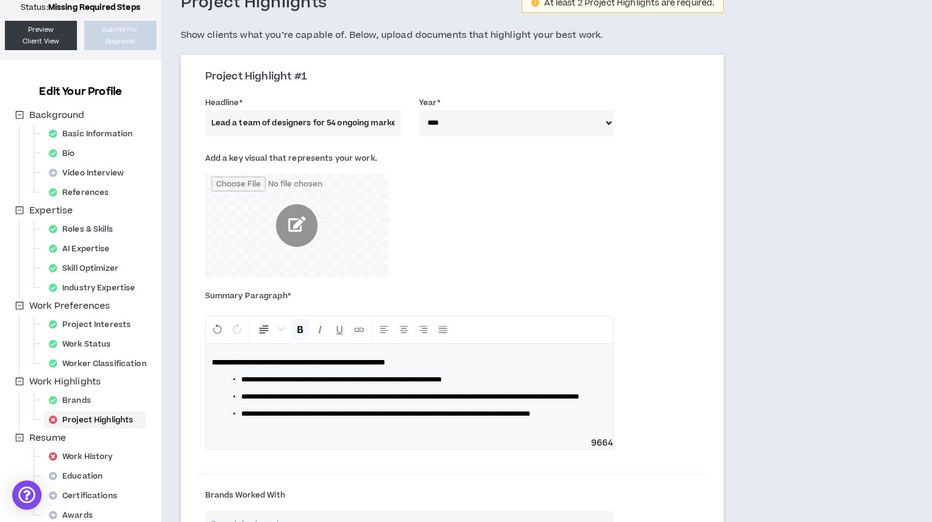
scroll to position [322, 0]
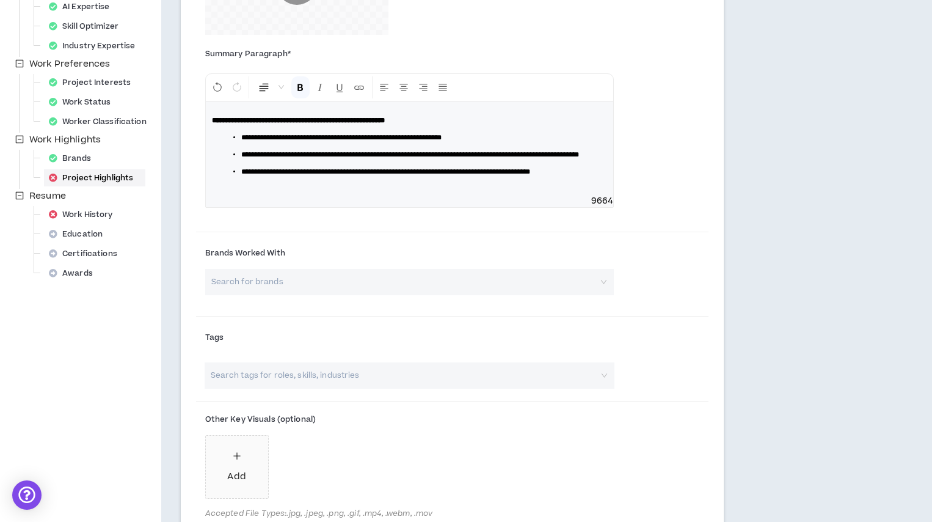
type input "Lead a team of designers for 54 ongoing marketing campaigns"
drag, startPoint x: 588, startPoint y: 227, endPoint x: 619, endPoint y: 225, distance: 30.6
click at [619, 219] on div "**********" at bounding box center [409, 133] width 427 height 172
click at [581, 195] on div "**********" at bounding box center [410, 148] width 408 height 93
drag, startPoint x: 345, startPoint y: 183, endPoint x: 349, endPoint y: 191, distance: 9.0
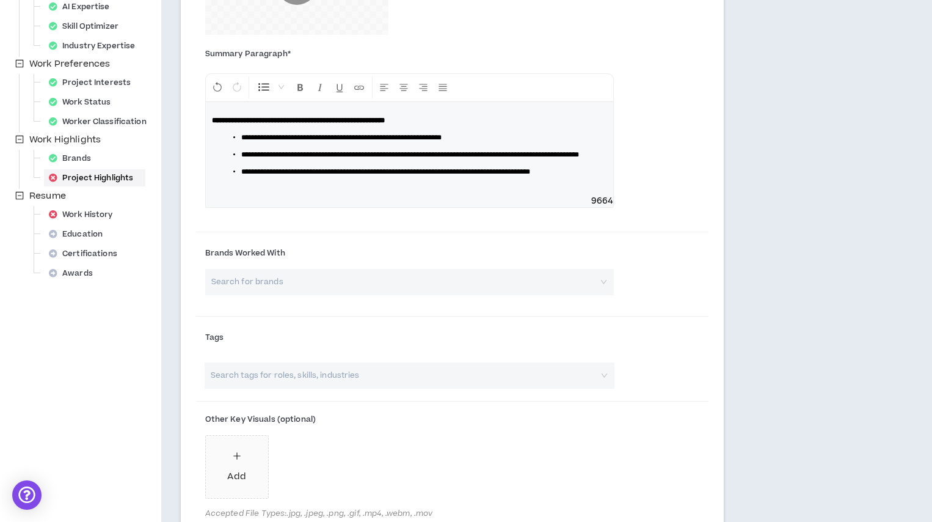
click at [346, 175] on span "**********" at bounding box center [385, 171] width 289 height 7
drag, startPoint x: 356, startPoint y: 205, endPoint x: 640, endPoint y: 264, distance: 290.1
click at [640, 264] on form "**********" at bounding box center [452, 291] width 513 height 881
click at [614, 219] on div "**********" at bounding box center [409, 133] width 427 height 172
click at [340, 175] on span "**********" at bounding box center [385, 171] width 289 height 7
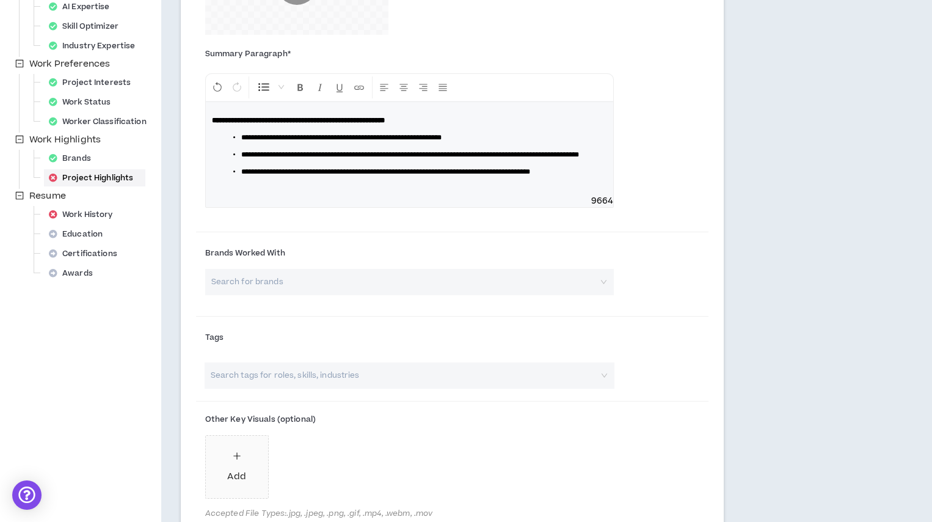
click at [304, 178] on li "**********" at bounding box center [414, 171] width 347 height 12
click at [296, 178] on li "**********" at bounding box center [414, 171] width 347 height 12
click at [328, 295] on input "search" at bounding box center [405, 282] width 387 height 26
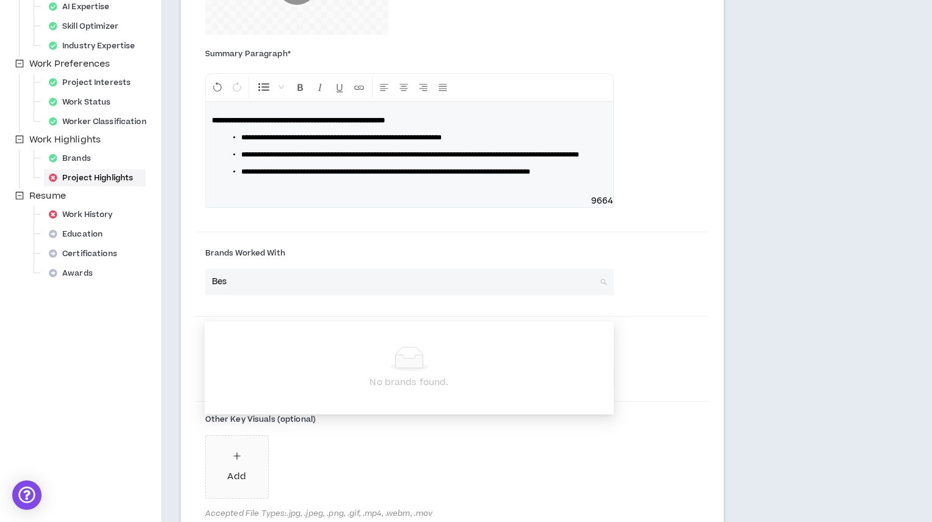
type input "Best"
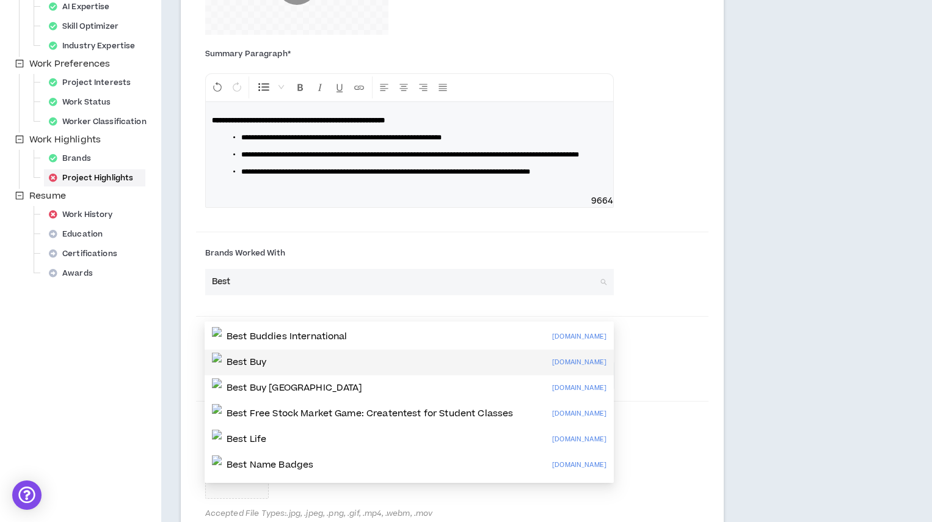
click at [282, 357] on div "Best Buy [DOMAIN_NAME]" at bounding box center [409, 362] width 394 height 20
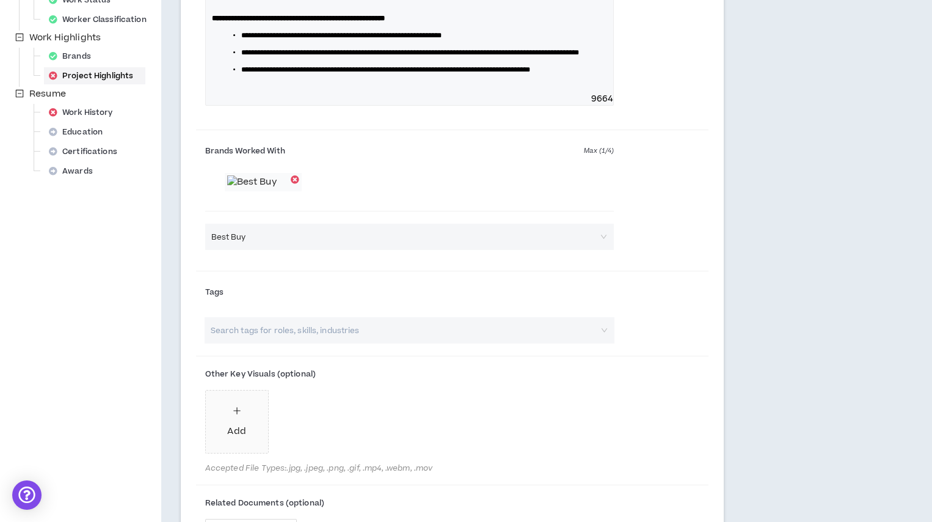
scroll to position [428, 0]
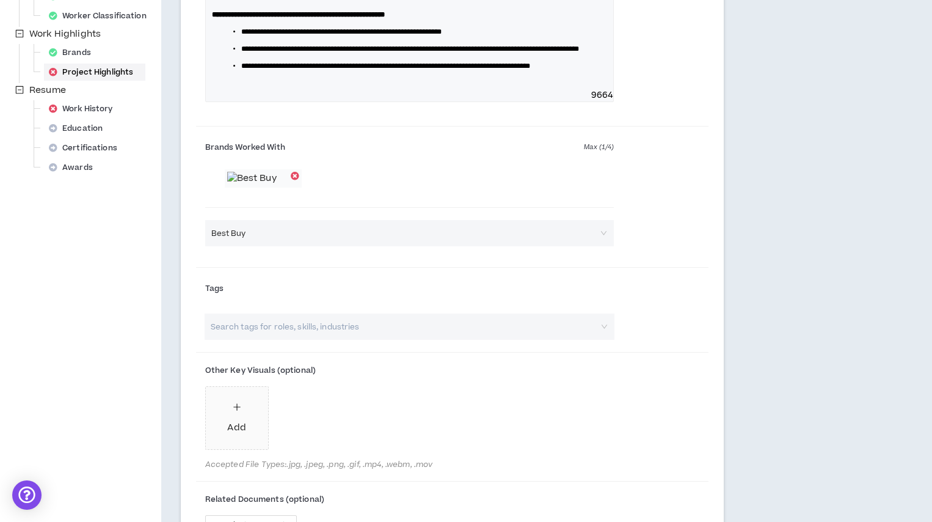
click at [389, 340] on input "search" at bounding box center [403, 326] width 389 height 26
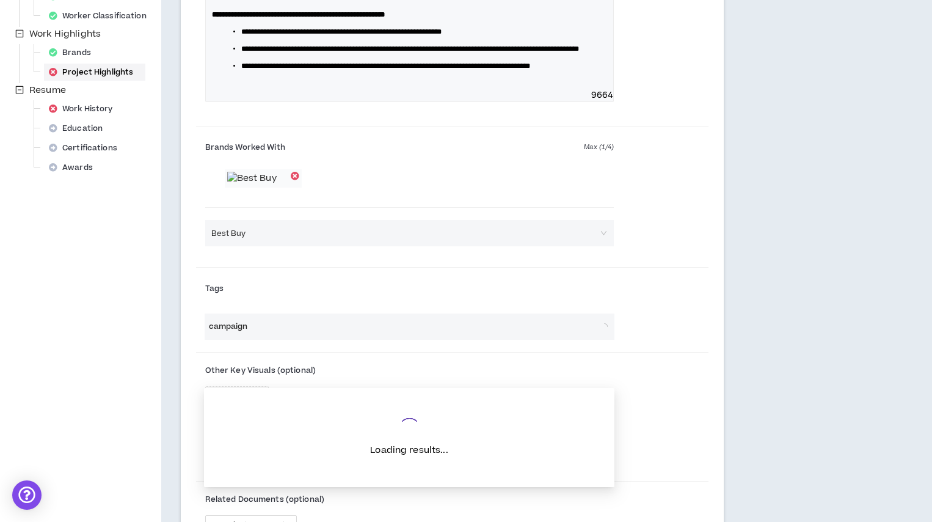
type input "campaigns"
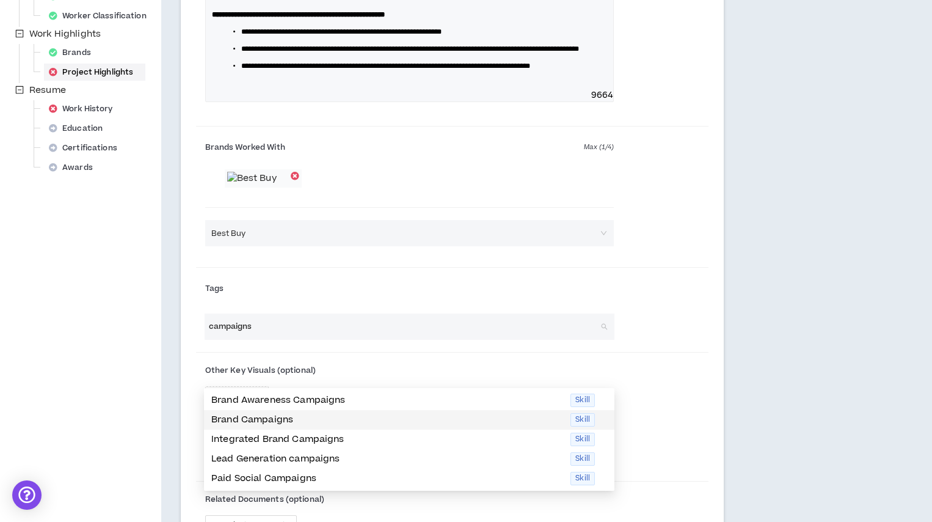
click at [282, 418] on p "Brand Campaigns" at bounding box center [387, 419] width 352 height 13
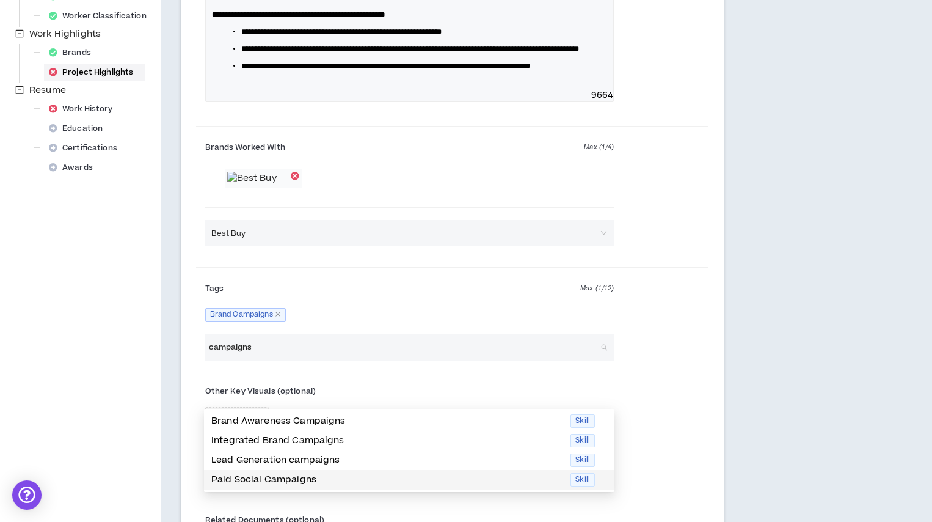
click at [273, 471] on p "Paid Social Campaigns" at bounding box center [387, 479] width 352 height 13
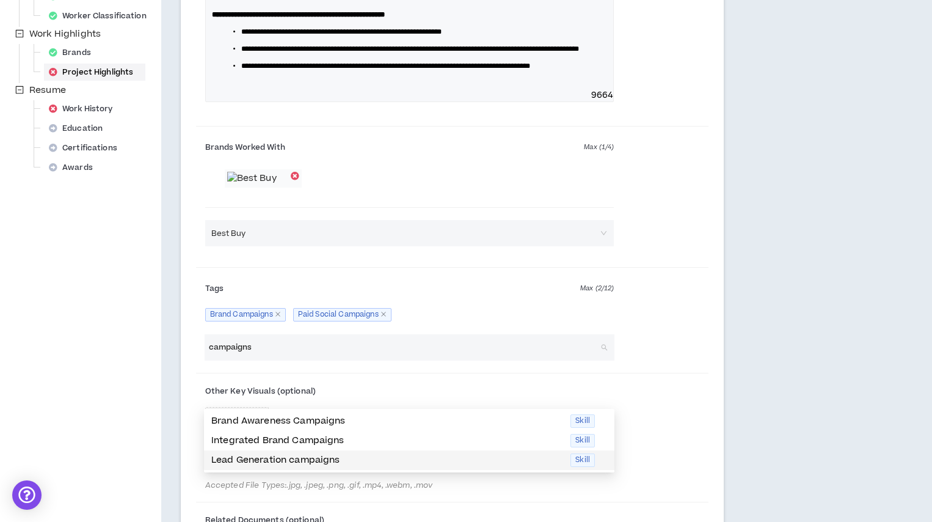
click at [322, 463] on p "Lead Generation campaigns" at bounding box center [387, 459] width 352 height 13
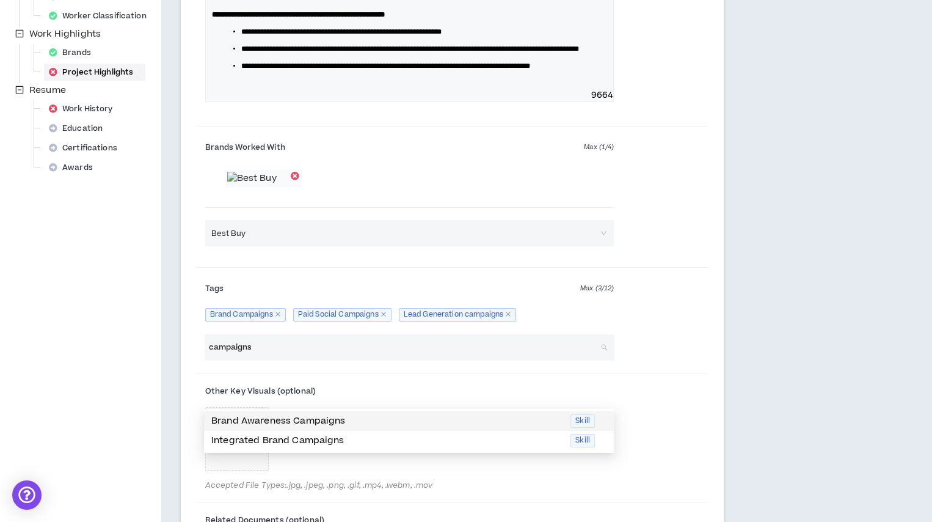
click at [297, 360] on input "campaigns" at bounding box center [403, 347] width 389 height 26
drag, startPoint x: 279, startPoint y: 394, endPoint x: 79, endPoint y: 354, distance: 203.8
click at [82, 355] on div "Your profile is not approved Status: Missing Required Steps Preview Client View…" at bounding box center [466, 227] width 932 height 1200
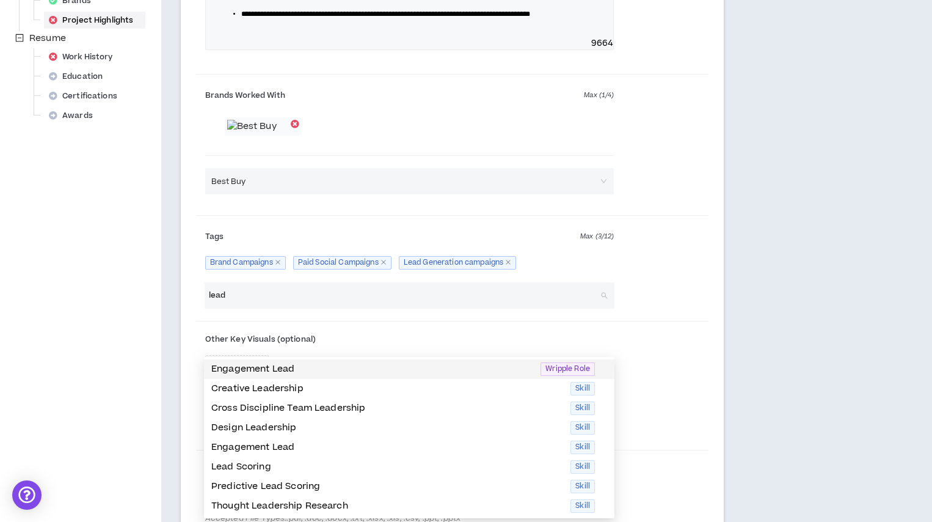
scroll to position [509, 0]
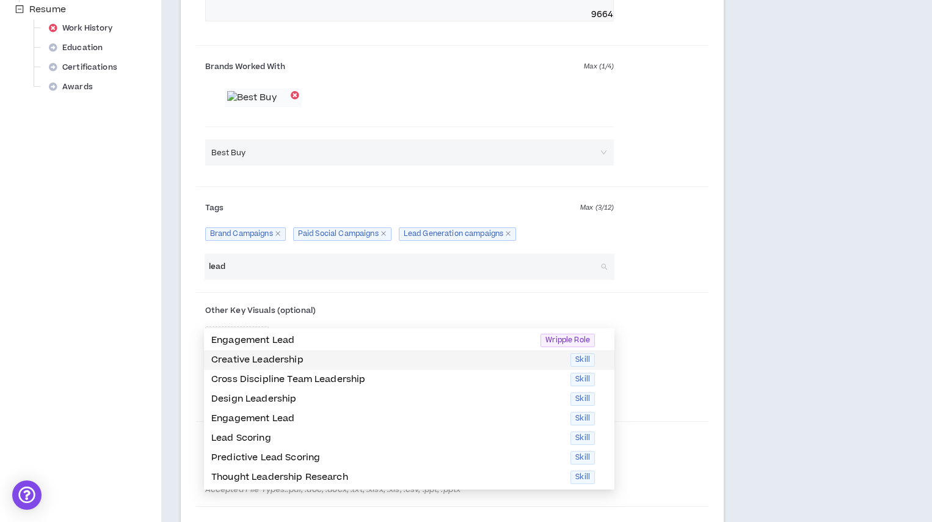
click at [311, 361] on p "Creative Leadership" at bounding box center [387, 359] width 352 height 13
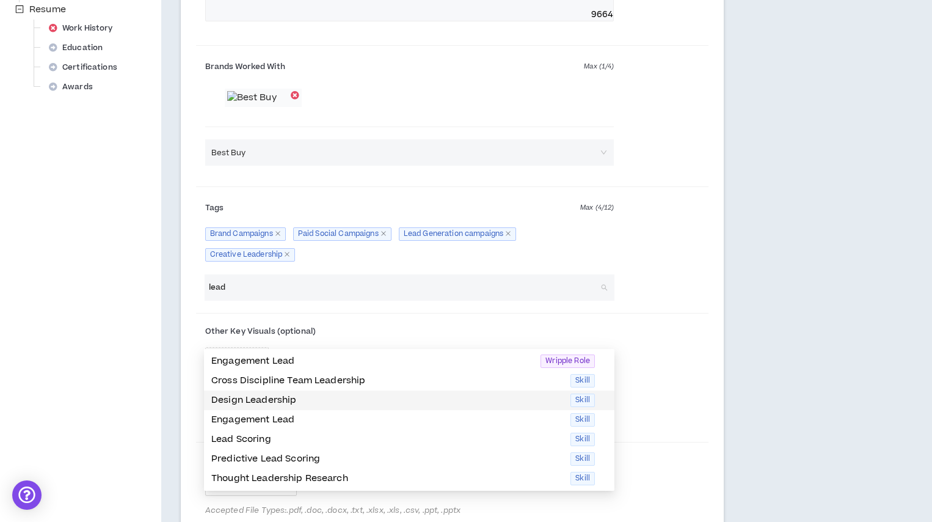
click at [288, 395] on p "Design Leadership" at bounding box center [387, 399] width 352 height 13
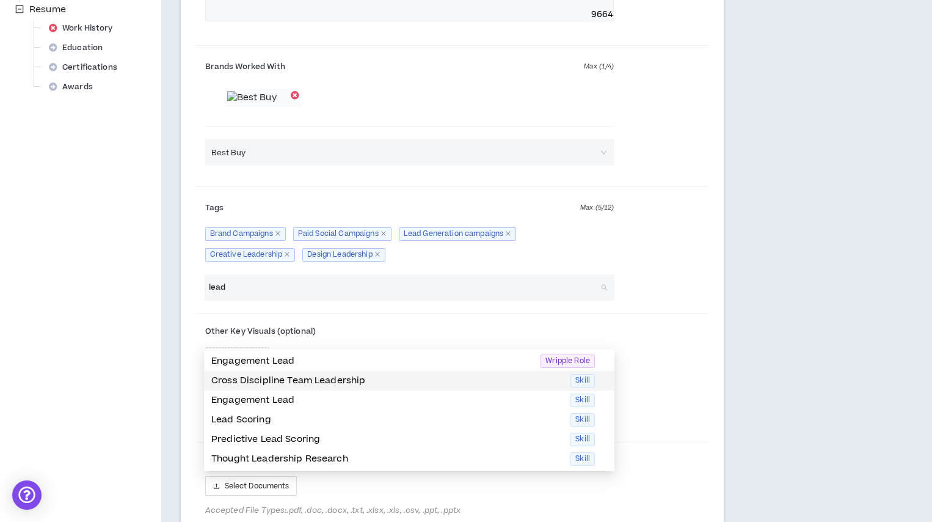
type input "lead"
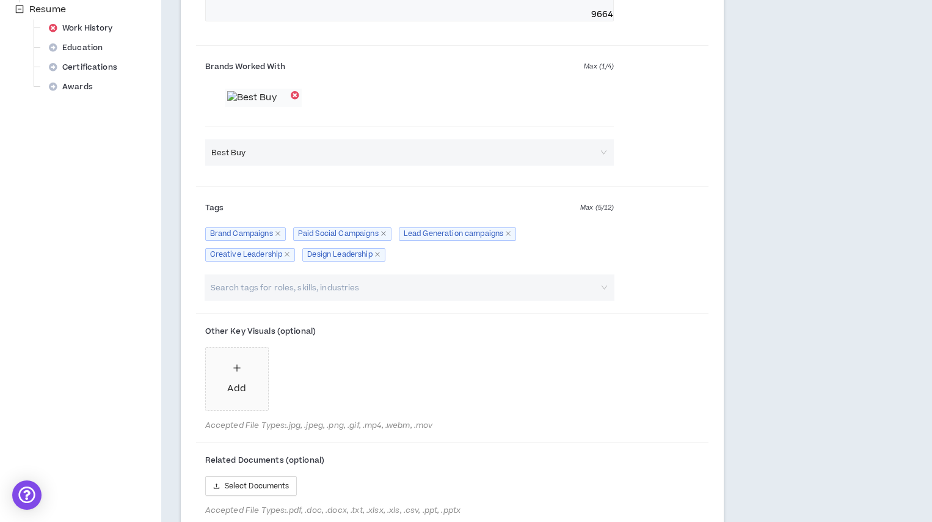
click at [125, 330] on div "Your profile is not approved Status: Missing Required Steps Preview Client View…" at bounding box center [80, 156] width 161 height 1221
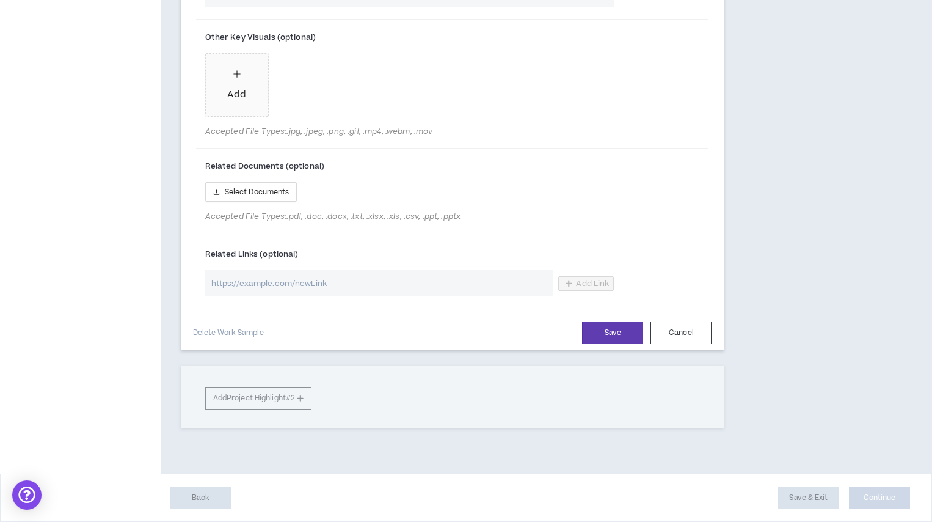
scroll to position [848, 0]
click at [280, 282] on input "url" at bounding box center [379, 283] width 349 height 26
paste input "[URL][DOMAIN_NAME]"
type input "[URL][DOMAIN_NAME]"
click at [603, 336] on button "Save" at bounding box center [612, 332] width 61 height 23
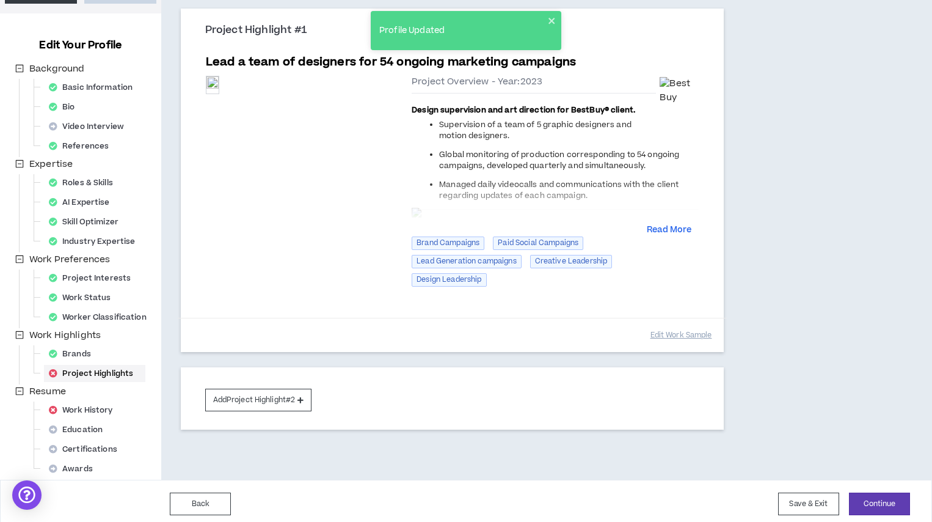
scroll to position [133, 0]
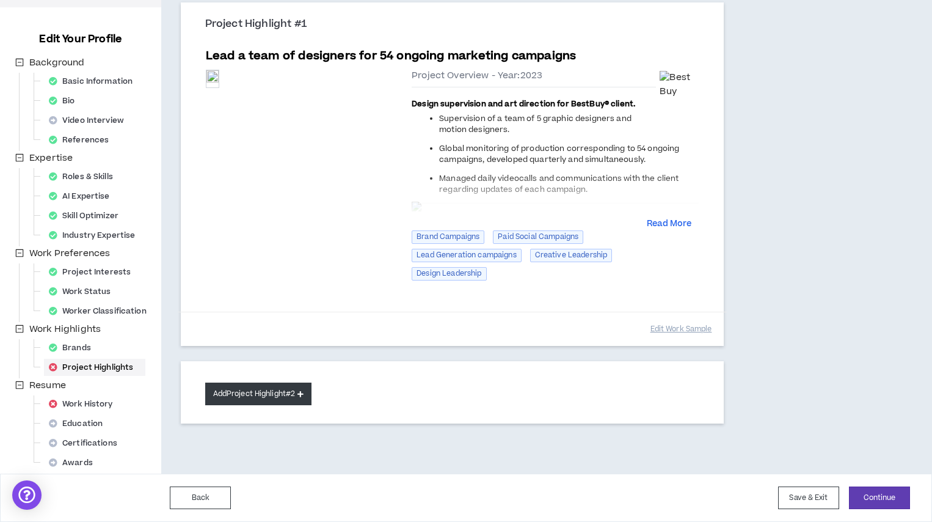
click at [300, 393] on button "Add Project Highlight #2" at bounding box center [258, 393] width 107 height 23
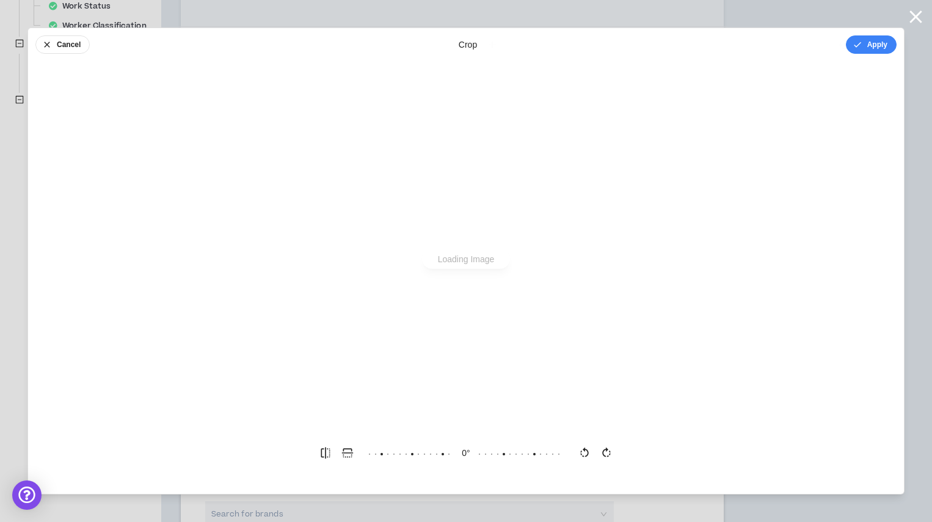
scroll to position [0, 0]
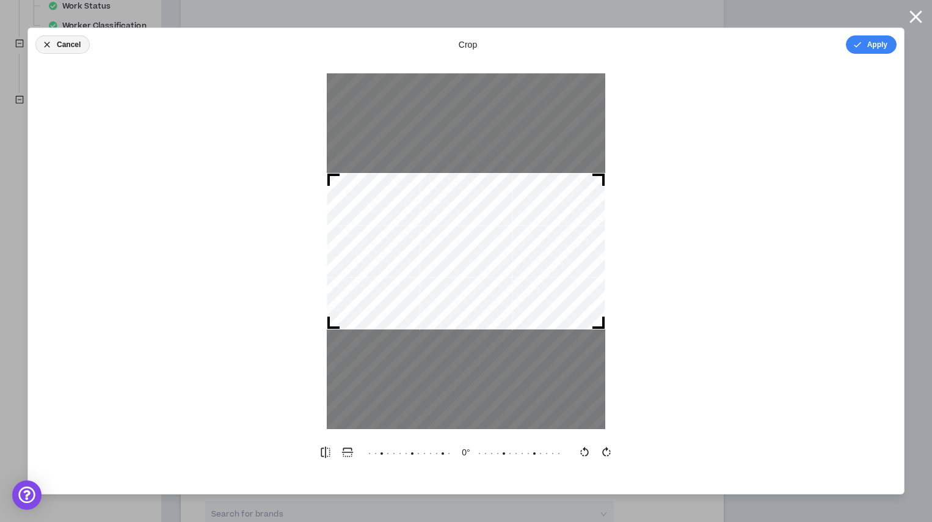
click at [77, 45] on button "Cancel" at bounding box center [62, 44] width 54 height 18
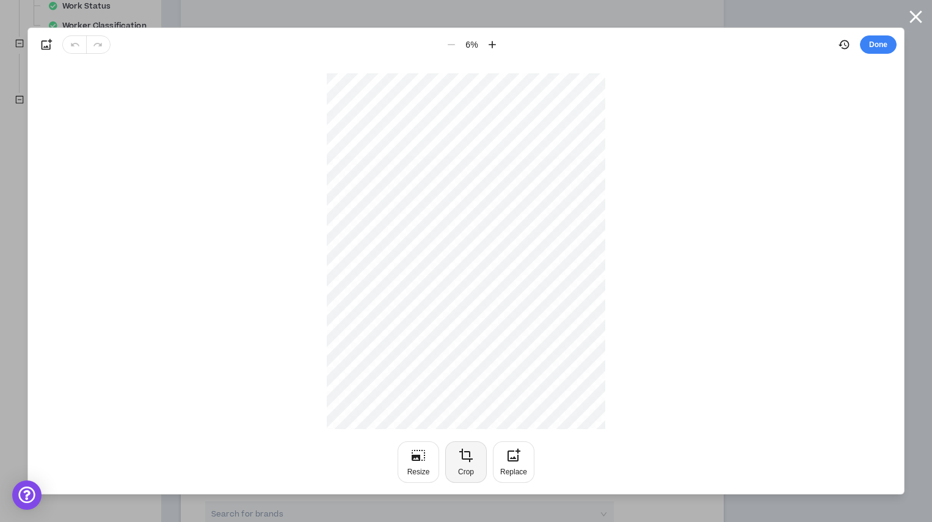
click at [456, 464] on button "Crop" at bounding box center [466, 462] width 42 height 42
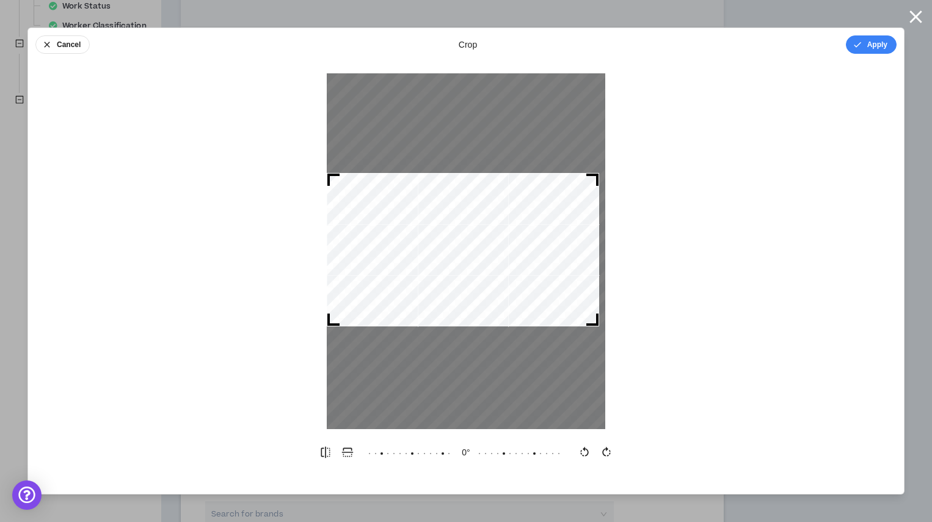
drag, startPoint x: 600, startPoint y: 326, endPoint x: 597, endPoint y: 401, distance: 75.2
click at [597, 401] on div at bounding box center [466, 250] width 278 height 355
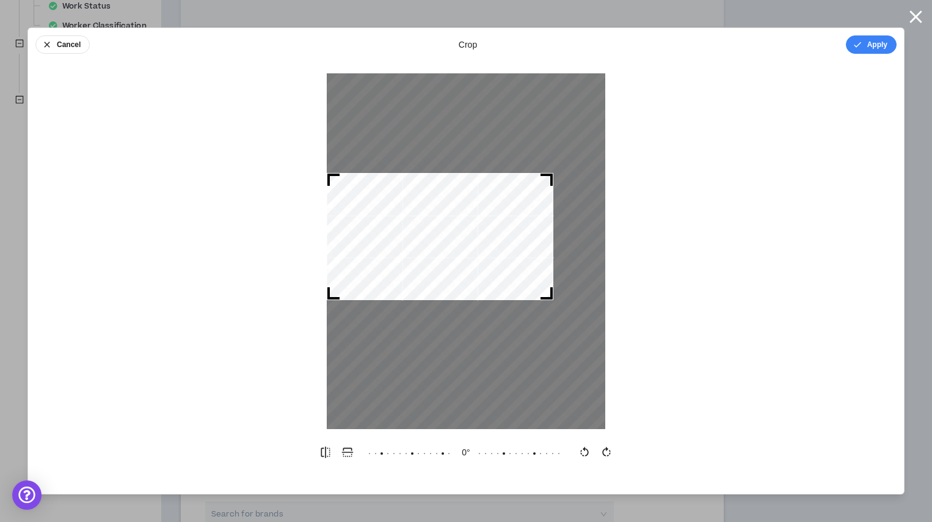
drag, startPoint x: 332, startPoint y: 323, endPoint x: 172, endPoint y: 591, distance: 312.2
click at [172, 5] on html "Cancel crop Apply 0 °" at bounding box center [466, 2] width 932 height 5
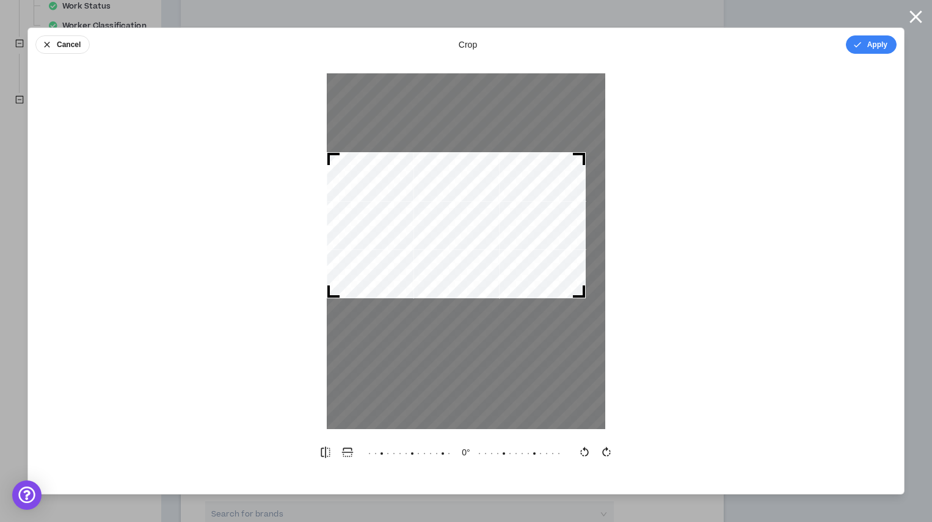
drag, startPoint x: 553, startPoint y: 146, endPoint x: 432, endPoint y: 23, distance: 171.9
click at [597, 5] on div "Cancel crop Apply 0 °" at bounding box center [466, 5] width 922 height 0
click at [64, 43] on button "Cancel" at bounding box center [62, 44] width 54 height 18
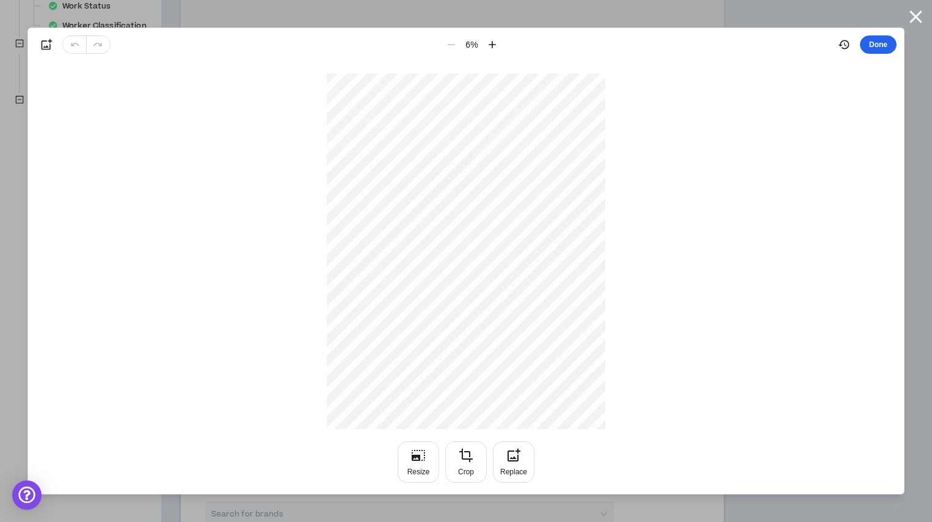
click at [878, 45] on button "Done" at bounding box center [878, 44] width 37 height 18
